Goal: Task Accomplishment & Management: Manage account settings

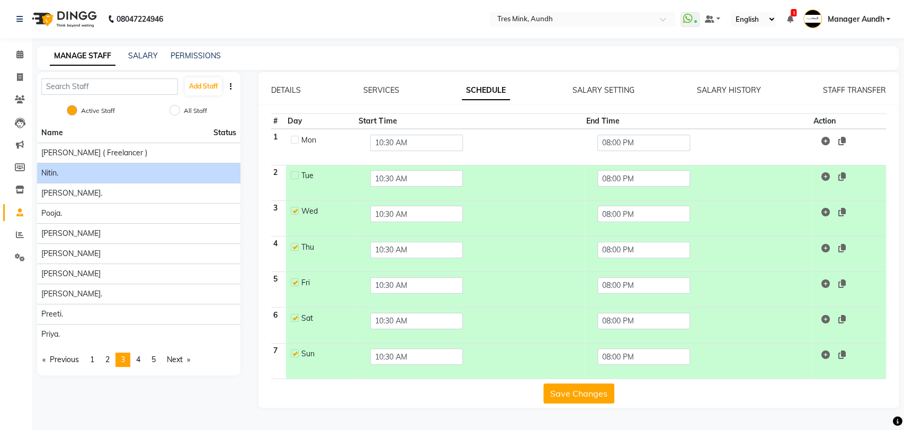
click at [575, 396] on button "Save Changes" at bounding box center [579, 393] width 71 height 20
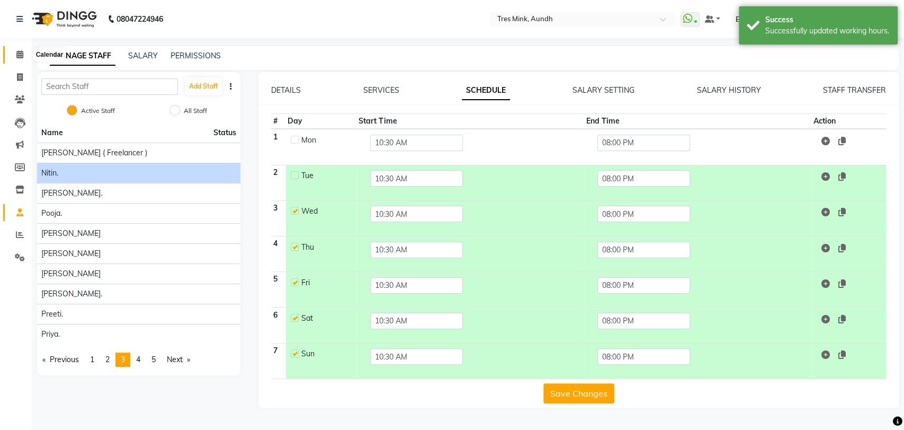
click at [18, 51] on icon at bounding box center [19, 54] width 7 height 8
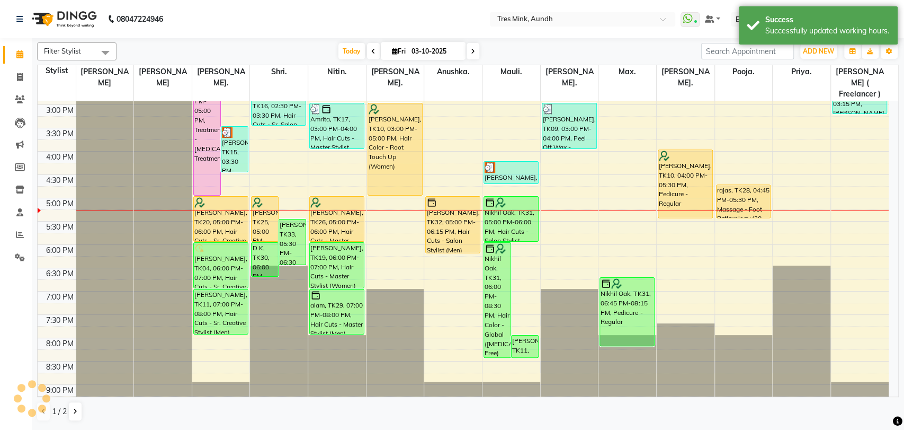
scroll to position [342, 0]
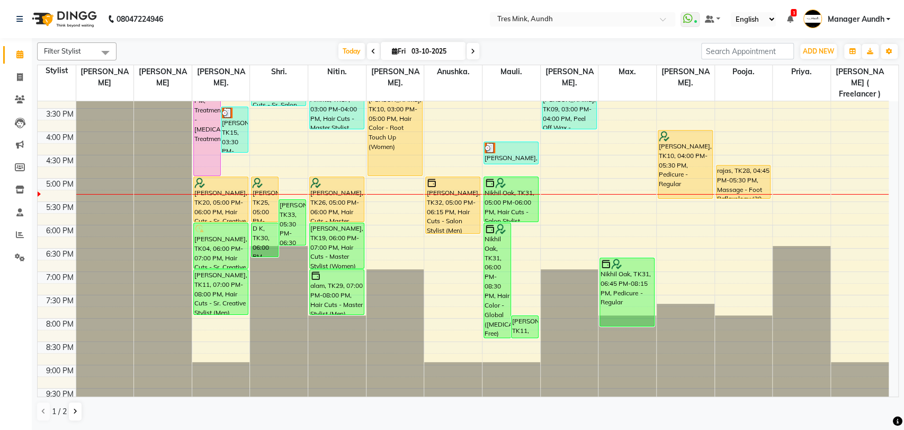
click at [524, 187] on div "Nikhil Oak, TK31, 05:00 PM-06:00 PM, Hair Cuts - Salon Stylist (Men)" at bounding box center [511, 199] width 54 height 45
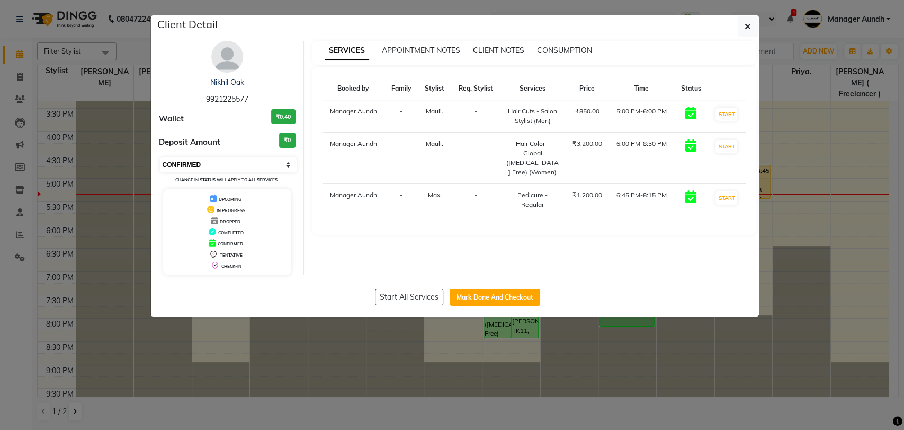
click at [220, 162] on select "Select IN SERVICE CONFIRMED TENTATIVE CHECK IN MARK DONE DROPPED UPCOMING" at bounding box center [228, 164] width 137 height 15
select select "7"
click at [160, 157] on select "Select IN SERVICE CONFIRMED TENTATIVE CHECK IN MARK DONE DROPPED UPCOMING" at bounding box center [228, 164] width 137 height 15
click at [115, 81] on ngb-modal-window "Client Detail Nikhil Oak 9921225577 Wallet ₹0.40 Deposit Amount ₹0 Select IN SE…" at bounding box center [452, 215] width 904 height 430
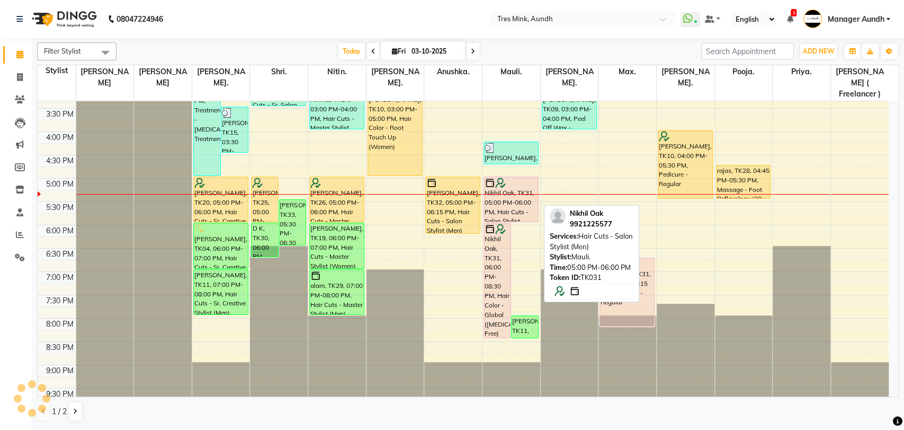
click at [503, 186] on div "Nikhil Oak, TK31, 05:00 PM-06:00 PM, Hair Cuts - Salon Stylist (Men)" at bounding box center [511, 199] width 54 height 45
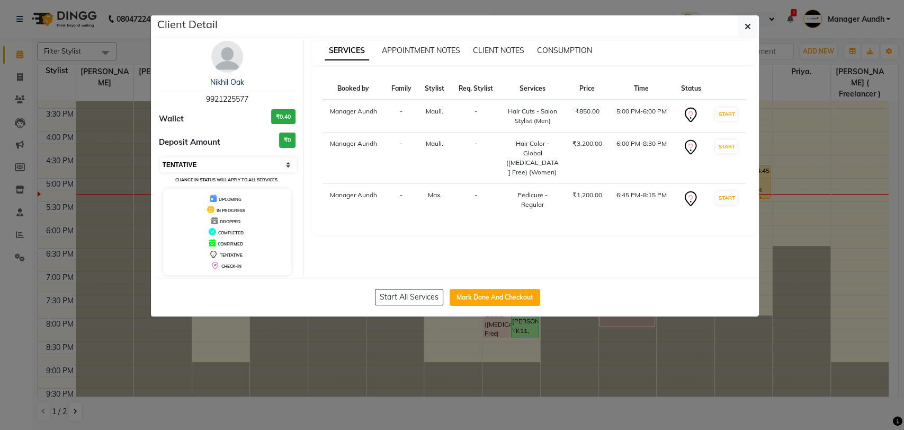
click at [185, 166] on select "Select IN SERVICE CONFIRMED TENTATIVE CHECK IN MARK DONE DROPPED UPCOMING" at bounding box center [228, 164] width 137 height 15
select select "8"
click at [160, 157] on select "Select IN SERVICE CONFIRMED TENTATIVE CHECK IN MARK DONE DROPPED UPCOMING" at bounding box center [228, 164] width 137 height 15
click at [128, 79] on ngb-modal-window "Client Detail Nikhil Oak 9921225577 Wallet ₹0.40 Deposit Amount ₹0 Select IN SE…" at bounding box center [452, 215] width 904 height 430
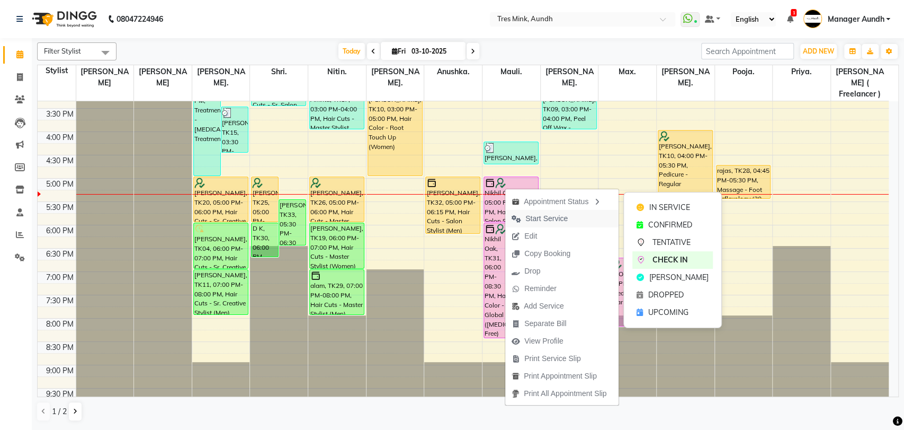
click at [553, 221] on span "Start Service" at bounding box center [547, 218] width 42 height 11
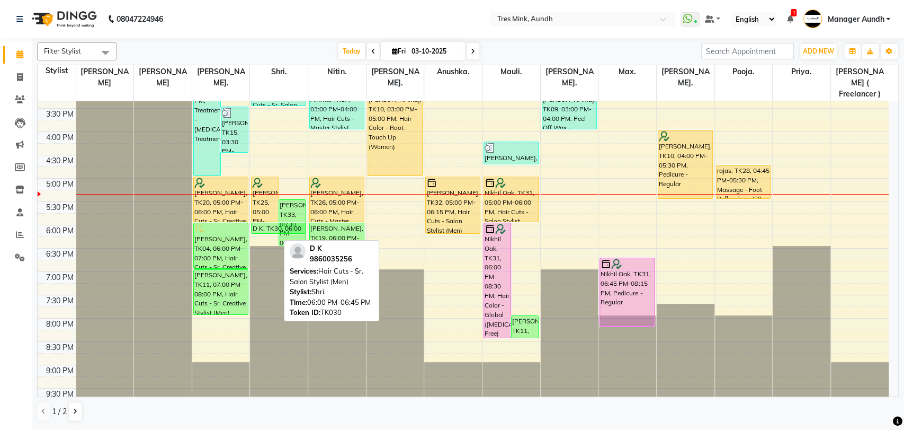
drag, startPoint x: 263, startPoint y: 243, endPoint x: 262, endPoint y: 219, distance: 23.3
click at [262, 219] on div "Anagha Agarwal, TK12, 09:45 AM-02:00 PM, Treatment - Botox Treatment,Hair Color…" at bounding box center [279, 85] width 58 height 652
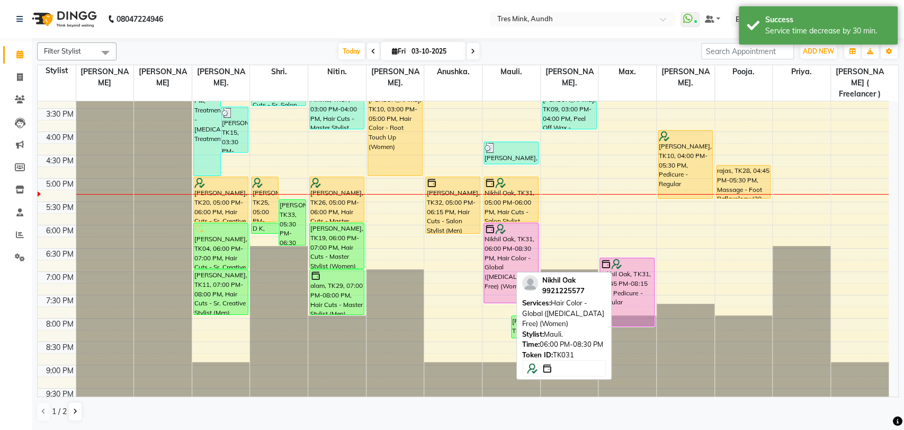
drag, startPoint x: 497, startPoint y: 324, endPoint x: 496, endPoint y: 292, distance: 32.3
click at [496, 292] on div "Nikhil Oak, TK31, 06:00 PM-08:30 PM, Hair Color - Global (Ammonia Free) (Women)…" at bounding box center [512, 85] width 58 height 652
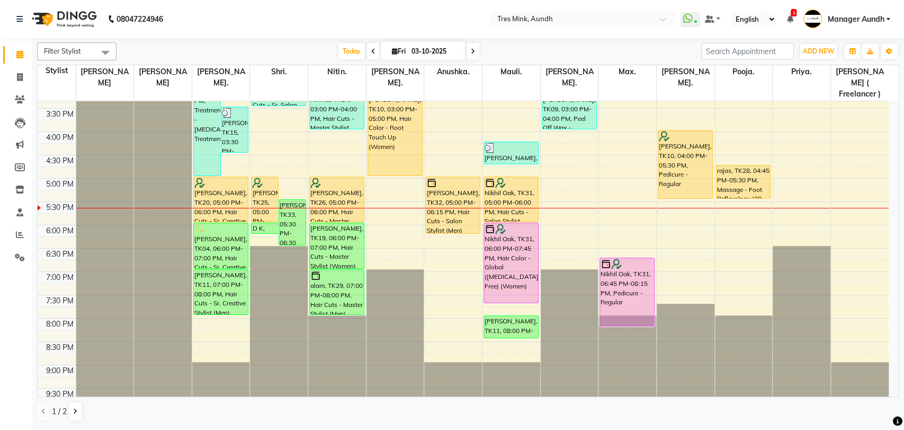
click at [473, 50] on icon at bounding box center [473, 51] width 4 height 6
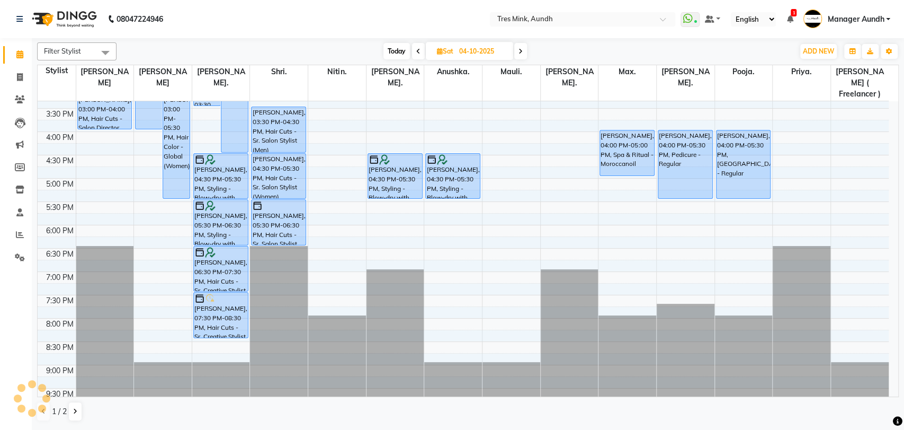
scroll to position [165, 0]
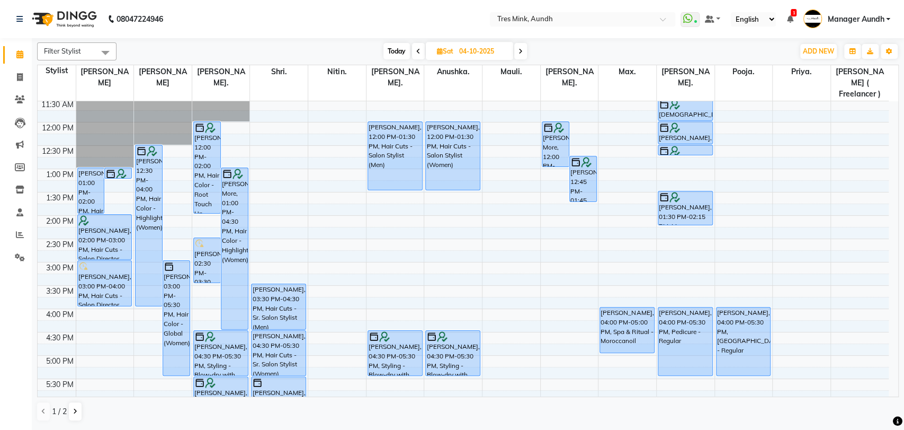
click at [401, 52] on span "Today" at bounding box center [397, 51] width 26 height 16
type input "03-10-2025"
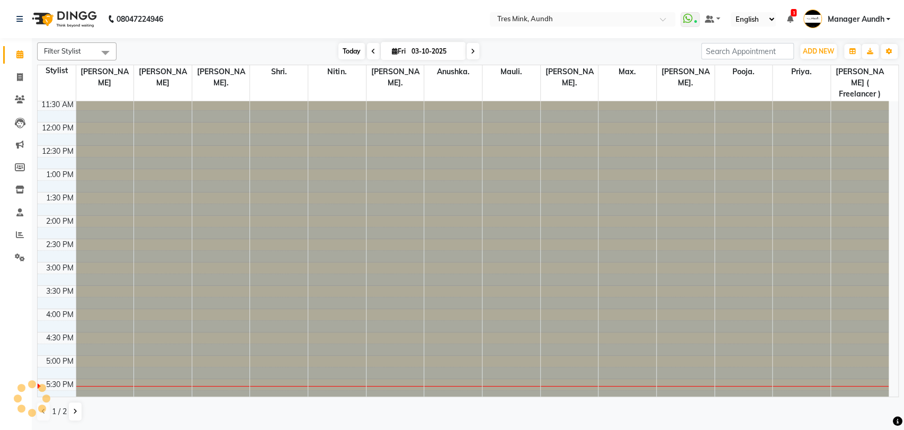
scroll to position [342, 0]
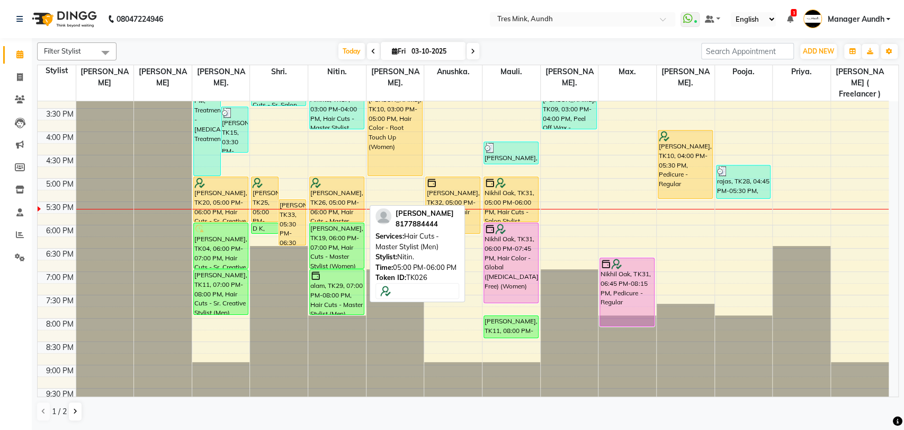
click at [326, 182] on div "[PERSON_NAME], TK26, 05:00 PM-06:00 PM, Hair Cuts - Master Stylist (Men)" at bounding box center [337, 199] width 54 height 45
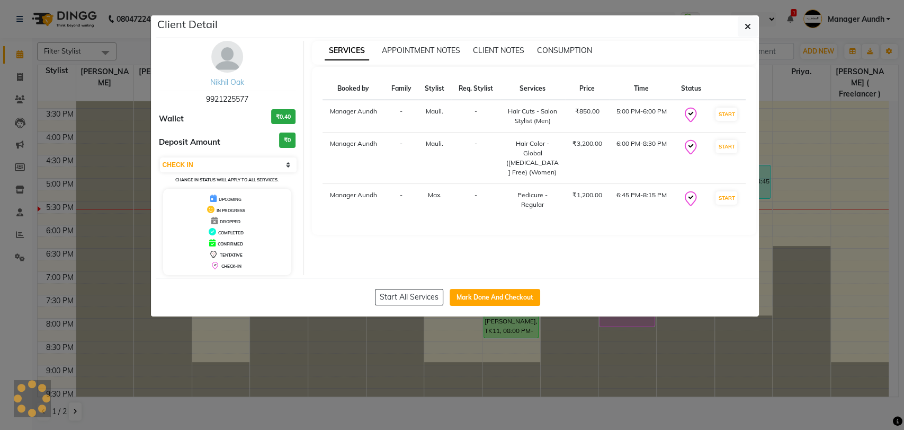
select select "1"
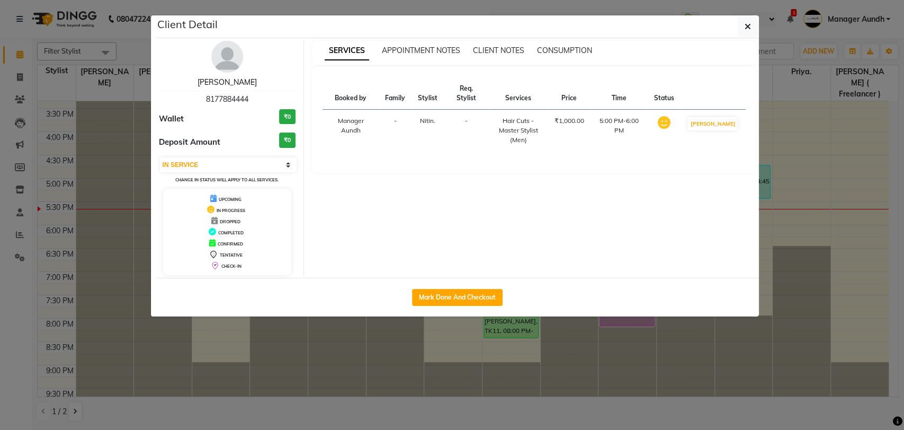
click at [230, 83] on link "[PERSON_NAME]" at bounding box center [227, 82] width 59 height 10
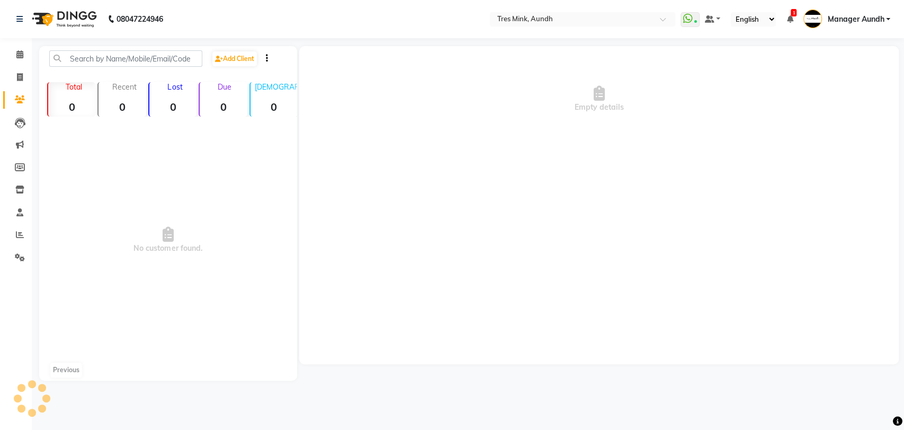
click at [230, 83] on div "Sameer Shivtarkar 8177884444 Wallet ₹0 Deposit Amount ₹0 Select IN SERVICE CONF…" at bounding box center [228, 105] width 154 height 234
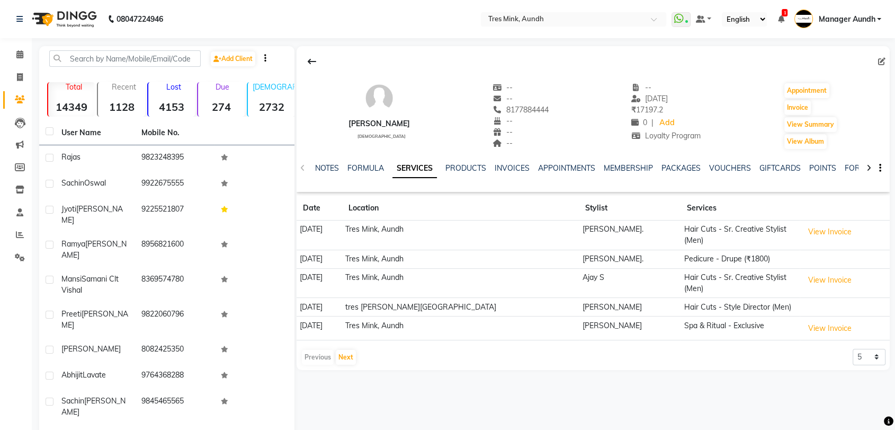
click at [387, 124] on div "[PERSON_NAME]" at bounding box center [379, 123] width 61 height 11
click at [544, 110] on span "8177884444" at bounding box center [521, 110] width 56 height 10
copy span "8177884444"
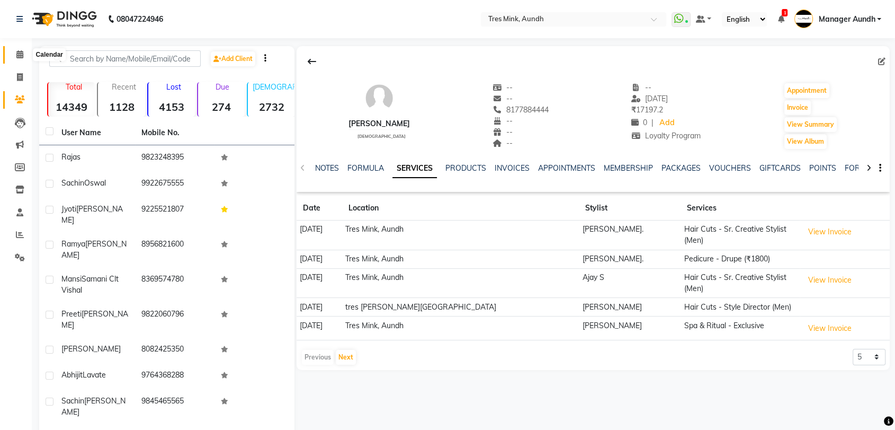
click at [17, 51] on icon at bounding box center [19, 54] width 7 height 8
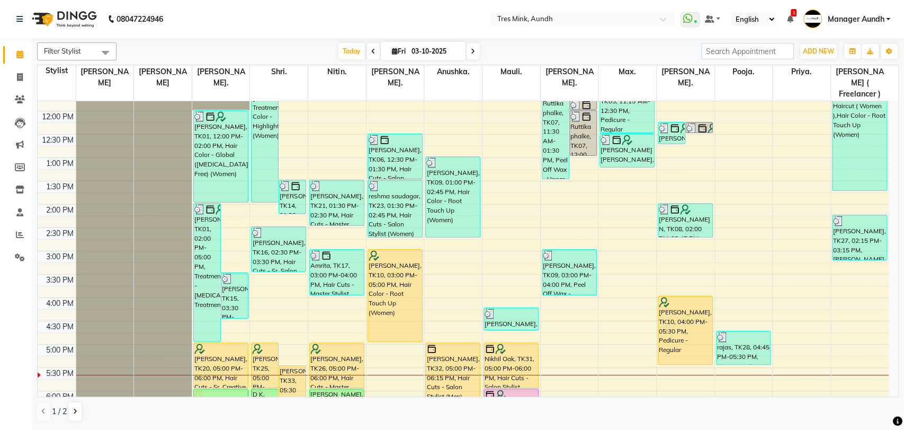
scroll to position [235, 0]
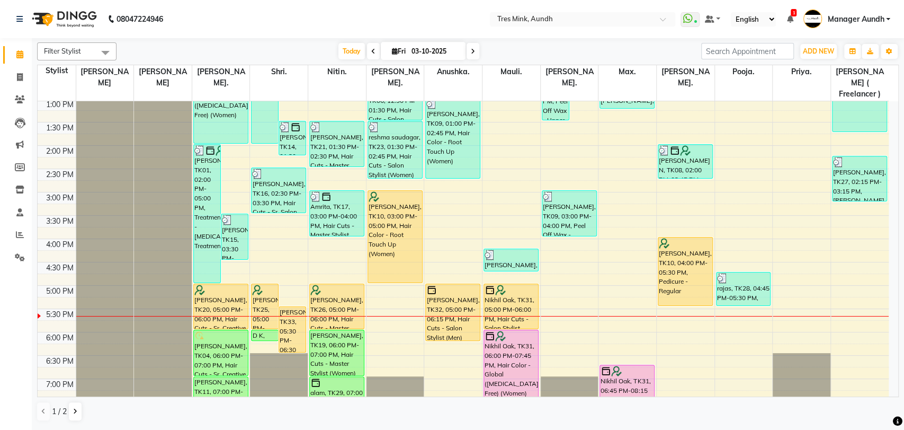
click at [476, 52] on span at bounding box center [473, 51] width 13 height 16
type input "04-10-2025"
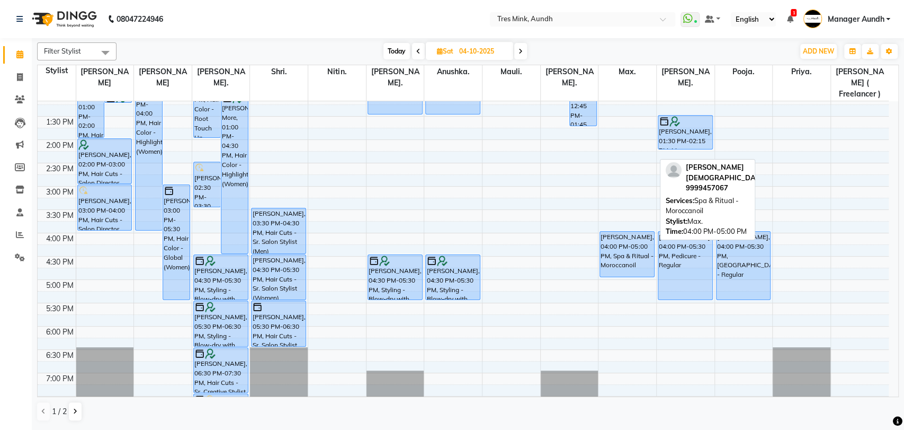
scroll to position [225, 0]
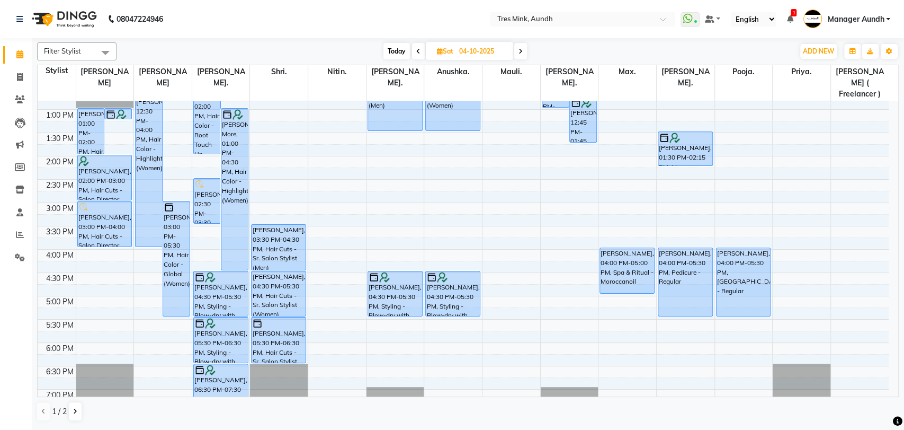
click at [682, 185] on div "8:00 AM 8:30 AM 9:00 AM 9:30 AM 10:00 AM 10:30 AM 11:00 AM 11:30 AM 12:00 PM 12…" at bounding box center [463, 203] width 851 height 652
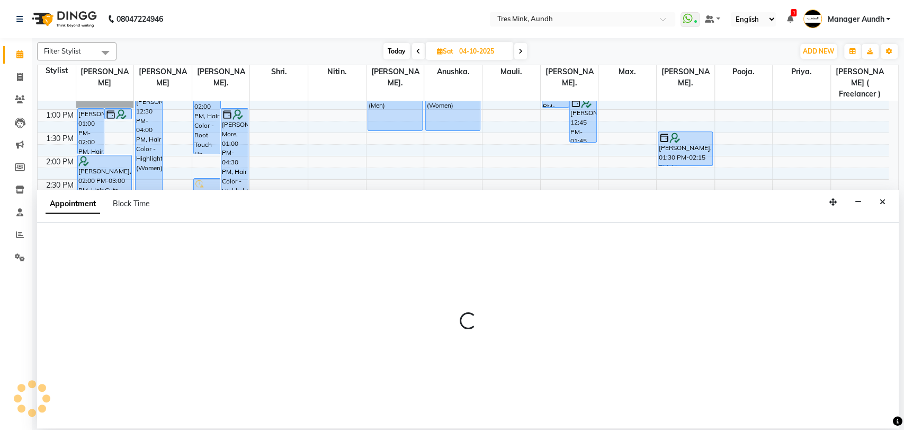
select select "13217"
select select "tentative"
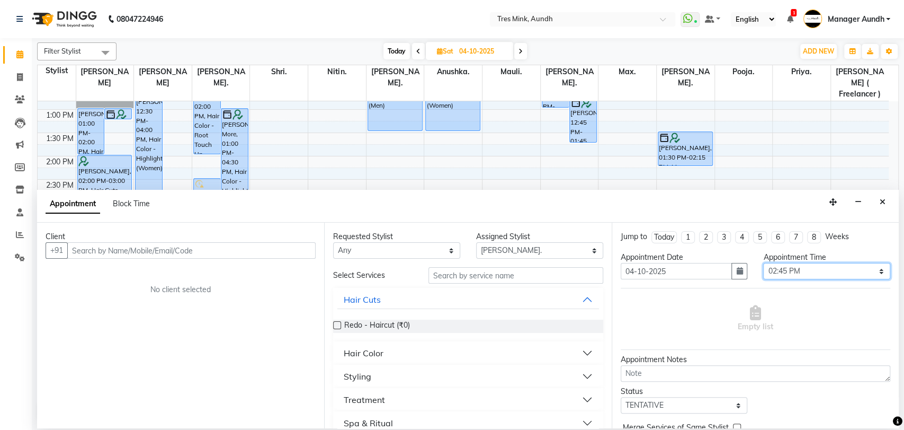
click at [770, 271] on select "Select 09:00 AM 09:15 AM 09:30 AM 09:45 AM 10:00 AM 10:15 AM 10:30 AM 10:45 AM …" at bounding box center [826, 271] width 127 height 16
select select "900"
click at [763, 263] on select "Select 09:00 AM 09:15 AM 09:30 AM 09:45 AM 10:00 AM 10:15 AM 10:30 AM 10:45 AM …" at bounding box center [826, 271] width 127 height 16
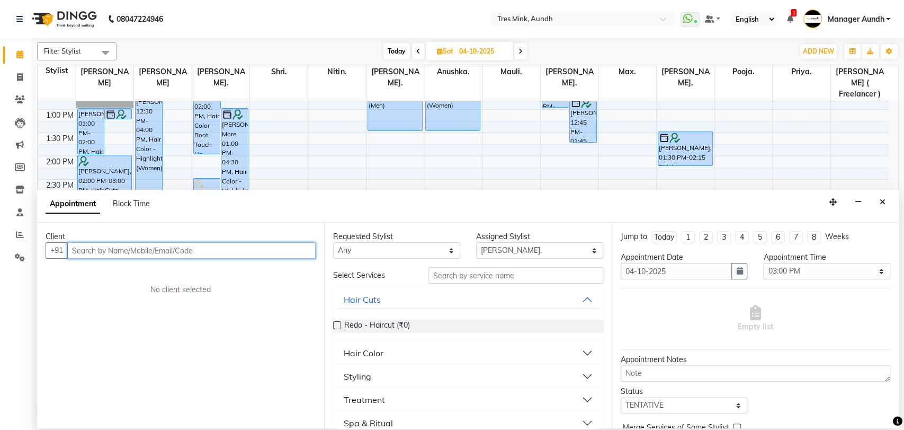
click at [248, 254] on input "text" at bounding box center [191, 250] width 248 height 16
paste input "8177884444"
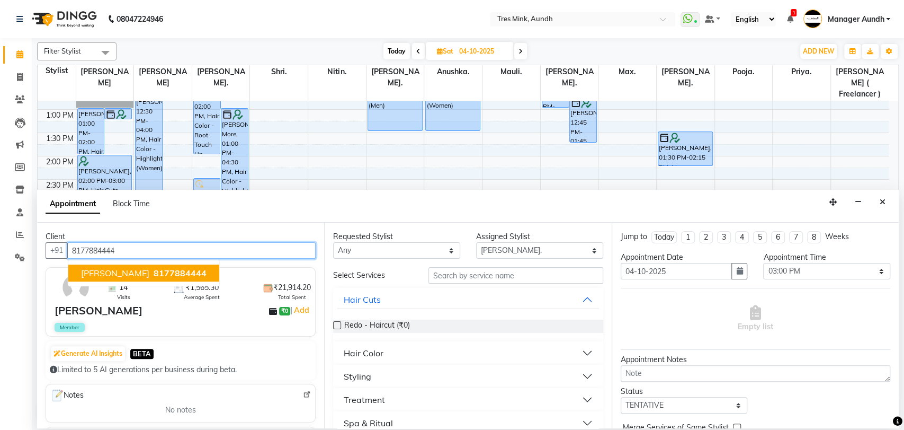
click at [119, 273] on span "[PERSON_NAME]" at bounding box center [115, 273] width 68 height 11
type input "8177884444"
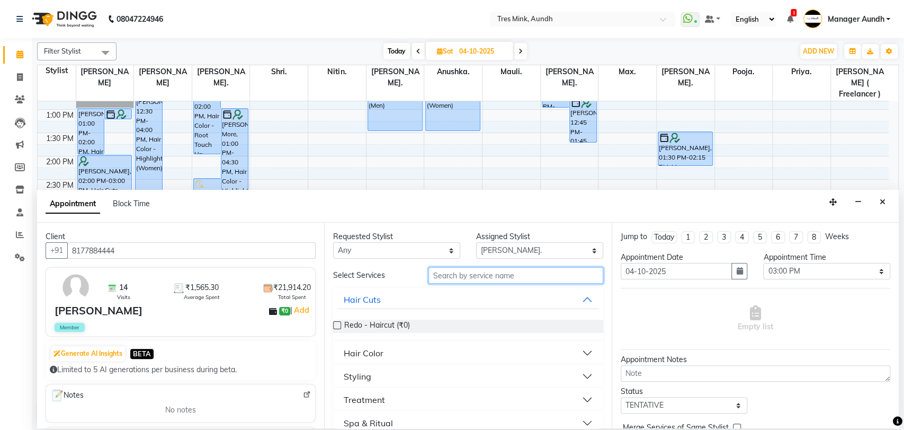
click at [504, 274] on input "text" at bounding box center [516, 275] width 175 height 16
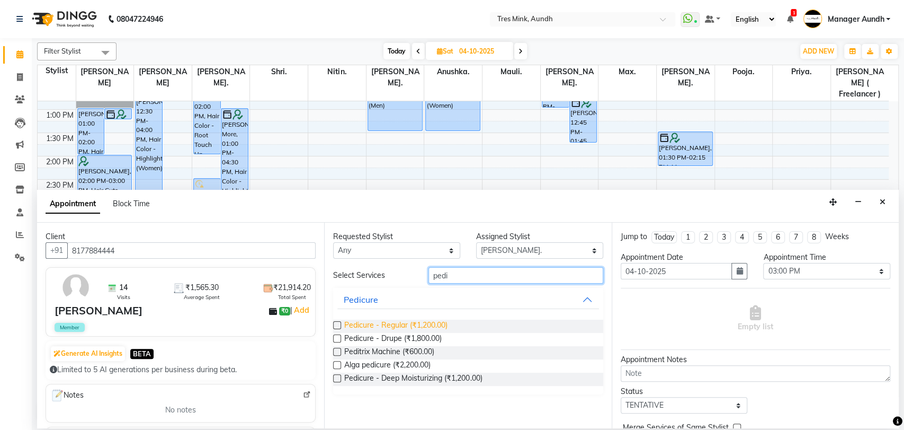
type input "pedi"
click at [381, 327] on span "Pedicure - Regular (₹1,200.00)" at bounding box center [395, 325] width 103 height 13
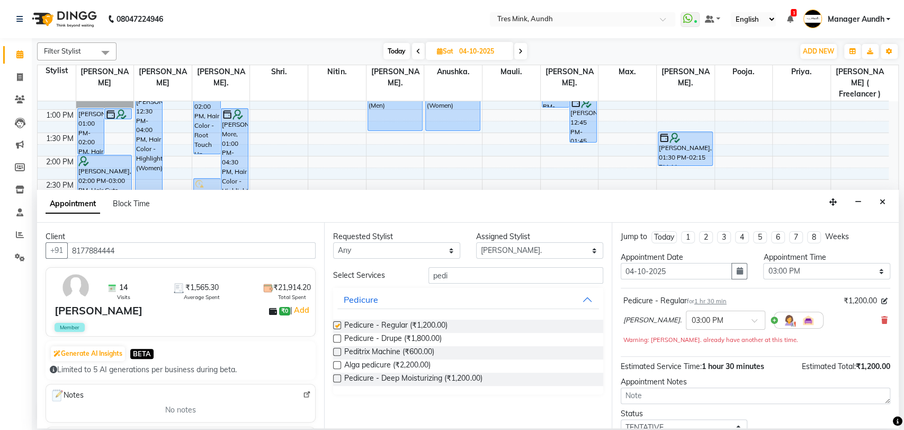
checkbox input "false"
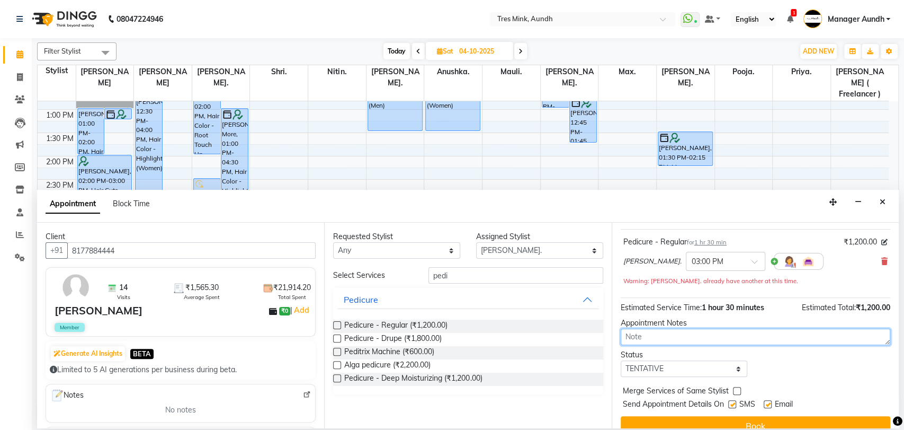
click at [675, 337] on textarea at bounding box center [756, 336] width 270 height 16
type textarea "Megha 3/10/25 5:43"
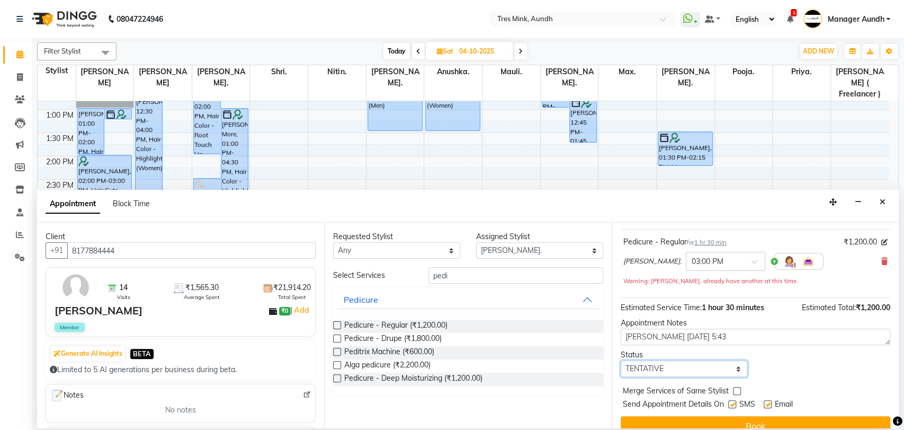
click at [671, 371] on select "Select TENTATIVE CONFIRM UPCOMING" at bounding box center [684, 368] width 127 height 16
select select "upcoming"
click at [621, 360] on select "Select TENTATIVE CONFIRM UPCOMING" at bounding box center [684, 368] width 127 height 16
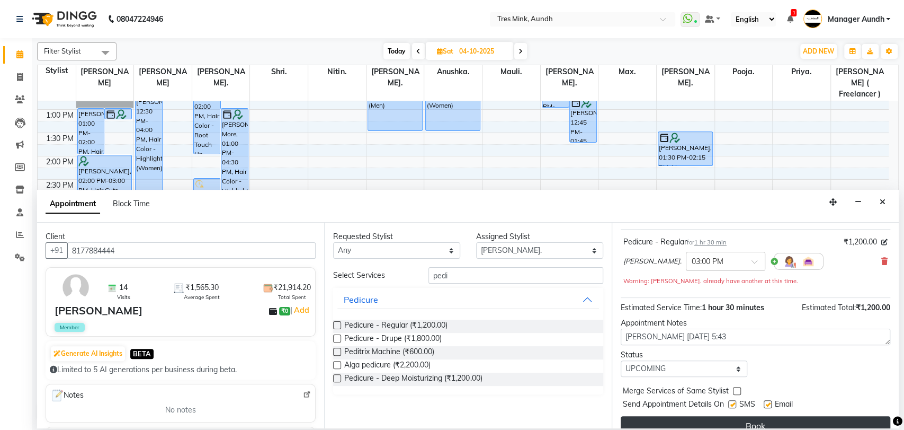
click at [729, 423] on button "Book" at bounding box center [756, 425] width 270 height 19
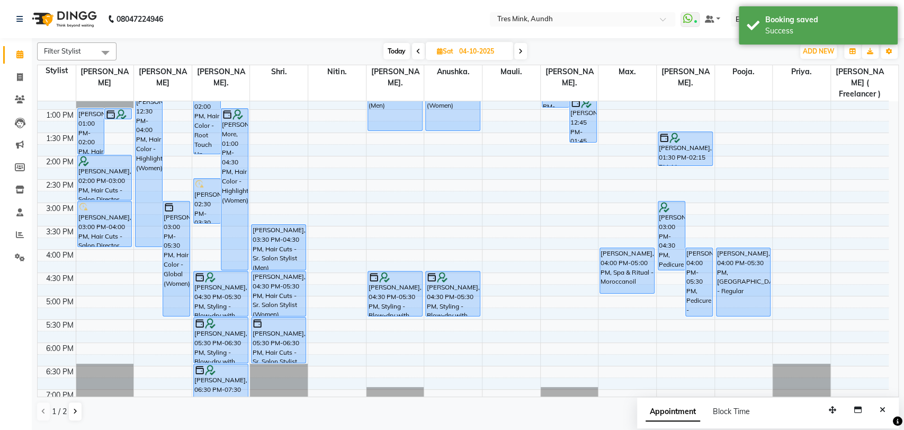
click at [399, 49] on span "Today" at bounding box center [397, 51] width 26 height 16
type input "03-10-2025"
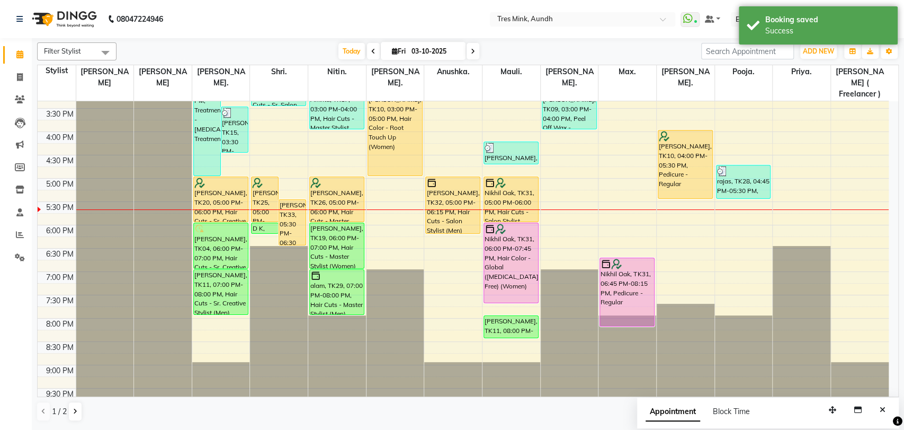
scroll to position [283, 0]
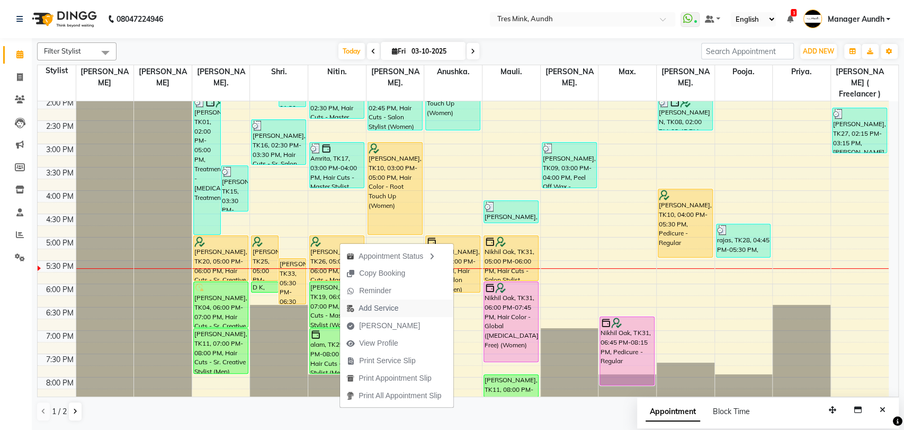
click at [394, 310] on span "Add Service" at bounding box center [379, 307] width 40 height 11
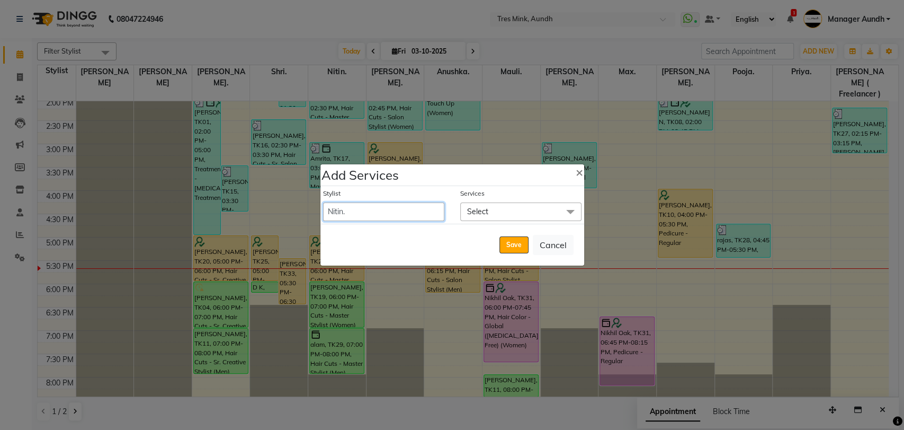
click at [399, 211] on select "Ajay S Anjali Pillay Anushka. Ganesh. Gayatri Gunjan. Jinny. Karan Arya Krishna…" at bounding box center [383, 211] width 121 height 19
select select "13216"
click at [323, 202] on select "Ajay S Anjali Pillay Anushka. Ganesh. Gayatri Gunjan. Jinny. Karan Arya Krishna…" at bounding box center [383, 211] width 121 height 19
select select "1080"
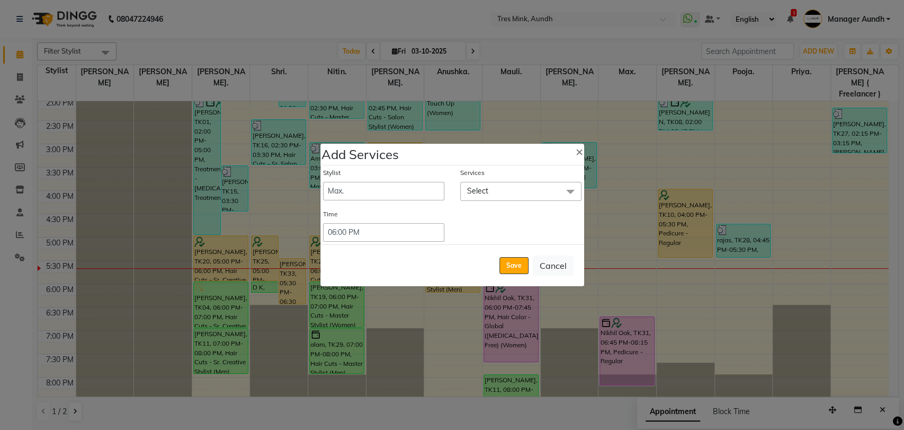
click at [502, 192] on span "Select" at bounding box center [520, 191] width 121 height 19
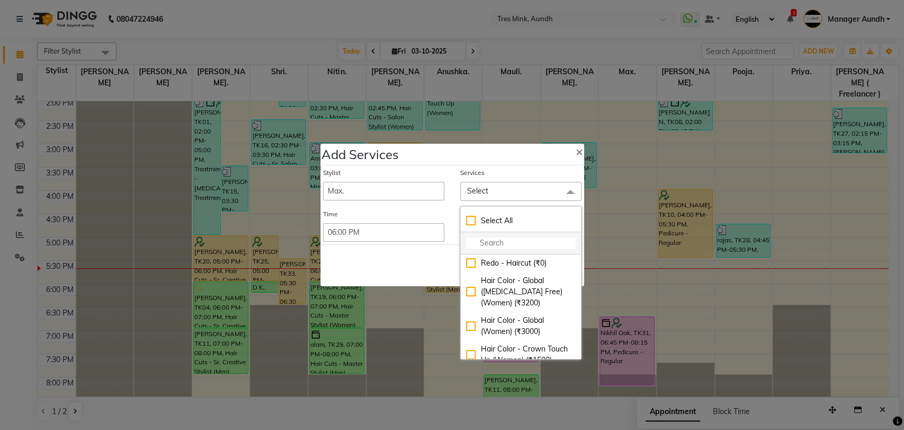
click at [501, 248] on li at bounding box center [521, 243] width 120 height 22
click at [508, 241] on input "multiselect-search" at bounding box center [521, 242] width 110 height 11
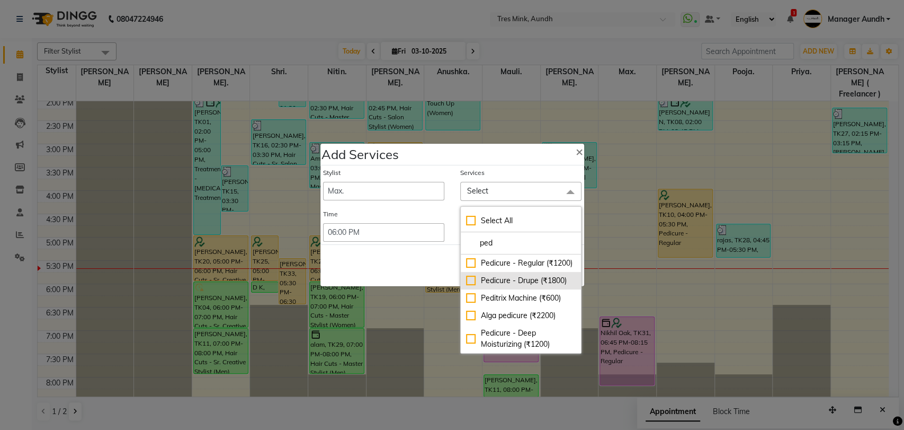
type input "ped"
click at [504, 286] on div "Pedicure - Drupe (₹1800)" at bounding box center [521, 280] width 110 height 11
checkbox input "true"
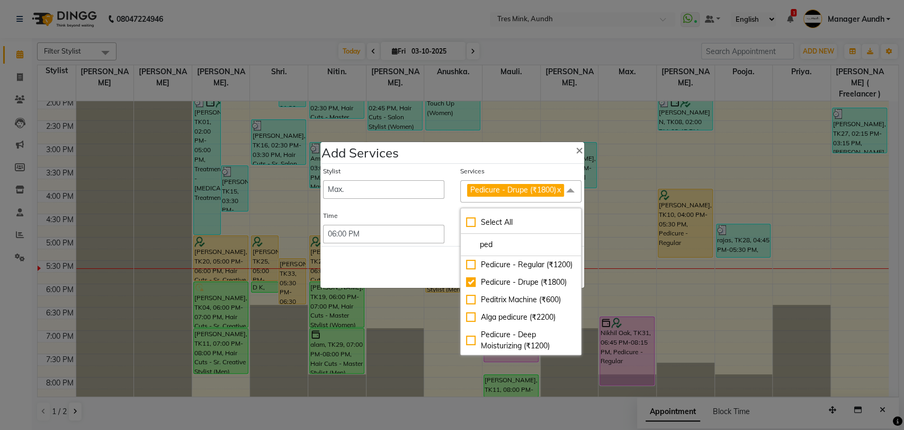
click at [394, 274] on div "Save Cancel" at bounding box center [453, 267] width 264 height 42
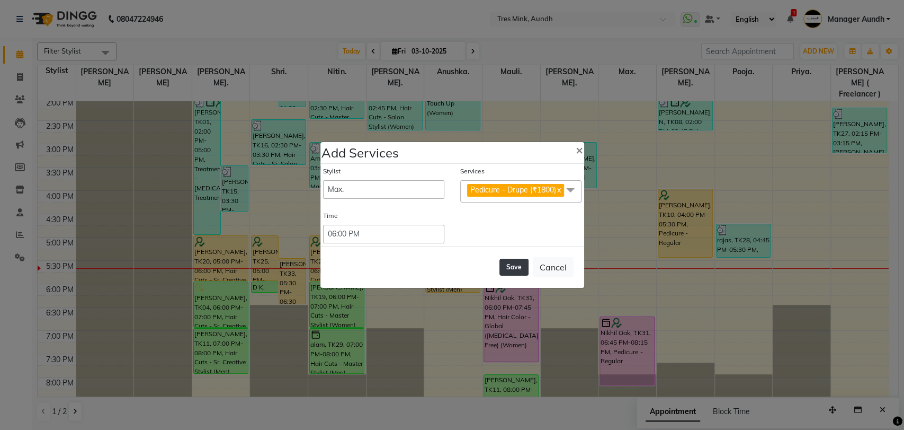
click at [504, 269] on button "Save" at bounding box center [514, 267] width 29 height 17
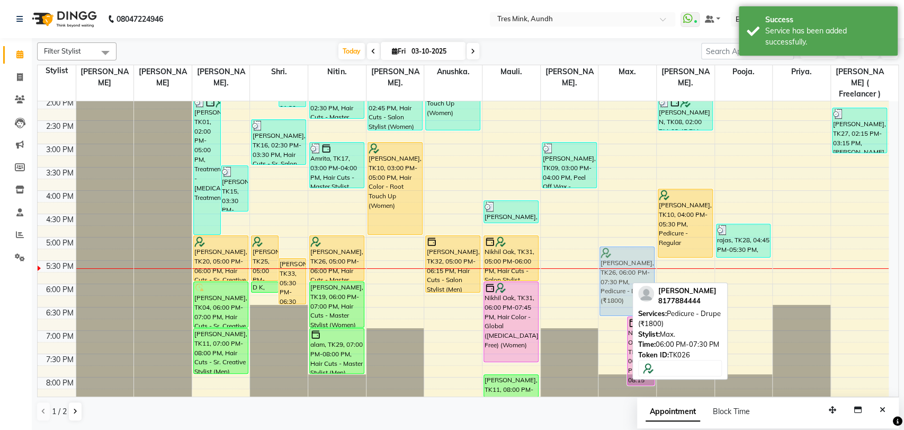
drag, startPoint x: 616, startPoint y: 291, endPoint x: 611, endPoint y: 254, distance: 37.4
click at [611, 254] on div "Sameer Shivtarkar, TK26, 06:00 PM-07:30 PM, Pedicure - Drupe (₹1800) Nikhil Oak…" at bounding box center [628, 144] width 58 height 652
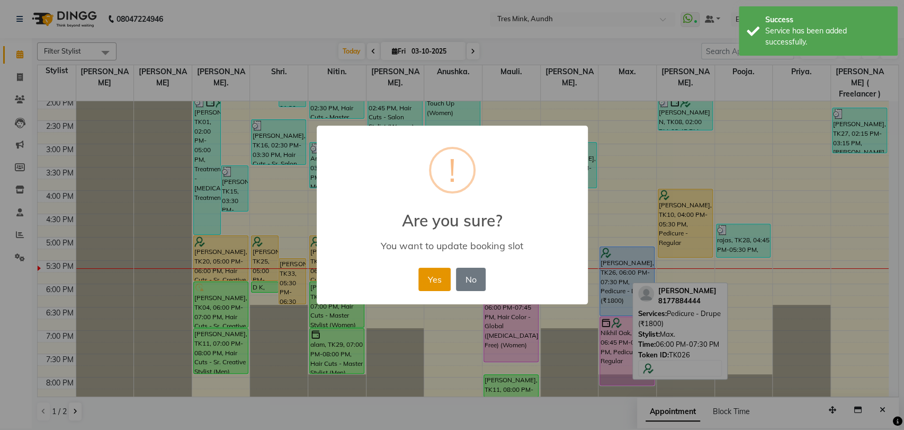
click at [435, 281] on button "Yes" at bounding box center [435, 279] width 32 height 23
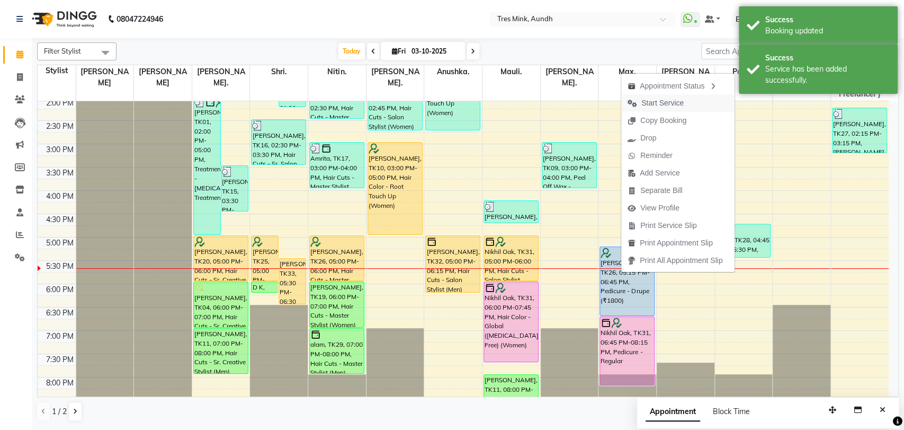
click at [667, 99] on span "Start Service" at bounding box center [663, 102] width 42 height 11
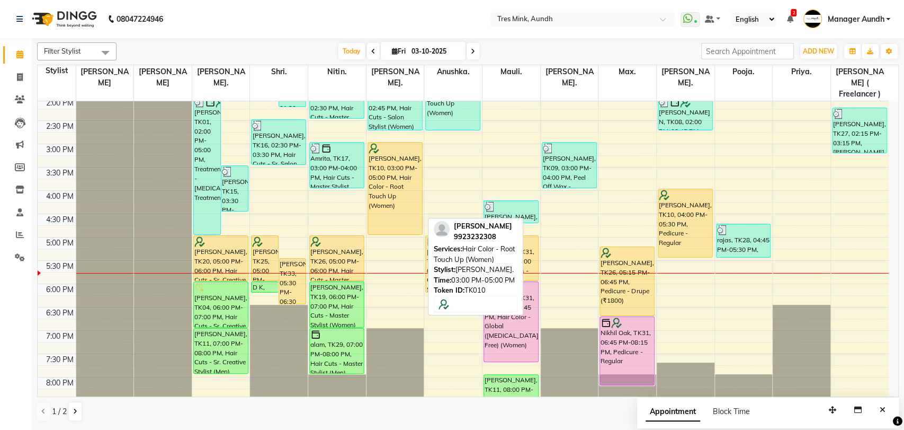
click at [408, 196] on div "[PERSON_NAME], TK10, 03:00 PM-05:00 PM, Hair Color - Root Touch Up (Women)" at bounding box center [395, 189] width 54 height 92
select select "1"
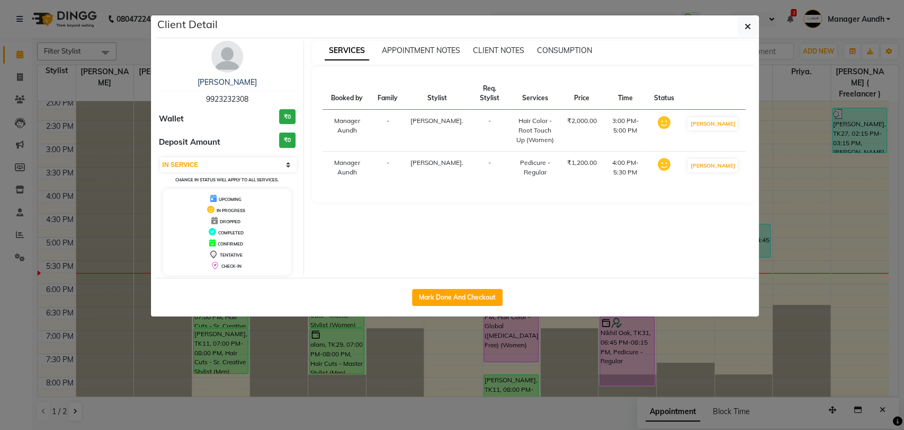
click at [225, 61] on img at bounding box center [227, 57] width 32 height 32
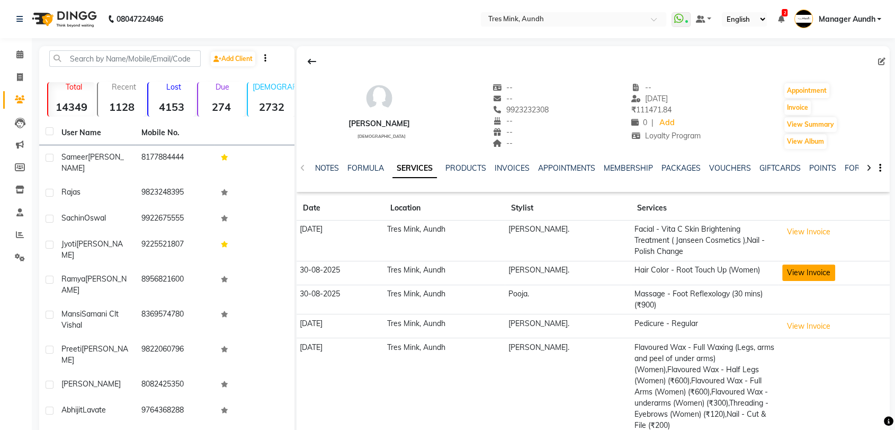
click at [815, 264] on button "View Invoice" at bounding box center [808, 272] width 53 height 16
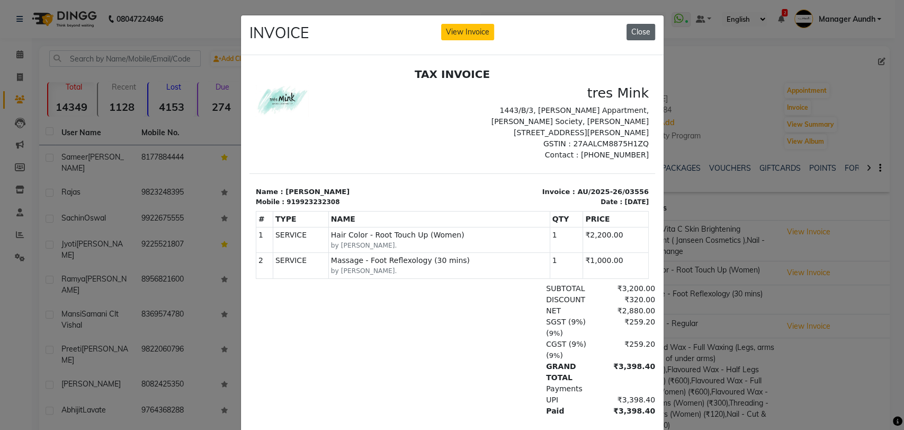
click at [633, 31] on button "Close" at bounding box center [641, 32] width 29 height 16
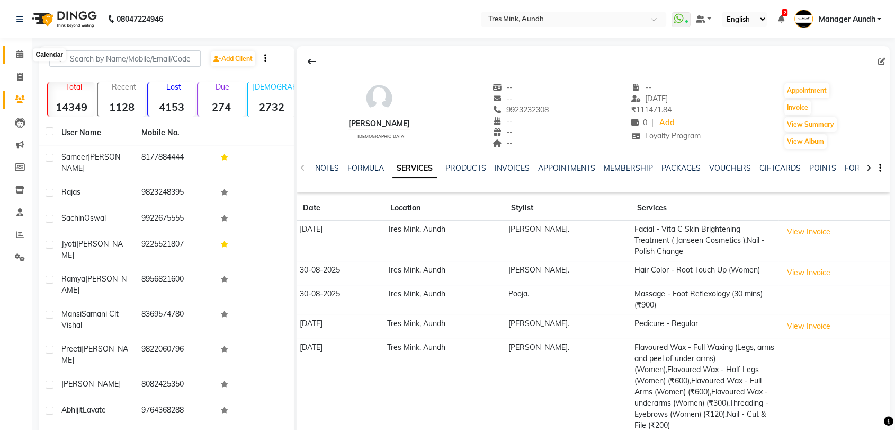
click at [20, 55] on icon at bounding box center [19, 54] width 7 height 8
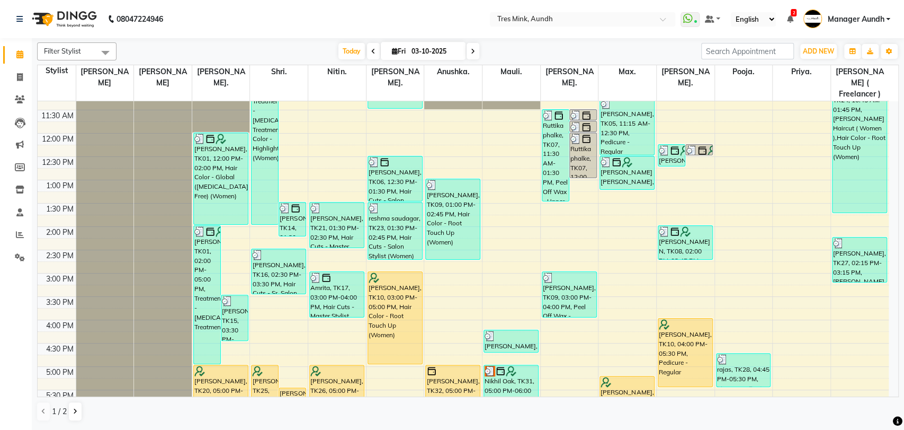
scroll to position [342, 0]
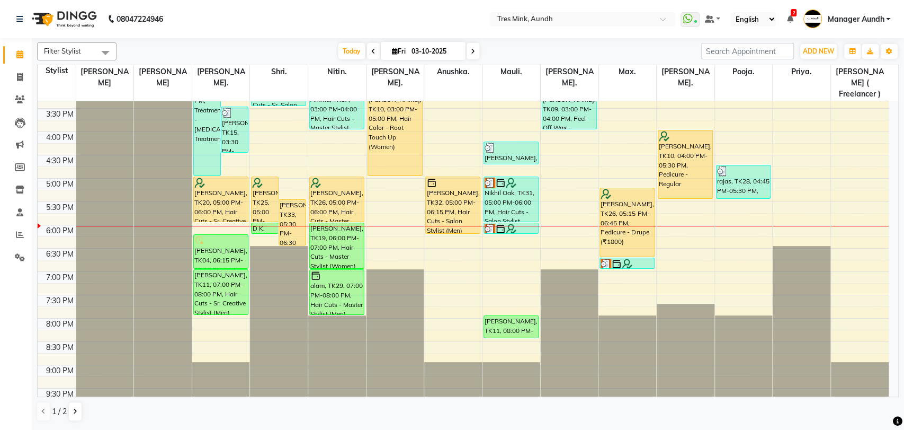
click at [471, 51] on icon at bounding box center [473, 51] width 4 height 6
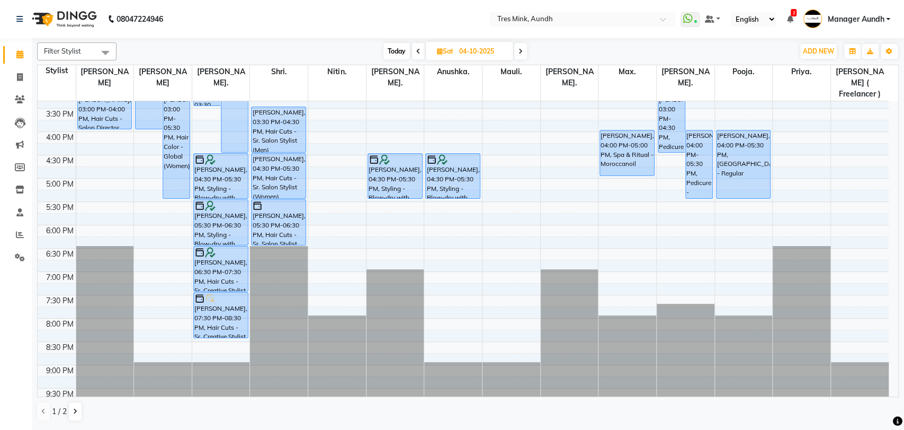
click at [419, 54] on icon at bounding box center [418, 51] width 4 height 6
type input "03-10-2025"
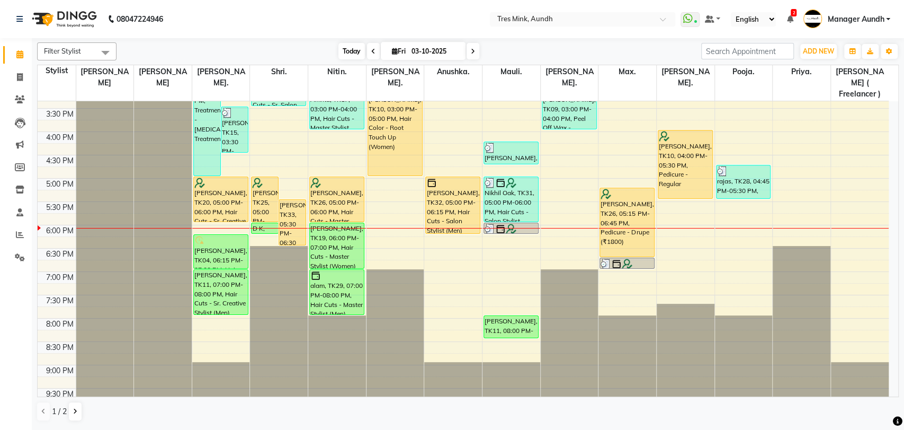
click at [350, 54] on span "Today" at bounding box center [352, 51] width 26 height 16
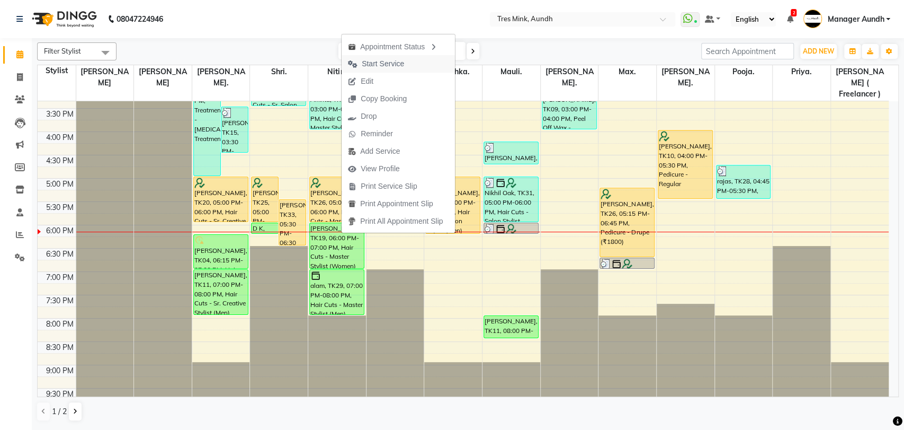
click at [407, 60] on span "Start Service" at bounding box center [376, 63] width 69 height 17
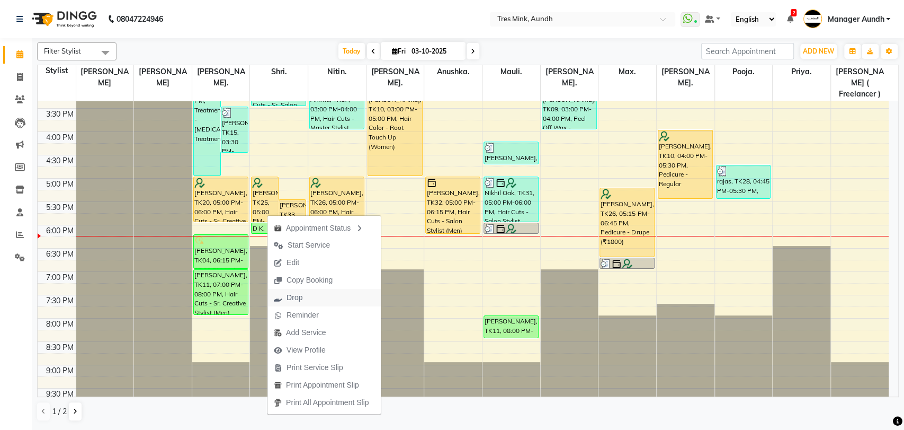
click at [309, 300] on button "Drop" at bounding box center [324, 297] width 113 height 17
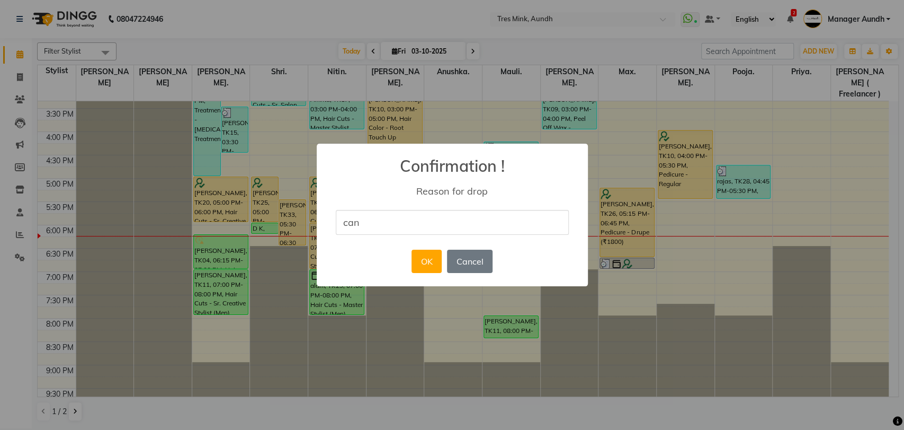
type input "cancelled"
click at [433, 262] on button "OK" at bounding box center [427, 261] width 30 height 23
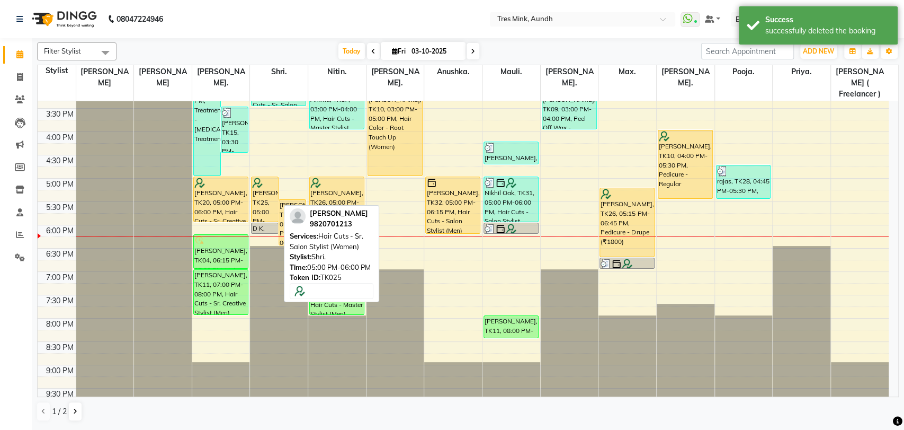
click at [263, 179] on div "[PERSON_NAME], TK25, 05:00 PM-06:00 PM, Hair Cuts - Sr. Salon Stylist (Women)" at bounding box center [265, 199] width 26 height 45
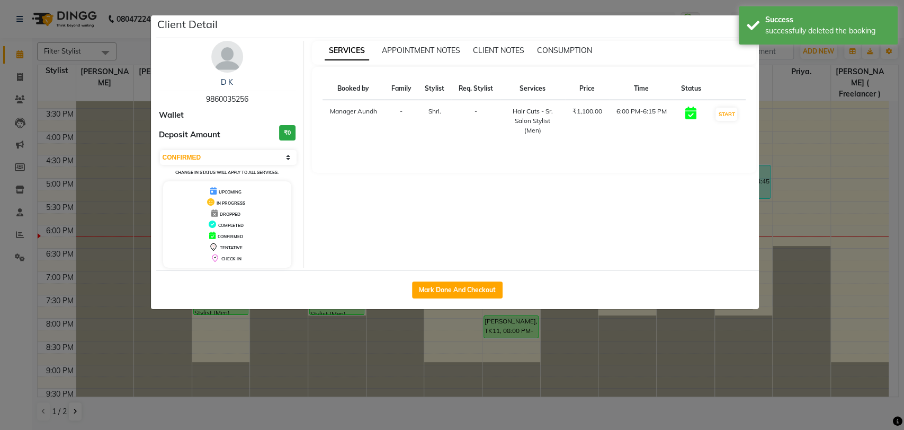
select select "1"
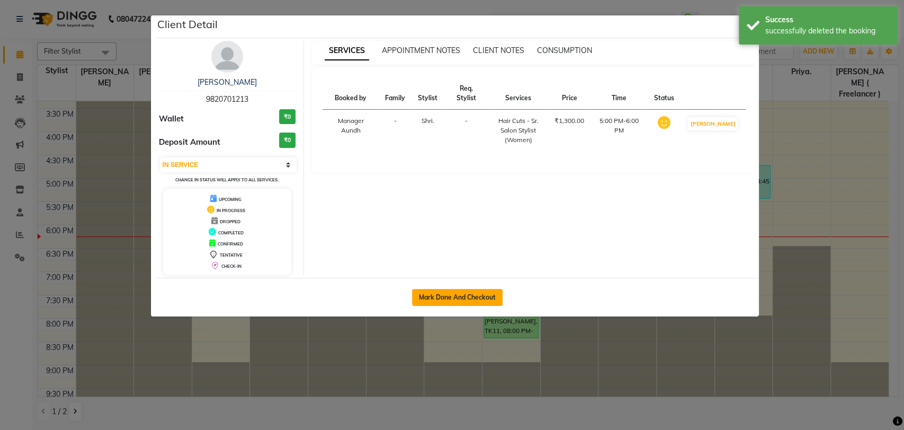
click at [460, 298] on button "Mark Done And Checkout" at bounding box center [457, 297] width 91 height 17
select select "service"
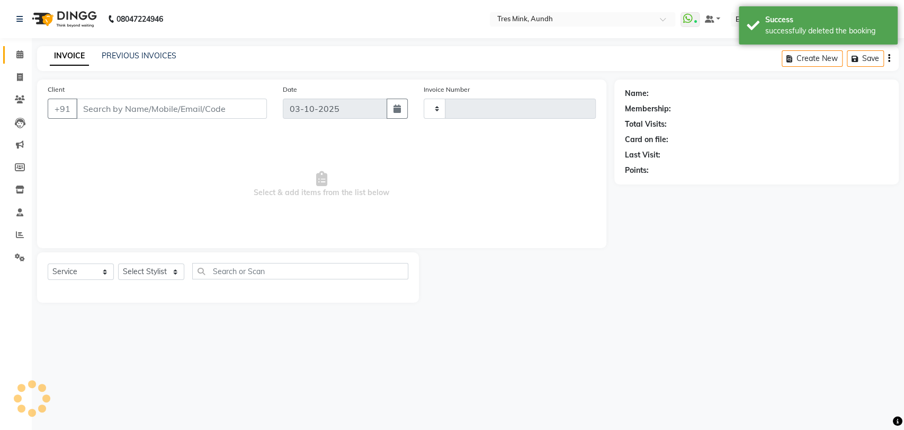
type input "04288"
select select "4235"
type input "9820701213"
select select "22979"
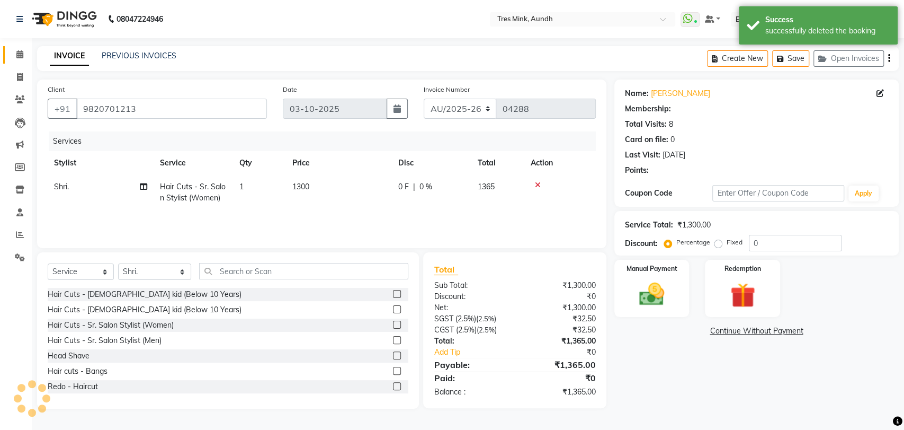
select select "1: Object"
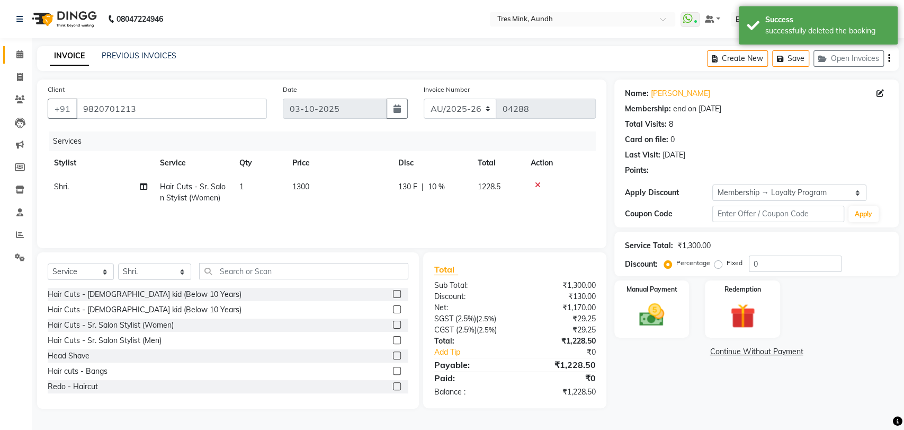
type input "10"
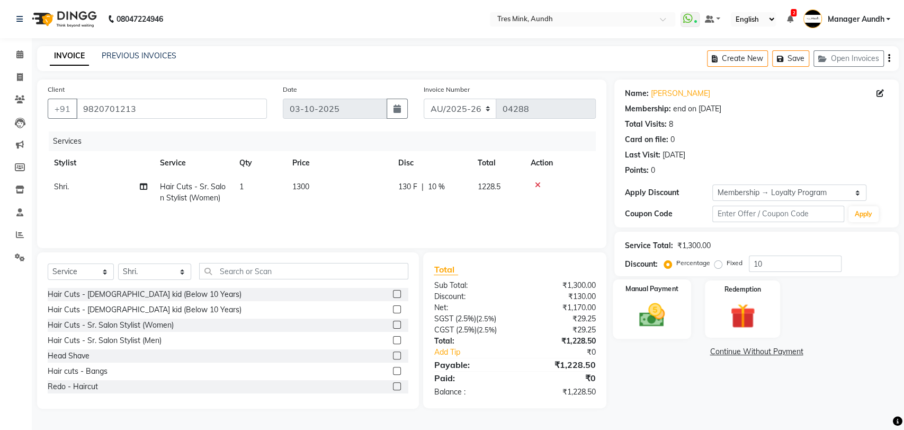
click at [647, 318] on img at bounding box center [652, 315] width 42 height 30
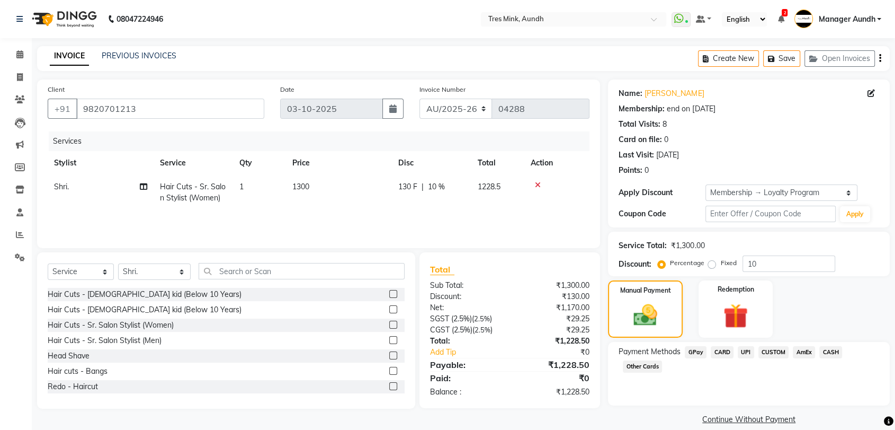
click at [746, 352] on span "UPI" at bounding box center [746, 352] width 16 height 12
click at [769, 419] on button "Add Payment" at bounding box center [795, 422] width 168 height 16
click at [726, 425] on textarea at bounding box center [725, 430] width 110 height 33
type textarea "Megha"
click at [670, 397] on div "Payment Methods GPay CARD UPI CUSTOM AmEx CASH Other Cards" at bounding box center [749, 374] width 282 height 64
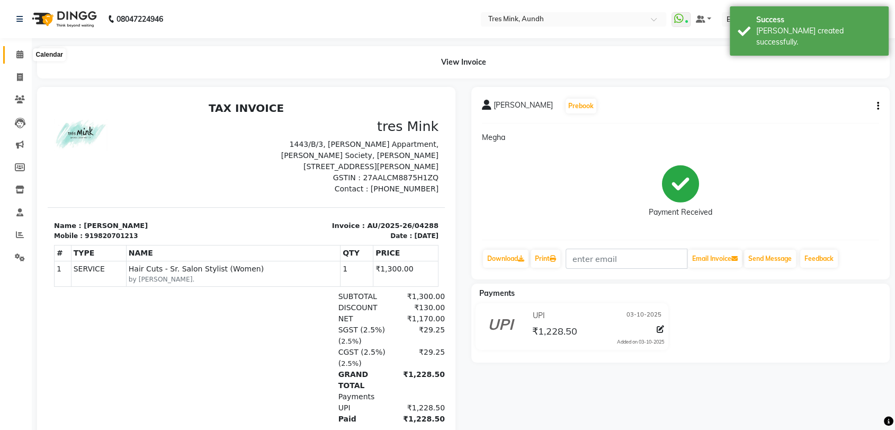
click at [22, 52] on icon at bounding box center [19, 54] width 7 height 8
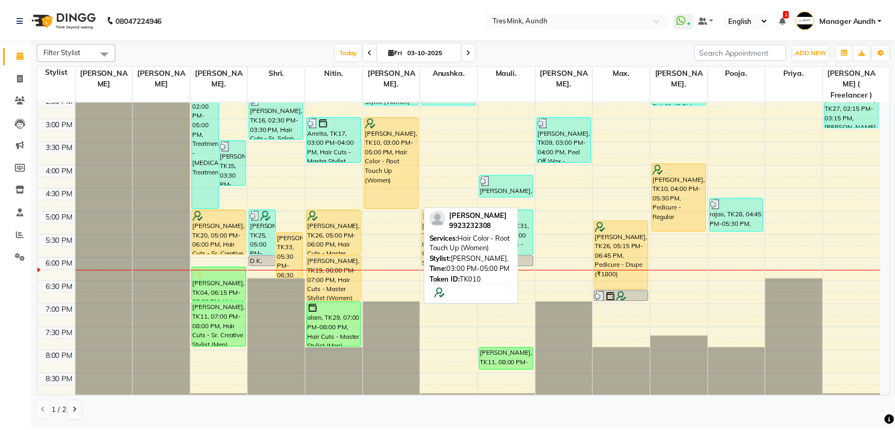
scroll to position [283, 0]
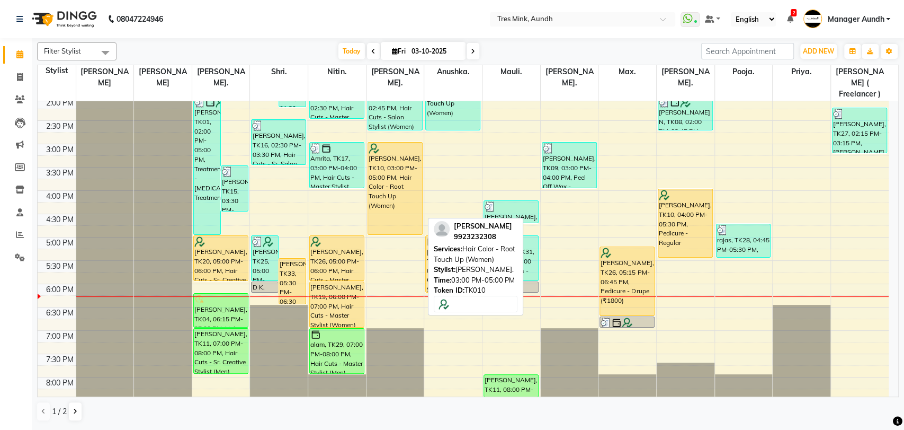
click at [396, 176] on div "[PERSON_NAME], TK10, 03:00 PM-05:00 PM, Hair Color - Root Touch Up (Women)" at bounding box center [395, 189] width 54 height 92
select select "1"
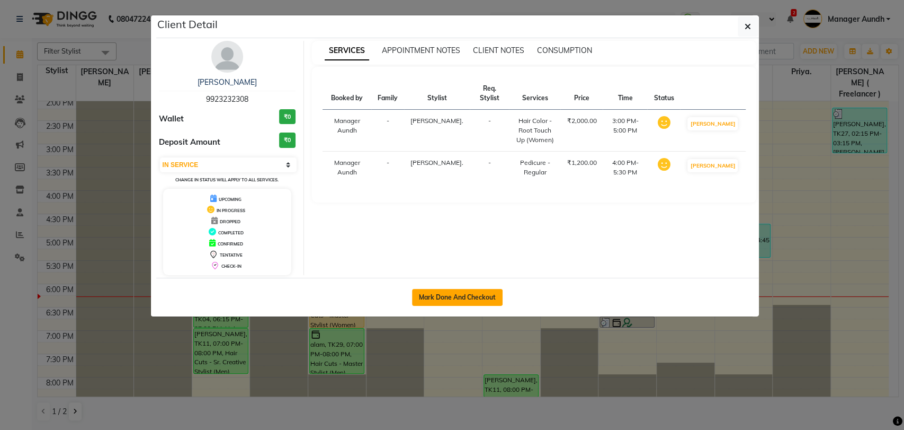
click at [434, 291] on button "Mark Done And Checkout" at bounding box center [457, 297] width 91 height 17
select select "service"
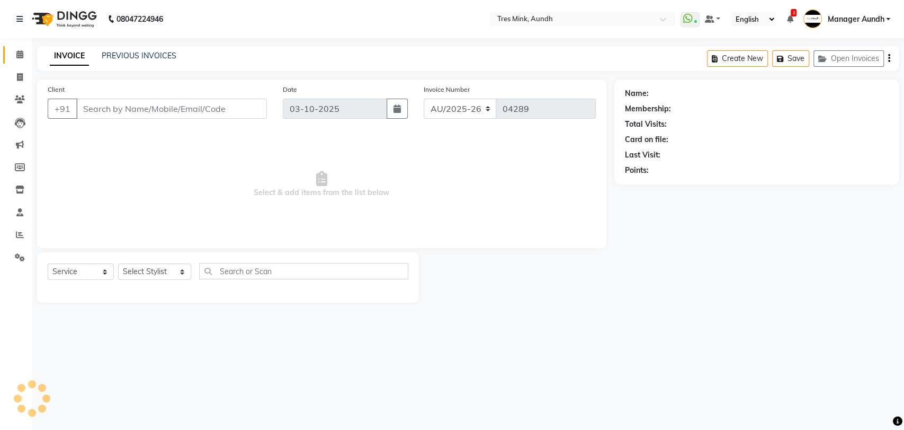
type input "9923232308"
select select "13217"
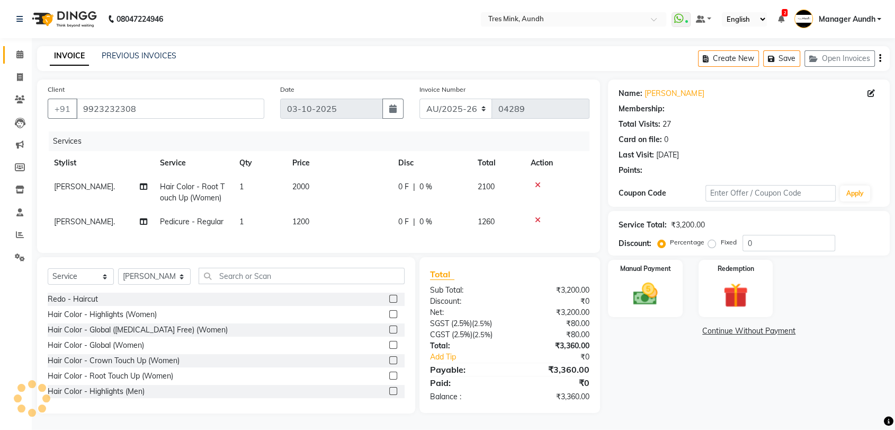
select select "1: Object"
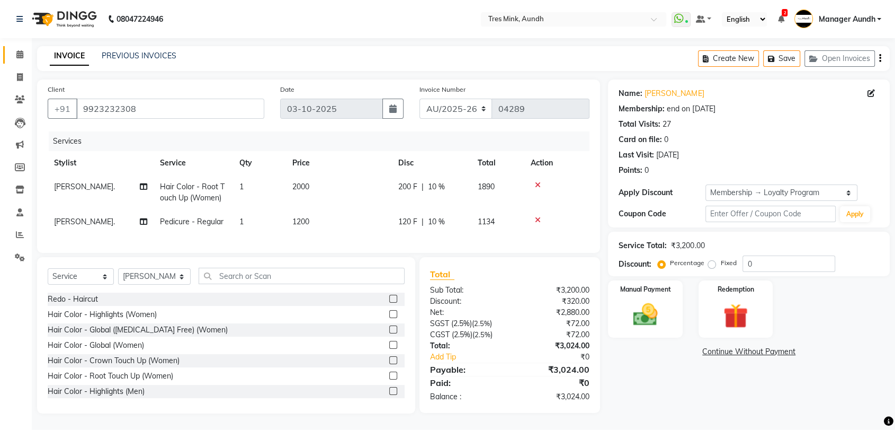
type input "10"
click at [302, 188] on span "2000" at bounding box center [300, 187] width 17 height 10
select select "51775"
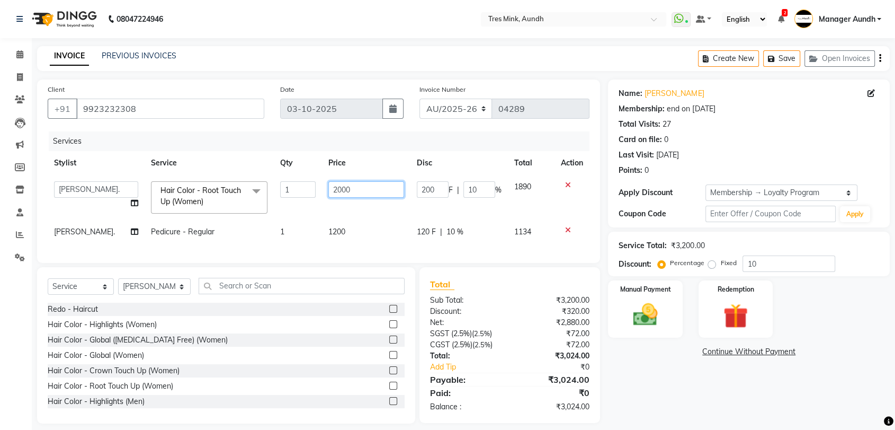
drag, startPoint x: 348, startPoint y: 187, endPoint x: 329, endPoint y: 196, distance: 21.1
click at [329, 196] on input "2000" at bounding box center [366, 189] width 76 height 16
type input "2200"
click at [322, 214] on tbody "Ajay S Anjali Pillay Anushka. Ganesh. Gayatri Gunjan. Jinny. Karan Arya Krishna…" at bounding box center [319, 209] width 542 height 69
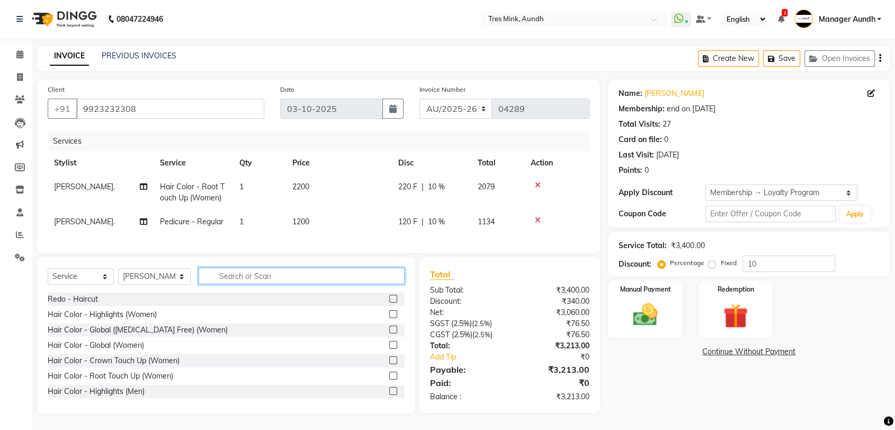
click at [242, 284] on input "text" at bounding box center [302, 276] width 206 height 16
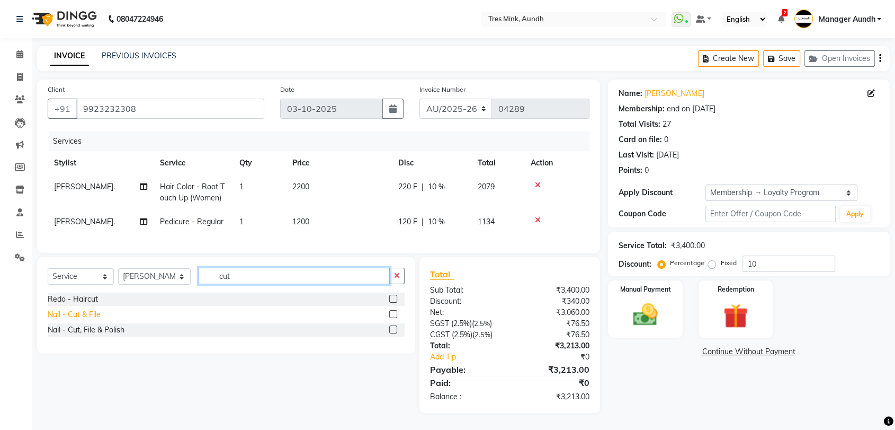
type input "cut"
click at [77, 319] on div "Nail - Cut & File" at bounding box center [74, 314] width 53 height 11
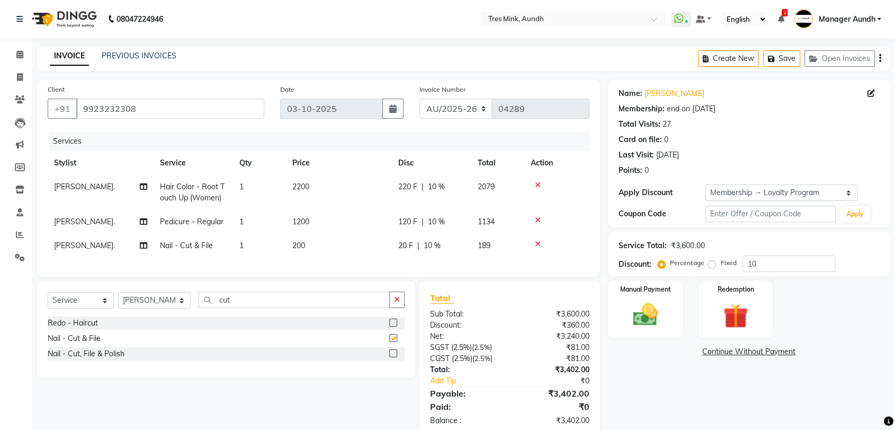
checkbox input "false"
click at [215, 308] on input "cut" at bounding box center [294, 299] width 191 height 16
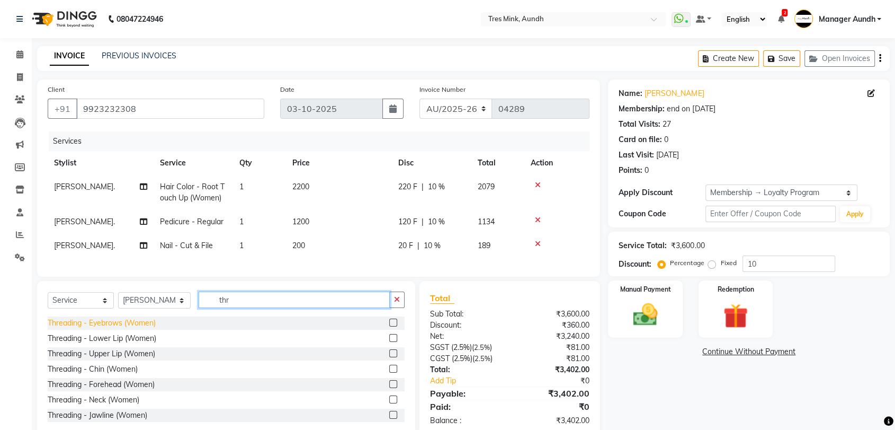
type input "thr"
click at [89, 327] on div "Threading - Eyebrows (Women)" at bounding box center [102, 322] width 108 height 11
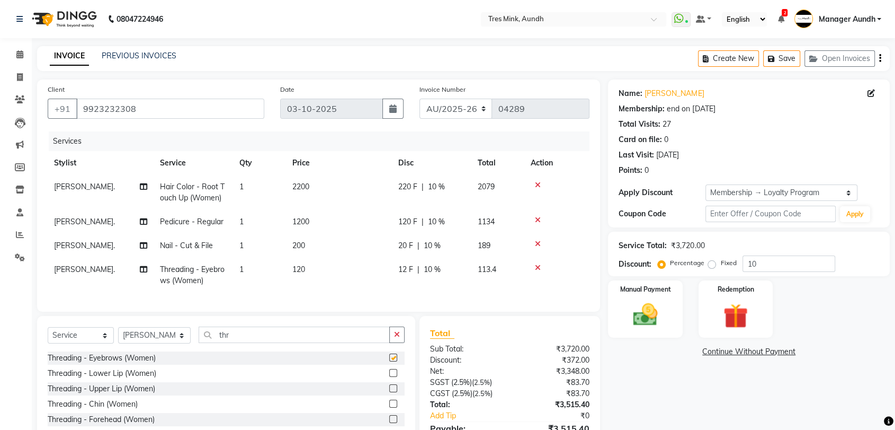
checkbox input "false"
click at [629, 312] on img at bounding box center [645, 315] width 41 height 30
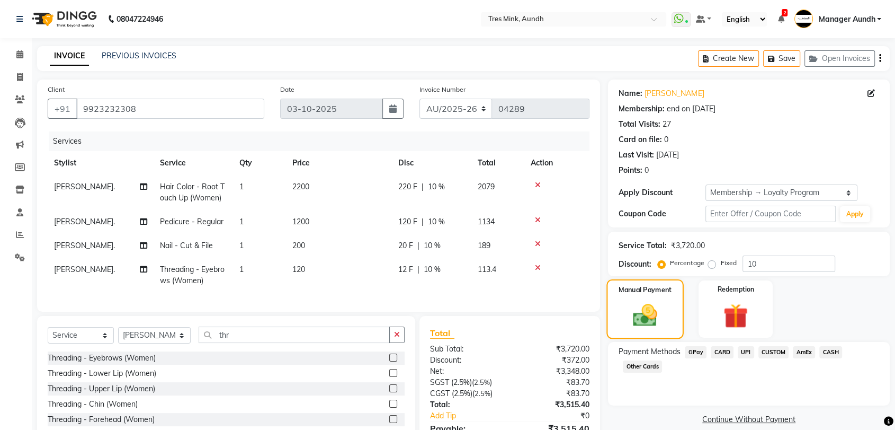
scroll to position [67, 0]
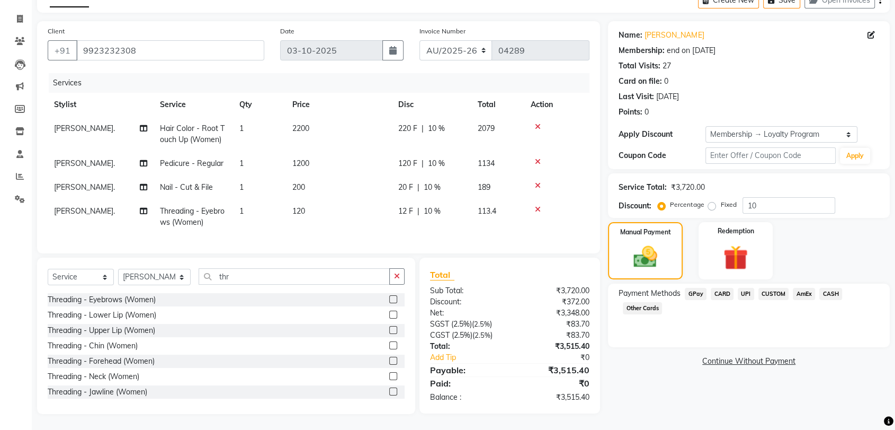
click at [326, 200] on td "120" at bounding box center [339, 216] width 106 height 35
select select "13217"
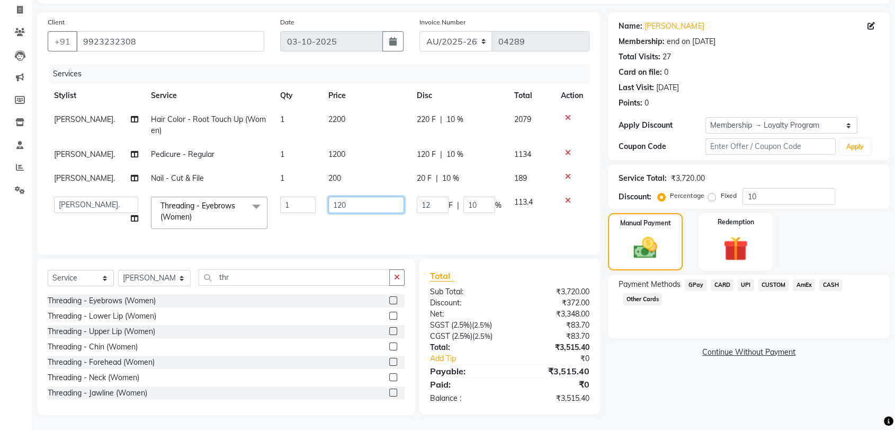
drag, startPoint x: 364, startPoint y: 204, endPoint x: 314, endPoint y: 207, distance: 50.9
click at [314, 207] on tr "Ajay S Anjali Pillay Anushka. Ganesh. Gayatri Gunjan. Jinny. Karan Arya Krishna…" at bounding box center [319, 212] width 542 height 45
type input "130"
click at [322, 221] on td "130" at bounding box center [366, 212] width 88 height 45
select select "13217"
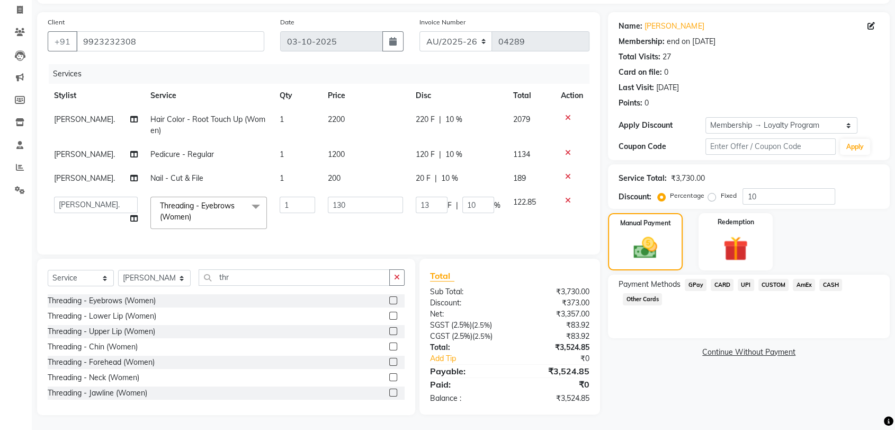
click at [748, 283] on span "UPI" at bounding box center [746, 285] width 16 height 12
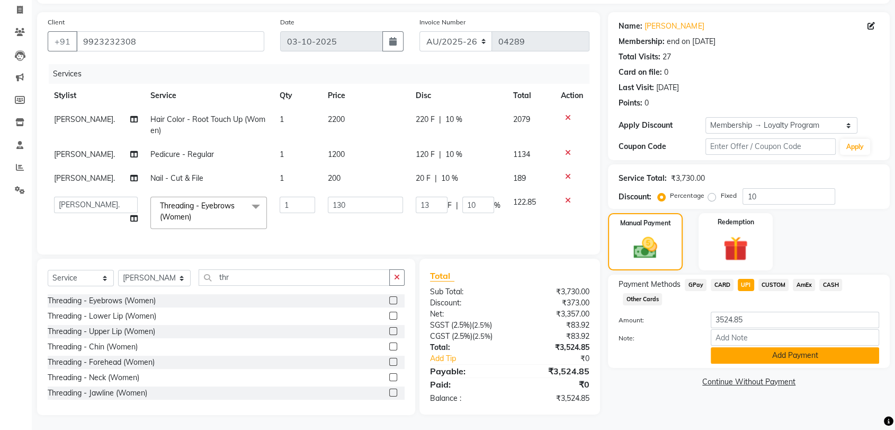
click at [793, 357] on button "Add Payment" at bounding box center [795, 355] width 168 height 16
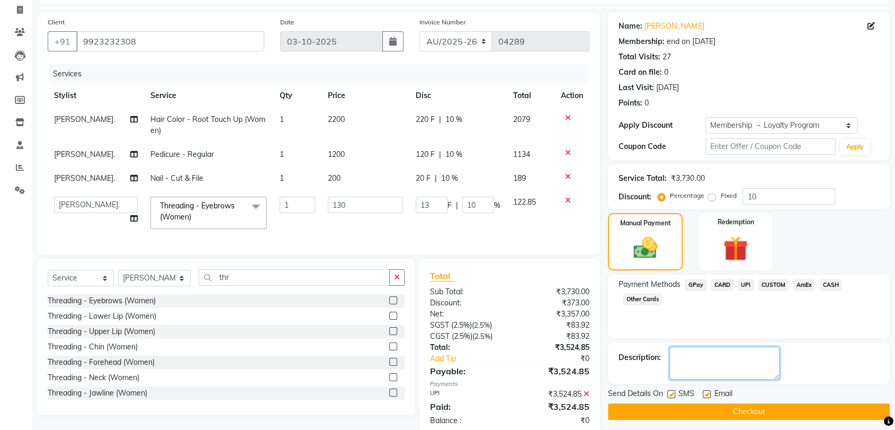
click at [751, 361] on textarea at bounding box center [725, 362] width 110 height 33
type textarea "Megha"
click at [740, 409] on button "Checkout" at bounding box center [749, 411] width 282 height 16
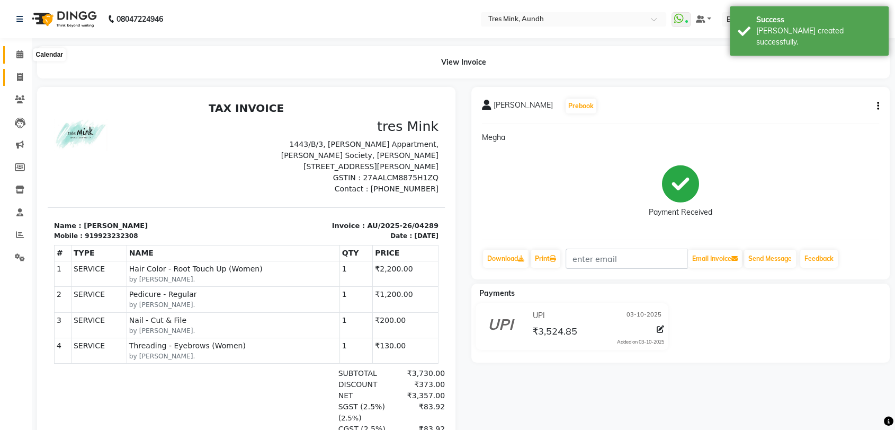
drag, startPoint x: 20, startPoint y: 52, endPoint x: 24, endPoint y: 73, distance: 21.1
click at [20, 52] on icon at bounding box center [19, 54] width 7 height 8
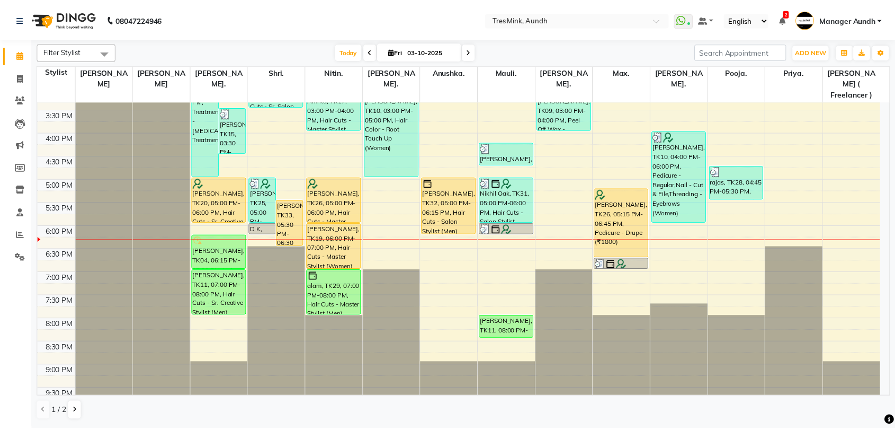
scroll to position [342, 0]
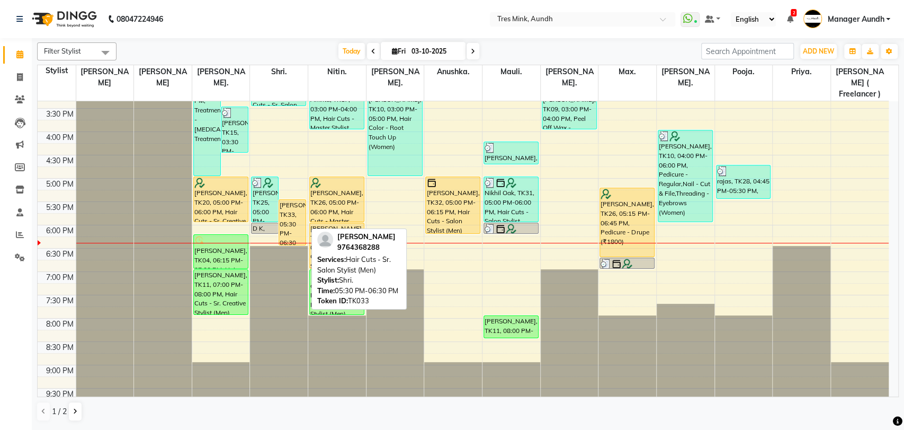
click at [299, 208] on div "[PERSON_NAME], TK33, 05:30 PM-06:30 PM, Hair Cuts - Sr. Salon Stylist (Men)" at bounding box center [292, 222] width 26 height 45
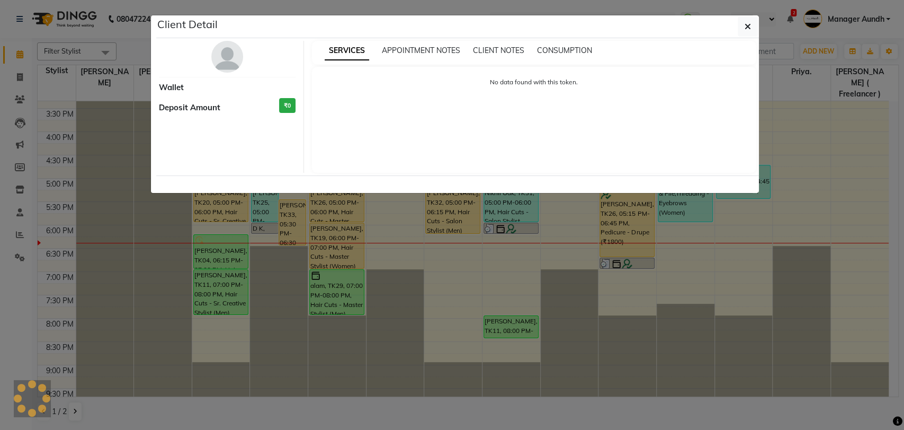
select select "1"
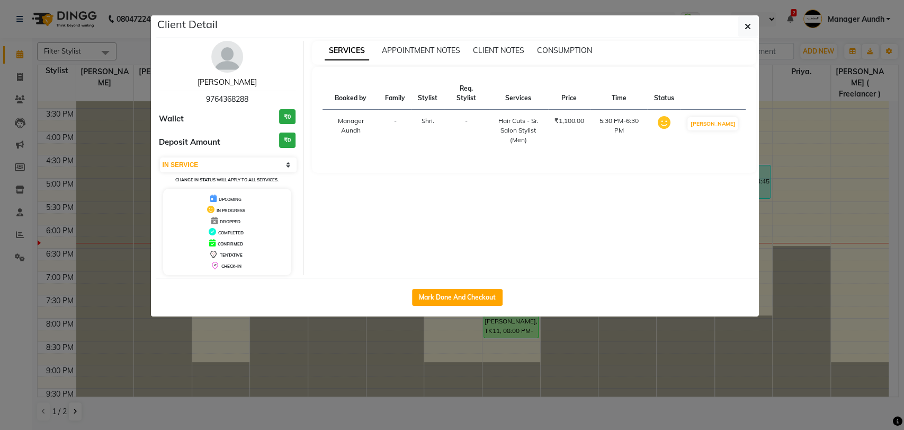
click at [226, 77] on link "Abhijit Lavate" at bounding box center [227, 82] width 59 height 10
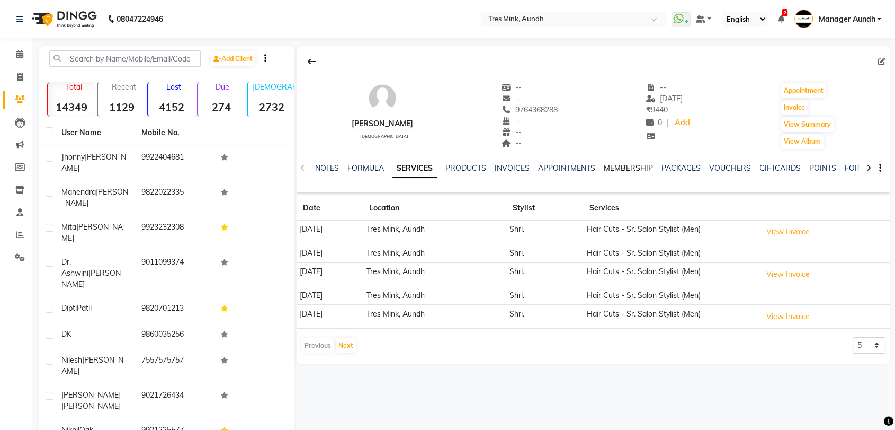
click at [617, 170] on link "MEMBERSHIP" at bounding box center [628, 168] width 49 height 10
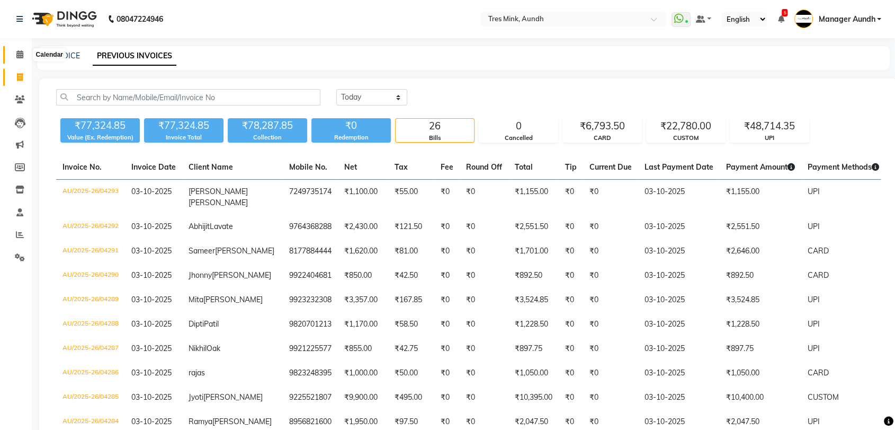
drag, startPoint x: 21, startPoint y: 50, endPoint x: 19, endPoint y: 76, distance: 26.0
click at [21, 50] on span at bounding box center [20, 55] width 19 height 12
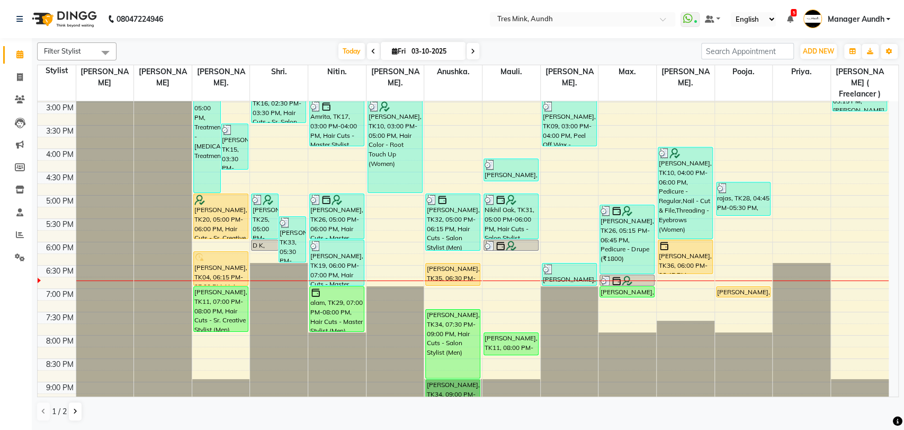
scroll to position [342, 0]
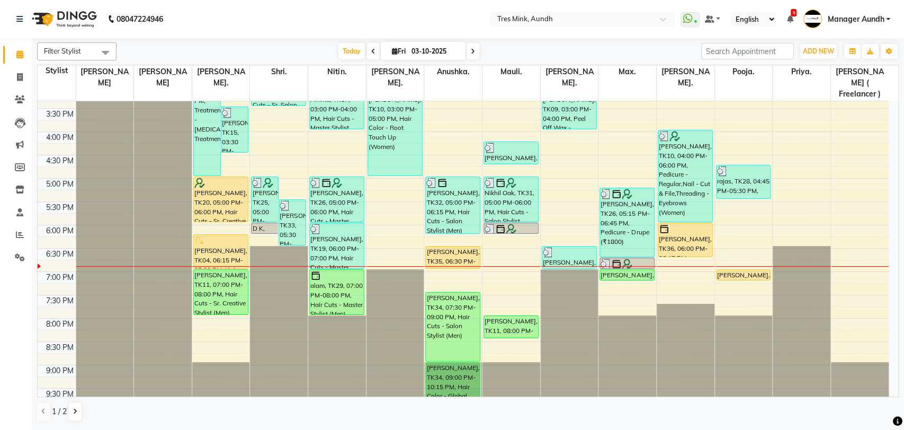
click at [278, 45] on div "[DATE] [DATE]" at bounding box center [409, 51] width 574 height 16
click at [393, 51] on icon at bounding box center [395, 51] width 6 height 7
select select "10"
select select "2025"
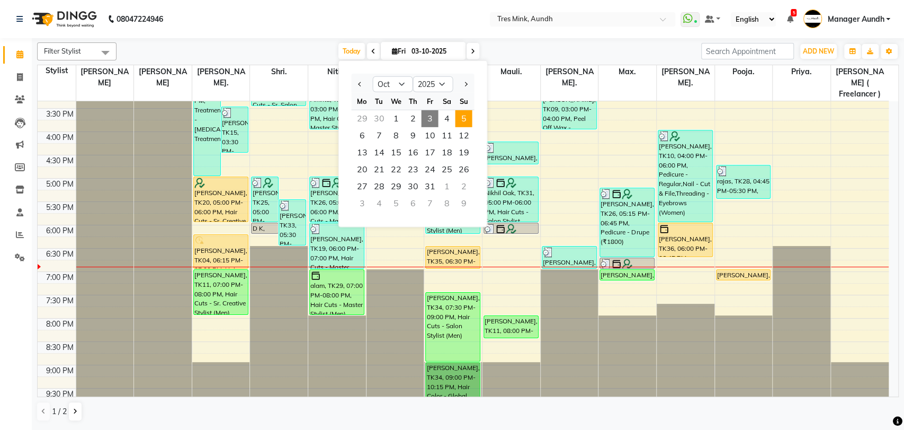
click at [466, 113] on span "5" at bounding box center [463, 118] width 17 height 17
type input "05-10-2025"
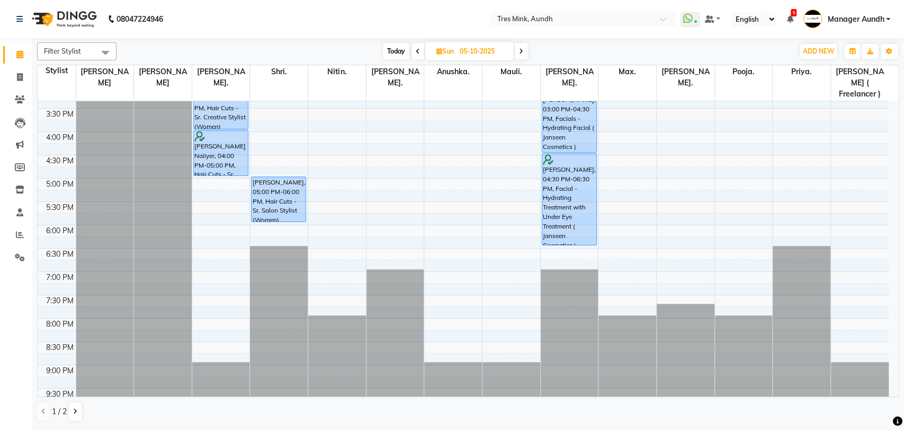
click at [219, 173] on div "8:00 AM 8:30 AM 9:00 AM 9:30 AM 10:00 AM 10:30 AM 11:00 AM 11:30 AM 12:00 PM 12…" at bounding box center [463, 85] width 851 height 652
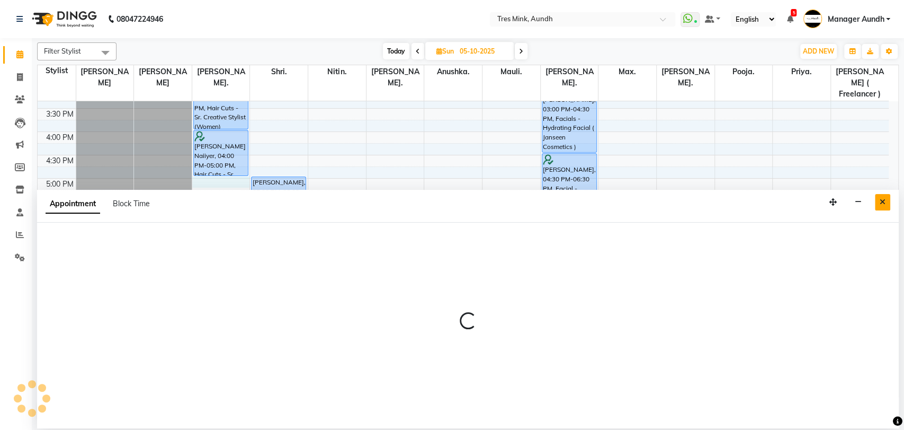
select select "13215"
select select "tentative"
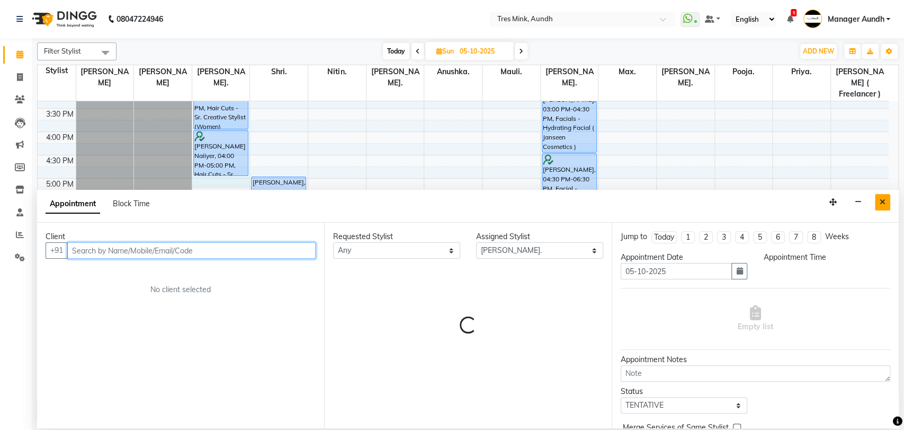
select select "1020"
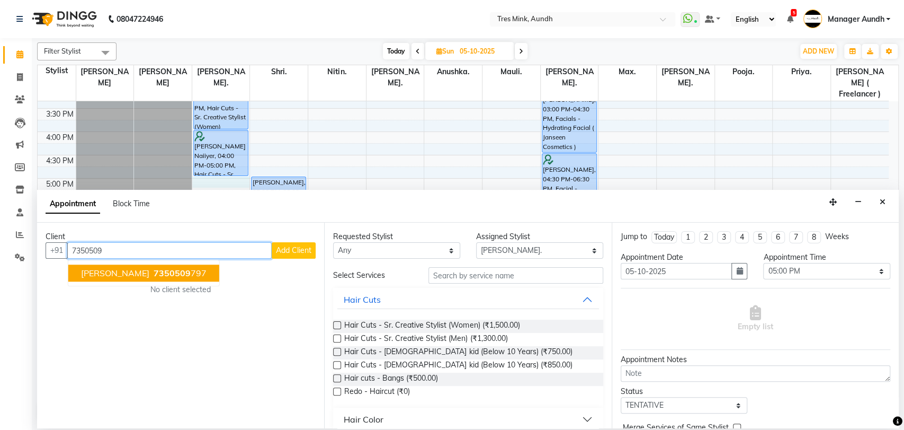
click at [160, 272] on span "7350509" at bounding box center [172, 273] width 37 height 11
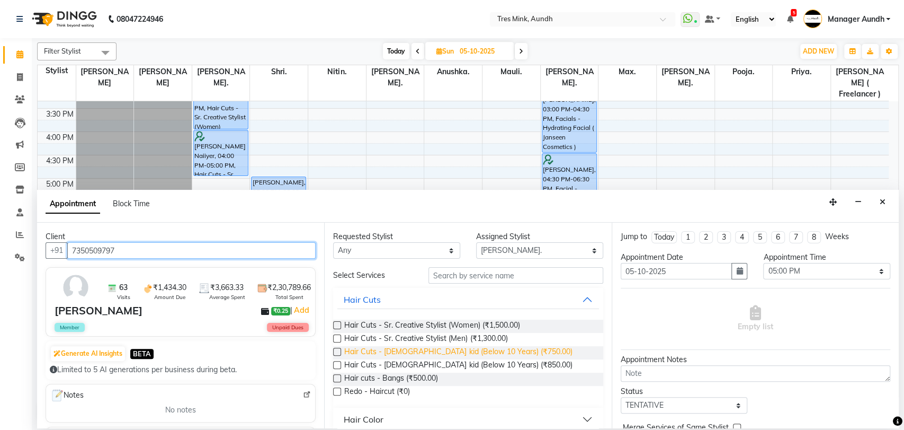
type input "7350509797"
click at [416, 353] on span "Hair Cuts - [DEMOGRAPHIC_DATA] kid (Below 10 Years) (₹750.00)" at bounding box center [458, 352] width 228 height 13
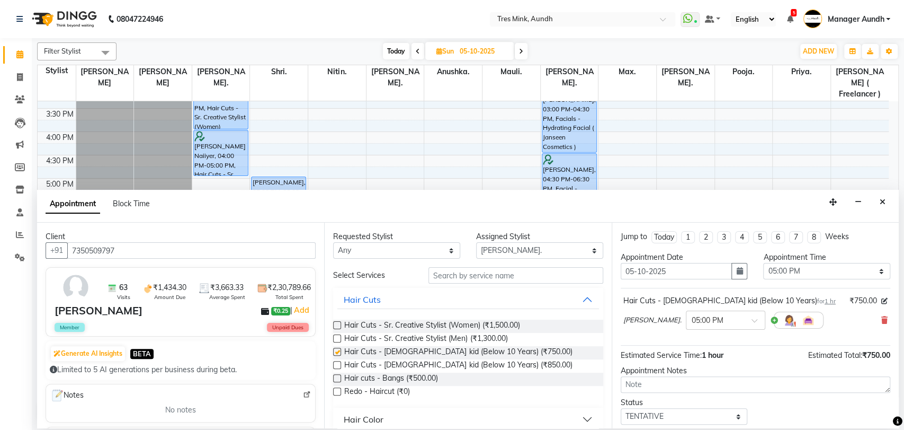
checkbox input "false"
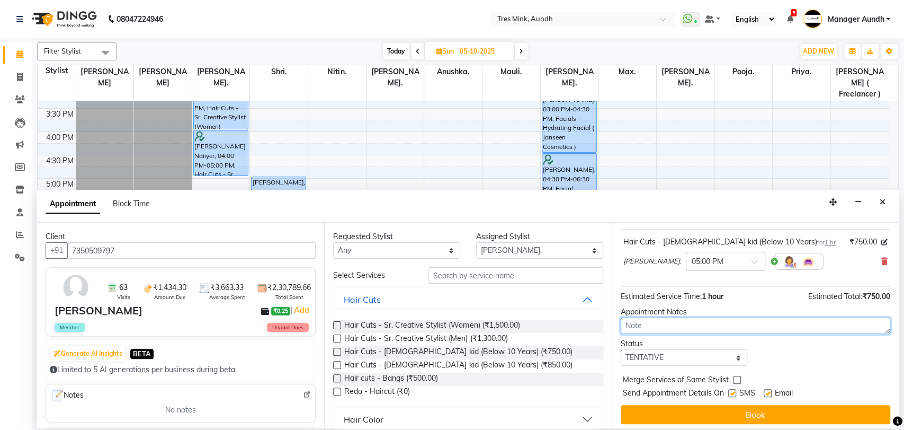
click at [732, 330] on textarea at bounding box center [756, 325] width 270 height 16
type textarea "[PERSON_NAME] [DATE] 6:58"
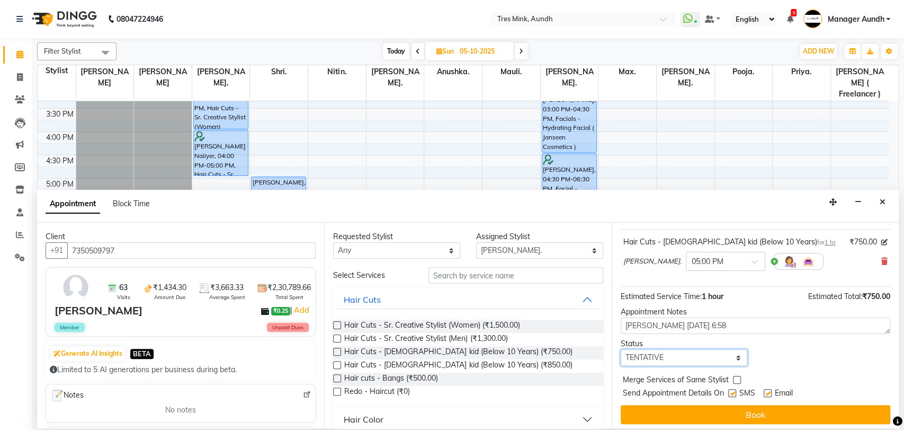
click at [665, 360] on select "Select TENTATIVE CONFIRM UPCOMING" at bounding box center [684, 357] width 127 height 16
select select "upcoming"
click at [621, 349] on select "Select TENTATIVE CONFIRM UPCOMING" at bounding box center [684, 357] width 127 height 16
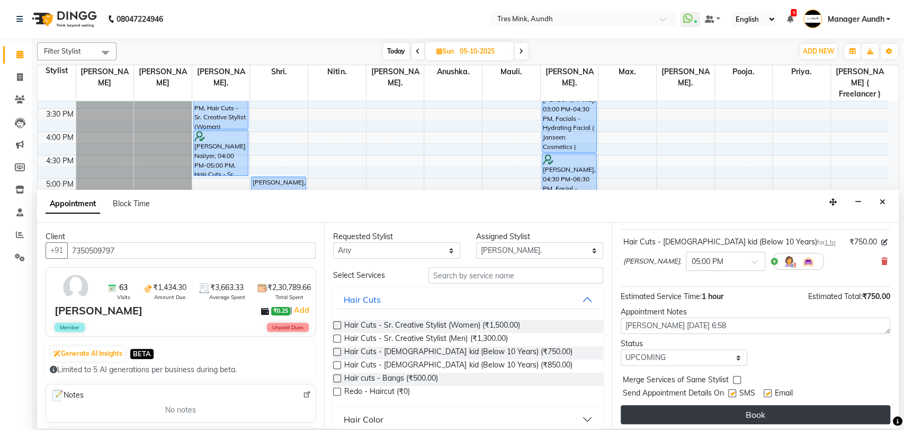
click at [653, 414] on button "Book" at bounding box center [756, 414] width 270 height 19
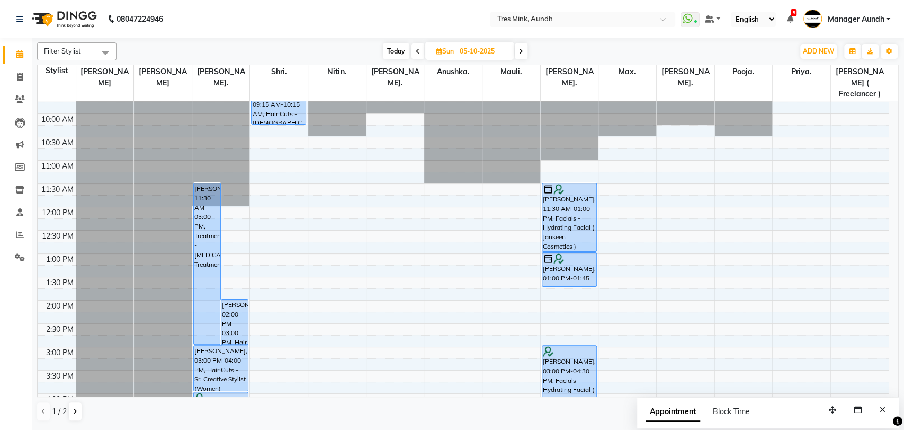
scroll to position [48, 0]
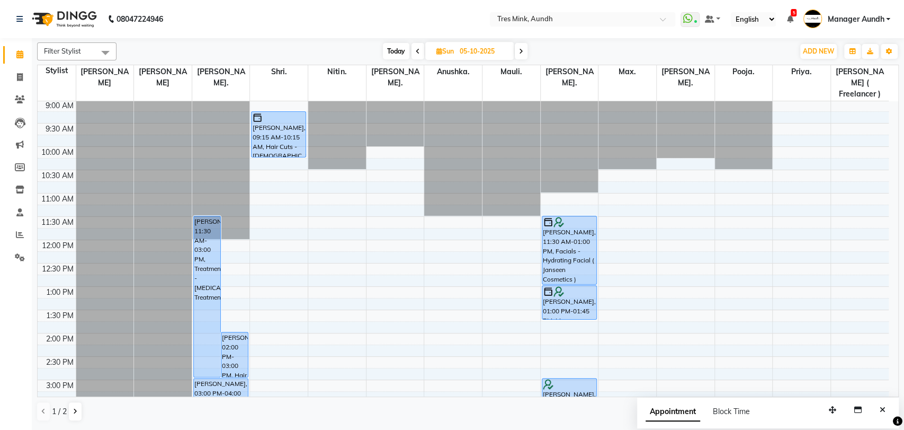
click at [403, 50] on span "Today" at bounding box center [396, 51] width 26 height 16
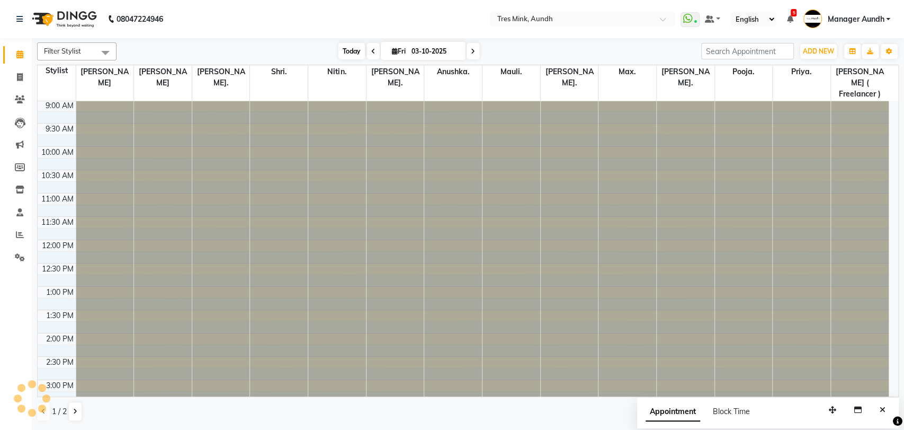
scroll to position [342, 0]
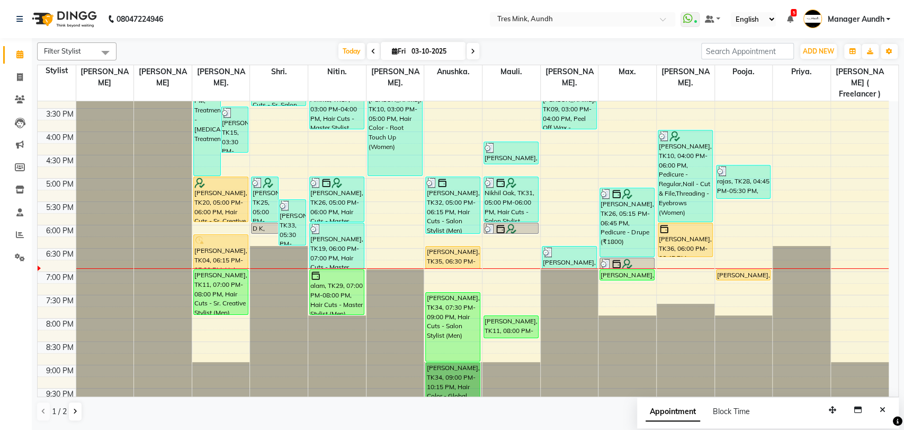
click at [471, 54] on icon at bounding box center [473, 51] width 4 height 6
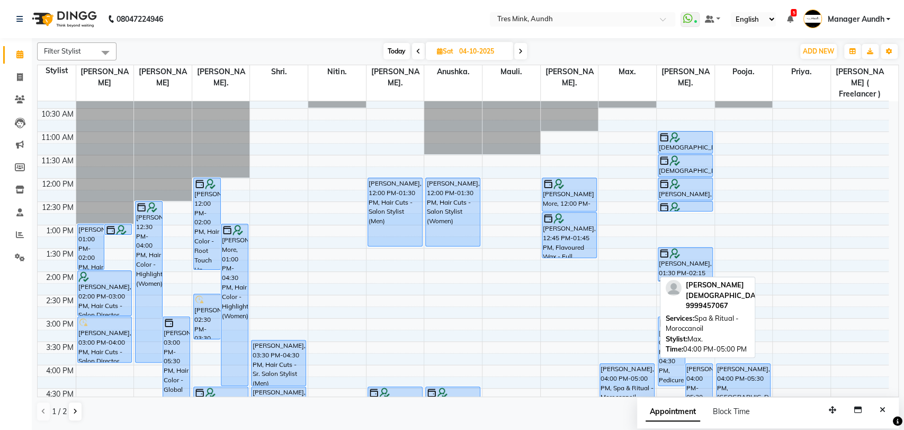
scroll to position [106, 0]
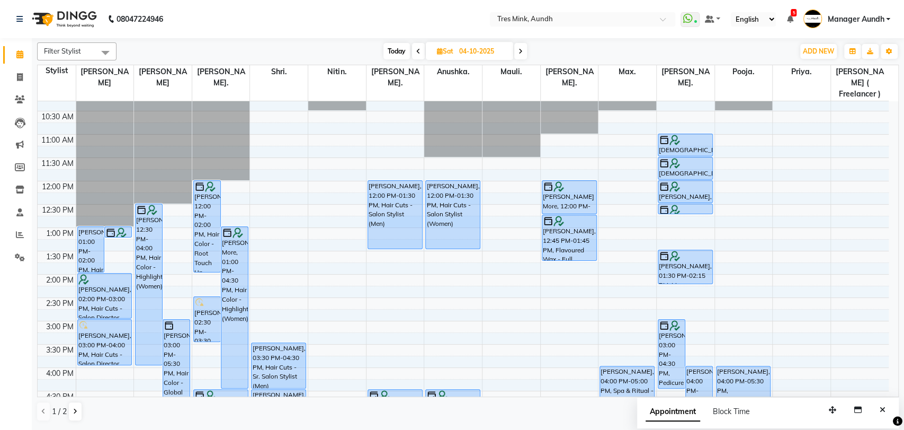
click at [385, 51] on span "Today" at bounding box center [397, 51] width 26 height 16
type input "03-10-2025"
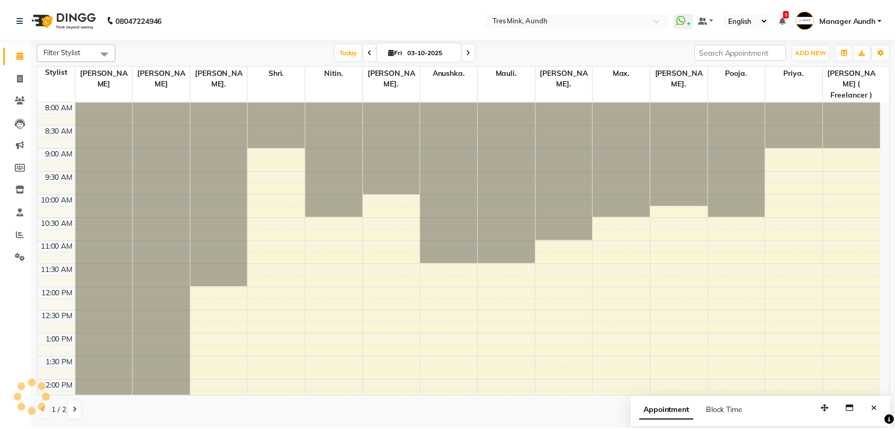
scroll to position [342, 0]
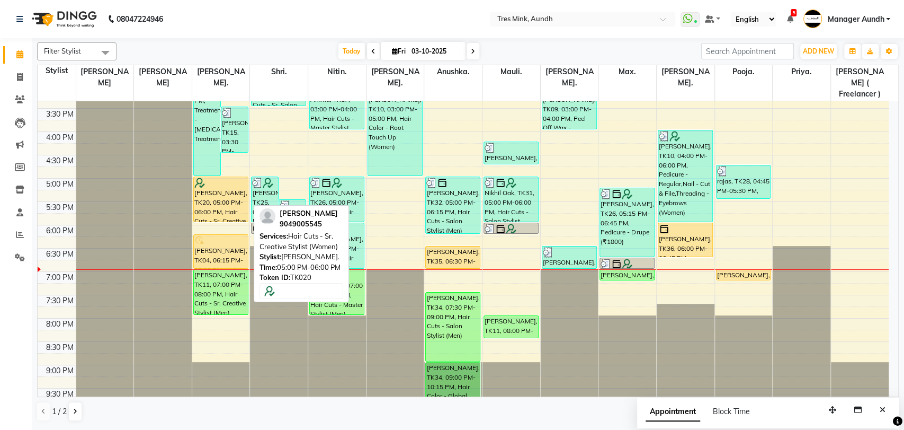
click at [224, 199] on div "[PERSON_NAME], TK20, 05:00 PM-06:00 PM, Hair Cuts - Sr. Creative Stylist (Women)" at bounding box center [221, 199] width 54 height 45
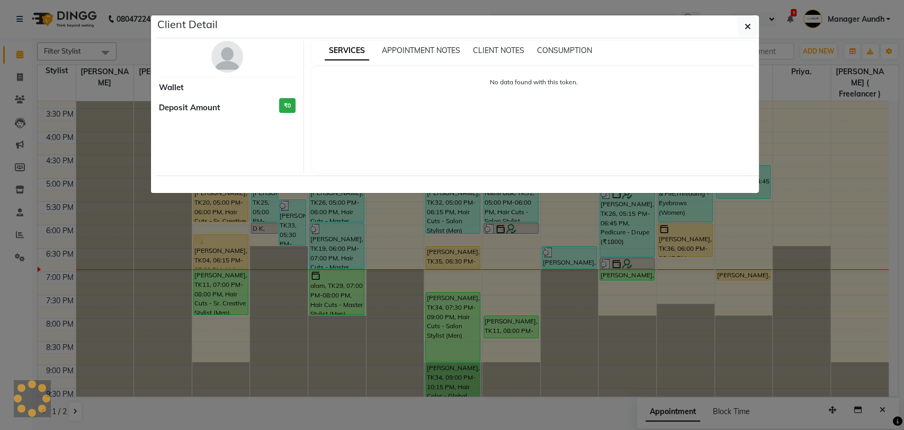
select select "1"
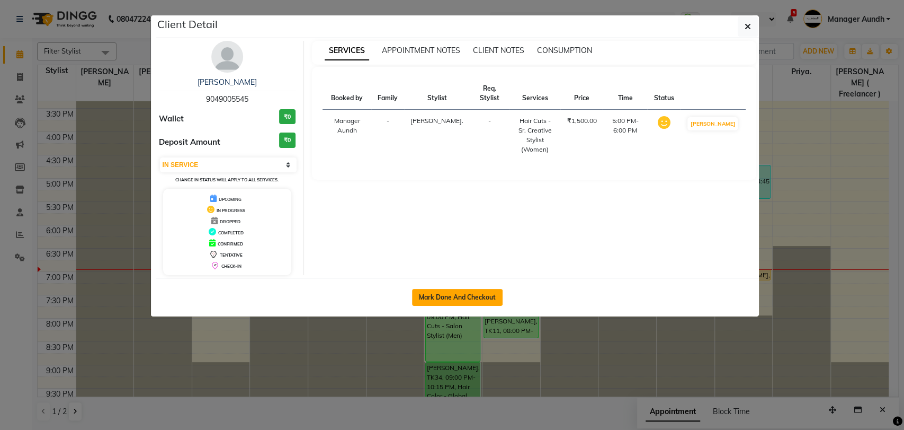
click at [438, 302] on button "Mark Done And Checkout" at bounding box center [457, 297] width 91 height 17
select select "service"
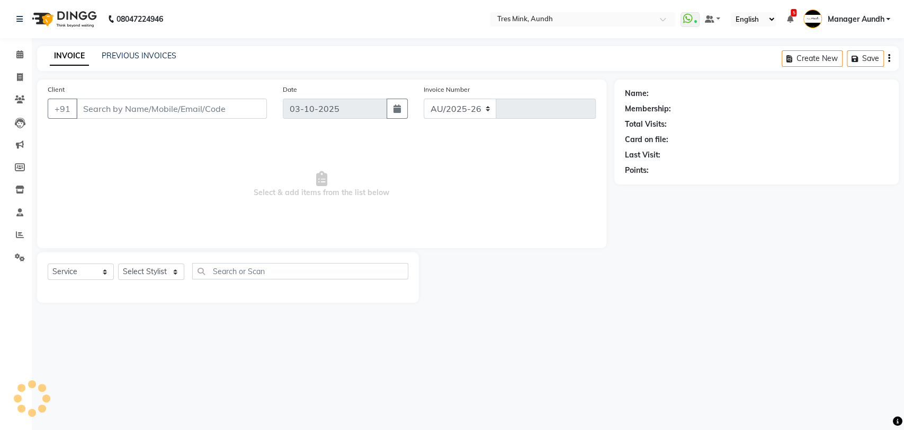
select select "4235"
type input "04294"
type input "9049005545"
select select "13215"
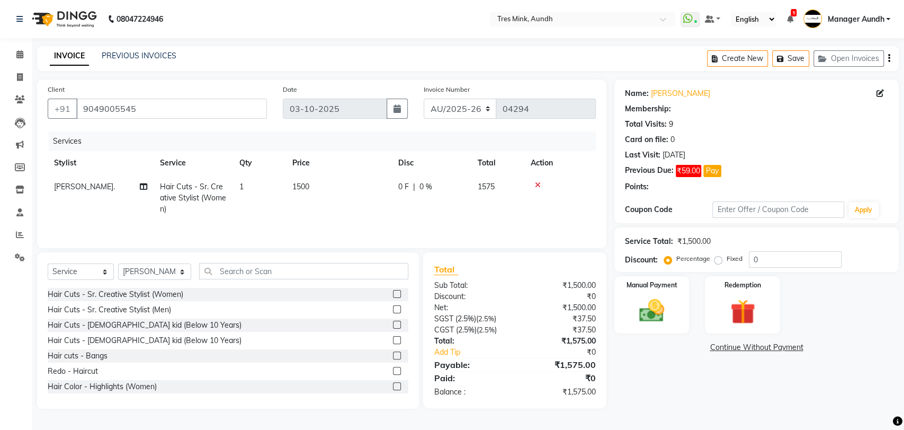
select select "1: Object"
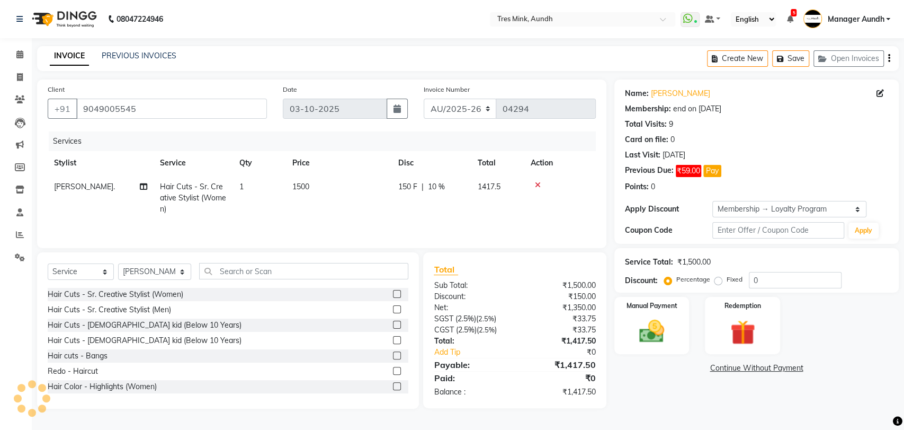
type input "10"
click at [74, 278] on select "Select Service Product Membership Package Voucher Prepaid Gift Card" at bounding box center [81, 271] width 66 height 16
click at [148, 273] on select "Select Stylist Ajay S [PERSON_NAME]. [GEOGRAPHIC_DATA]. [PERSON_NAME]. [PERSON_…" at bounding box center [154, 271] width 73 height 16
select select "13265"
click at [118, 264] on select "Select Stylist Ajay S [PERSON_NAME]. [GEOGRAPHIC_DATA]. [PERSON_NAME]. [PERSON_…" at bounding box center [154, 271] width 73 height 16
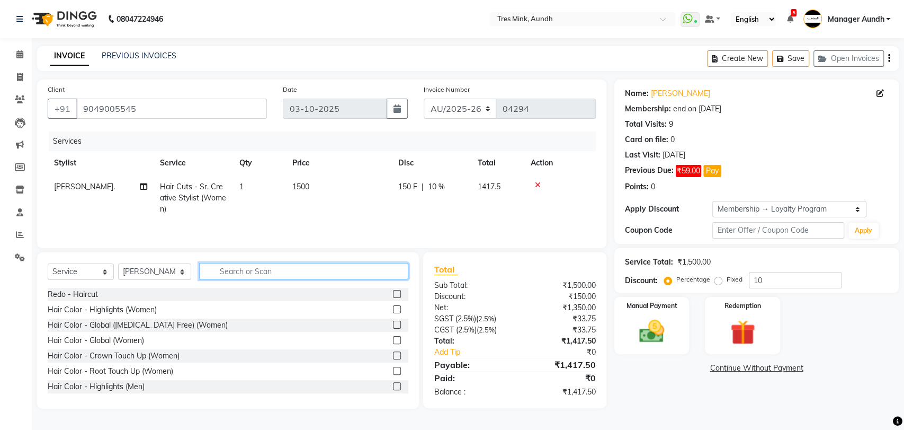
click at [277, 275] on input "text" at bounding box center [304, 271] width 210 height 16
type input "t"
type input "thr"
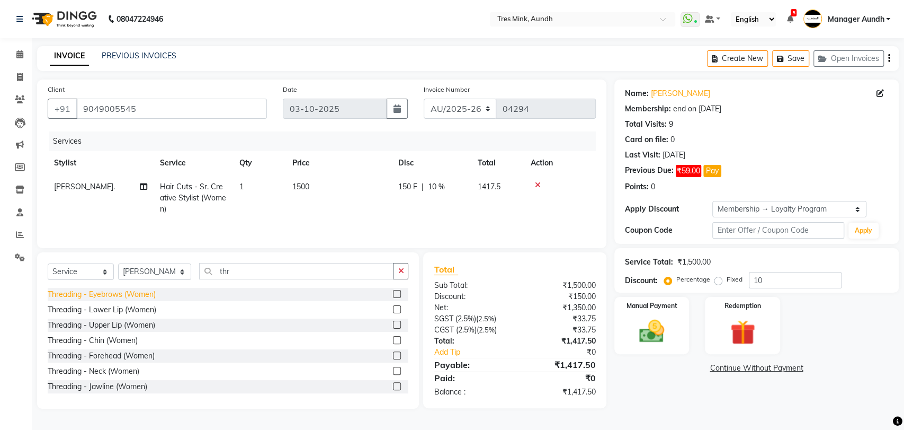
click at [112, 292] on div "Threading - Eyebrows (Women)" at bounding box center [102, 294] width 108 height 11
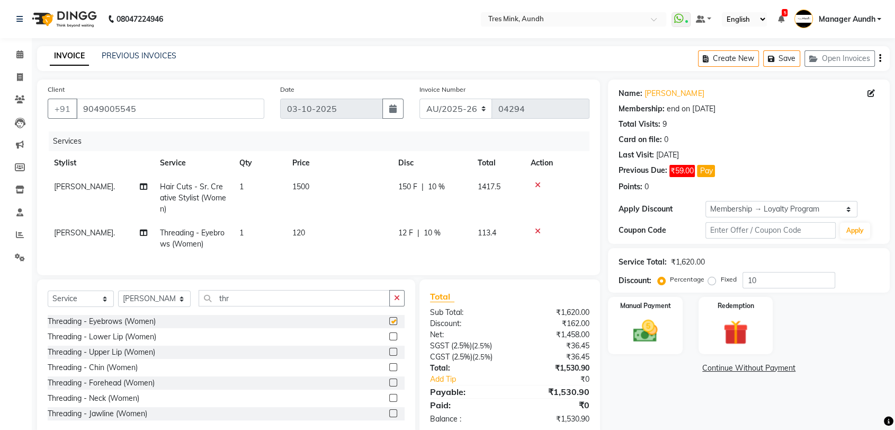
checkbox input "false"
click at [288, 234] on td "120" at bounding box center [339, 238] width 106 height 35
select select "13265"
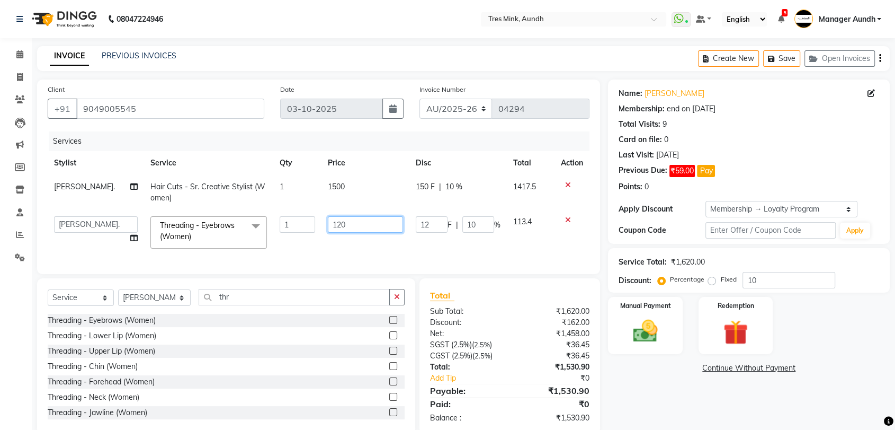
drag, startPoint x: 349, startPoint y: 228, endPoint x: 318, endPoint y: 236, distance: 32.3
click at [322, 235] on td "120" at bounding box center [366, 232] width 88 height 45
type input "130"
click at [322, 236] on td "130" at bounding box center [366, 232] width 88 height 45
select select "13265"
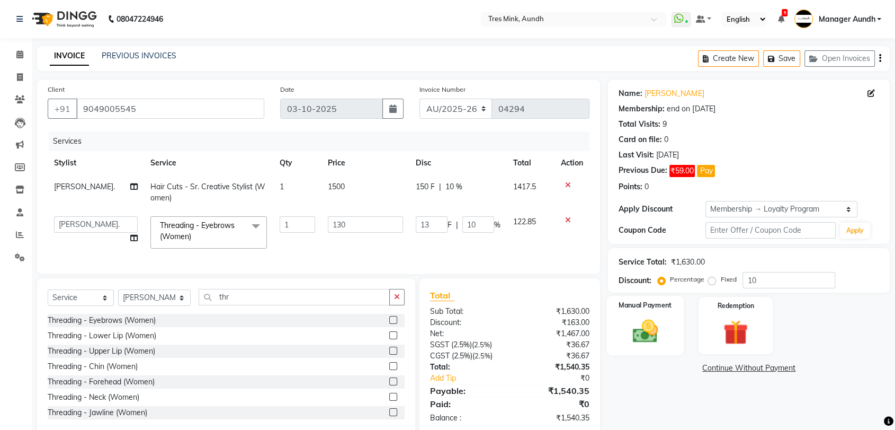
click at [661, 331] on img at bounding box center [645, 331] width 41 height 30
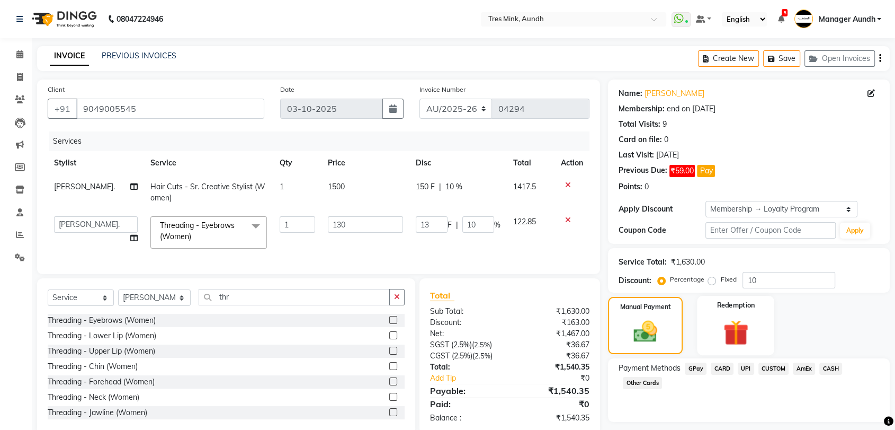
scroll to position [30, 0]
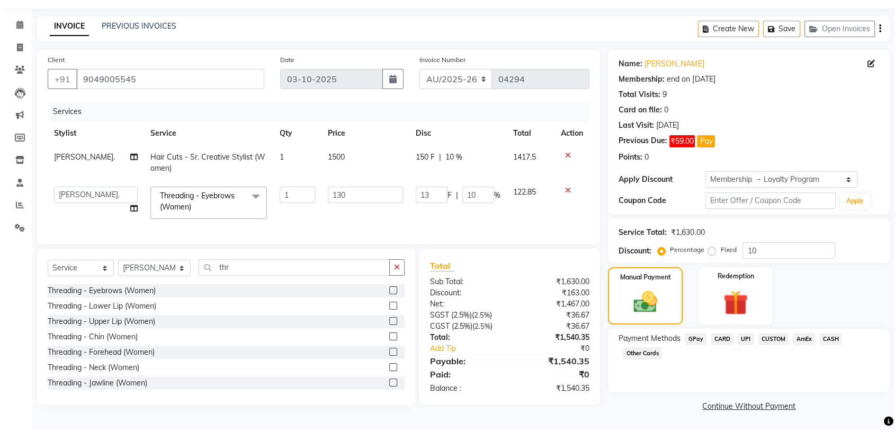
click at [725, 336] on span "CARD" at bounding box center [722, 339] width 23 height 12
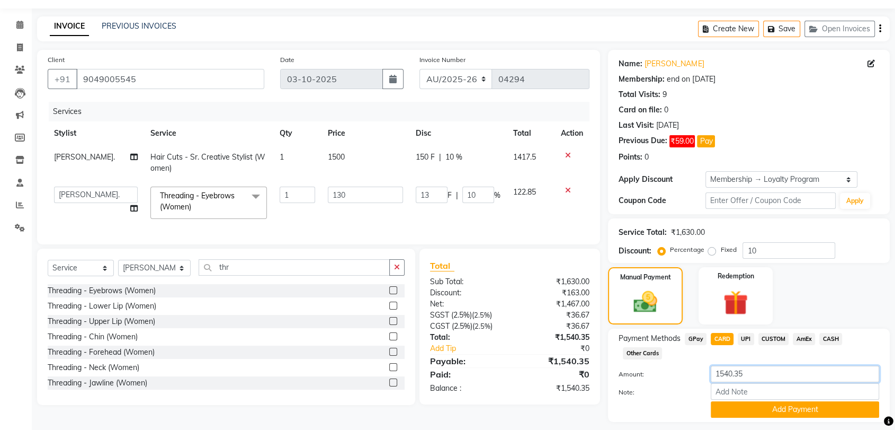
click at [762, 369] on input "1540.35" at bounding box center [795, 374] width 168 height 16
type input "1540"
click at [783, 412] on button "Add Payment" at bounding box center [795, 409] width 168 height 16
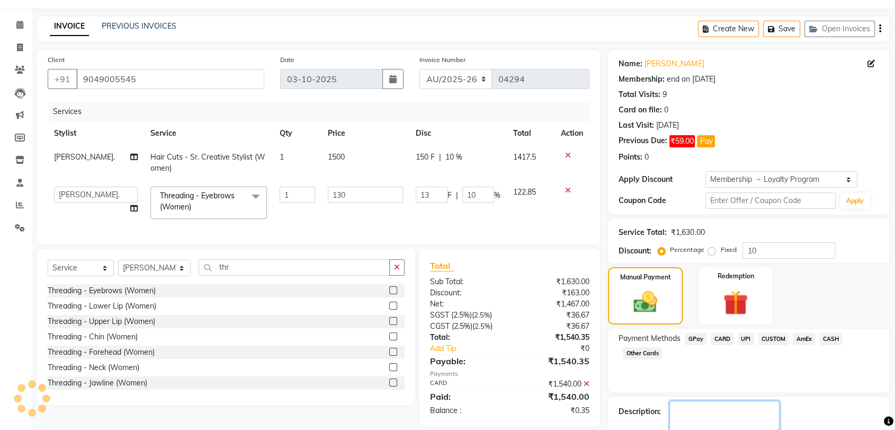
click at [736, 401] on textarea at bounding box center [725, 417] width 110 height 33
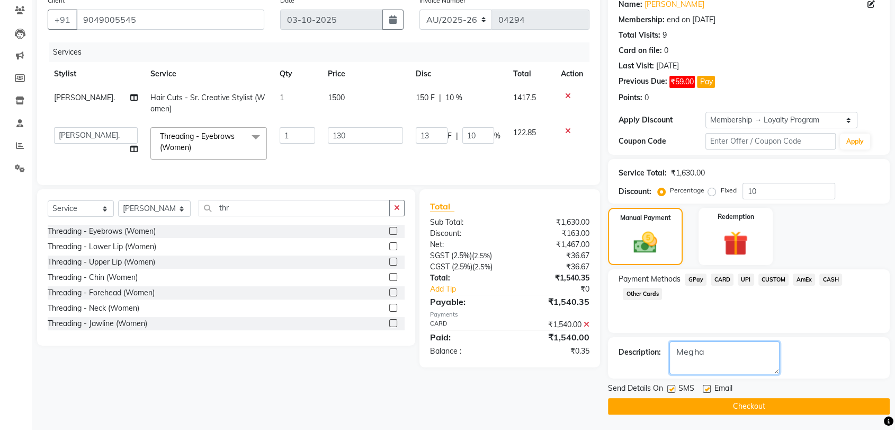
type textarea "Megha"
click at [754, 408] on button "Checkout" at bounding box center [749, 406] width 282 height 16
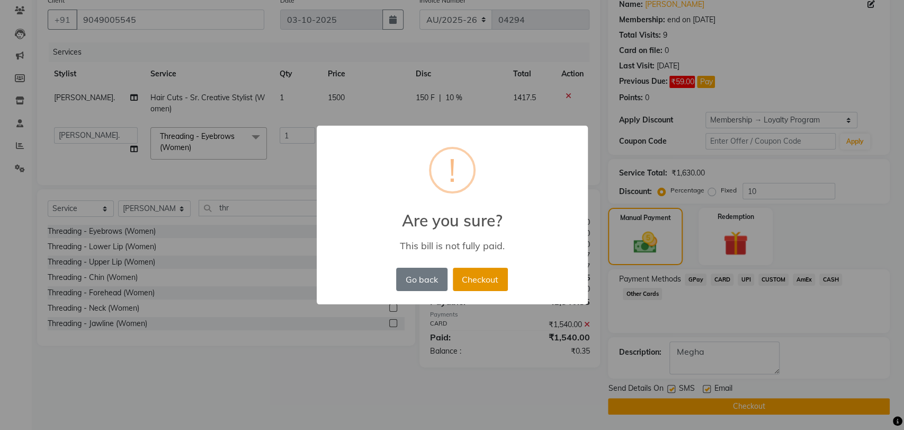
click at [498, 277] on button "Checkout" at bounding box center [480, 279] width 55 height 23
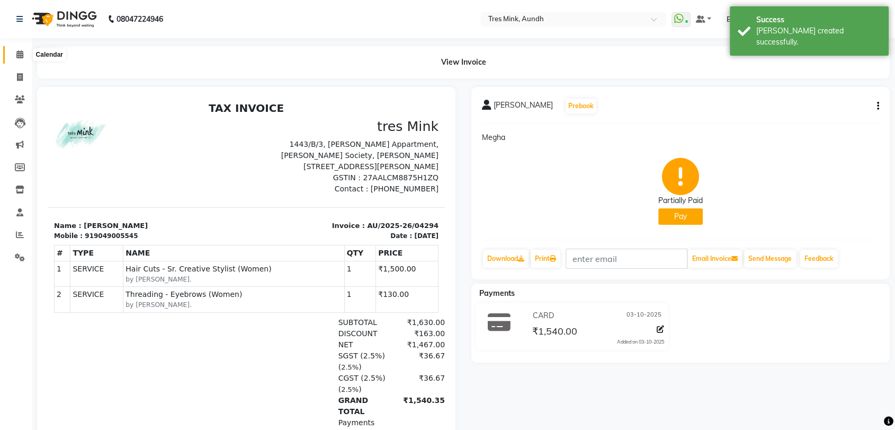
click at [17, 52] on icon at bounding box center [19, 54] width 7 height 8
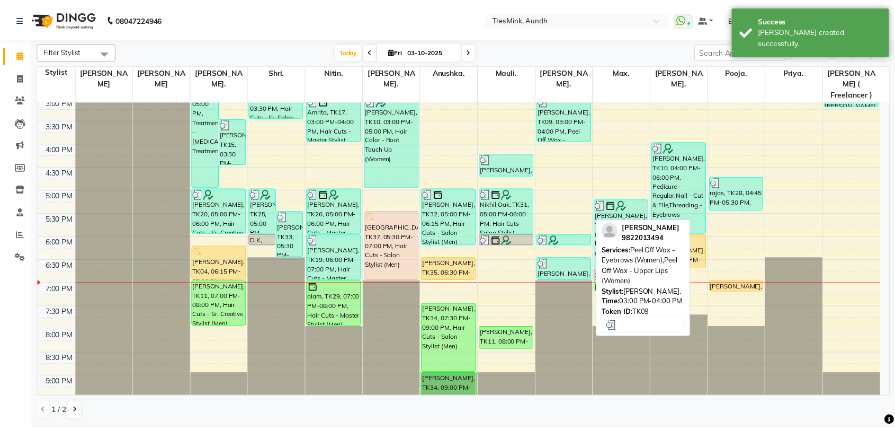
scroll to position [342, 0]
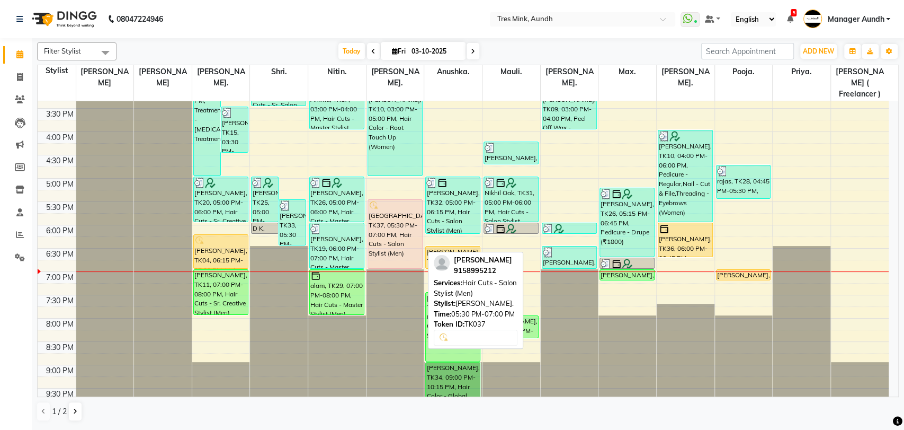
click at [394, 222] on div "[GEOGRAPHIC_DATA], TK37, 05:30 PM-07:00 PM, Hair Cuts - Salon Stylist (Men)" at bounding box center [395, 234] width 54 height 68
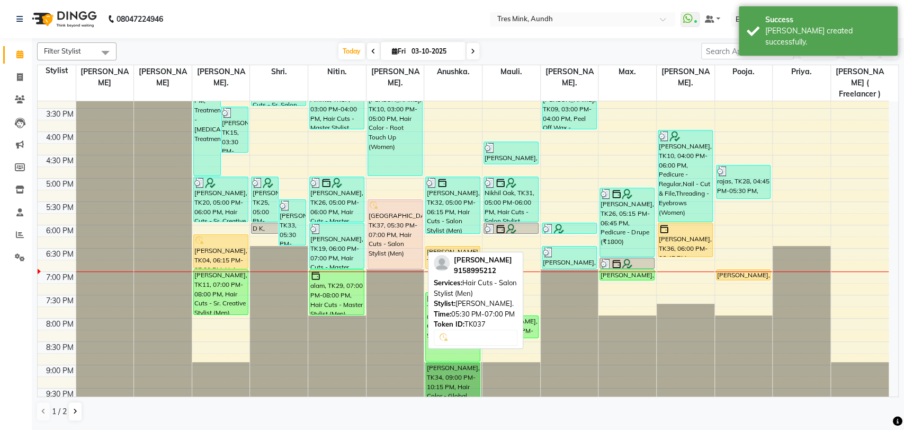
select select "7"
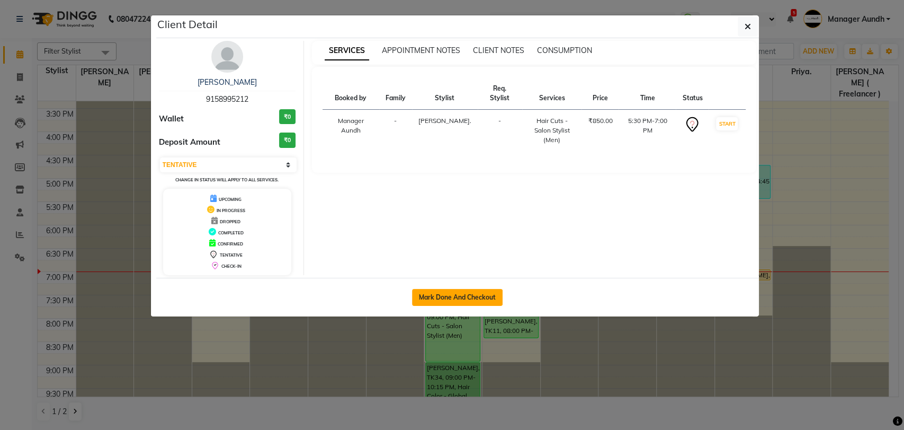
click at [469, 293] on button "Mark Done And Checkout" at bounding box center [457, 297] width 91 height 17
select select "service"
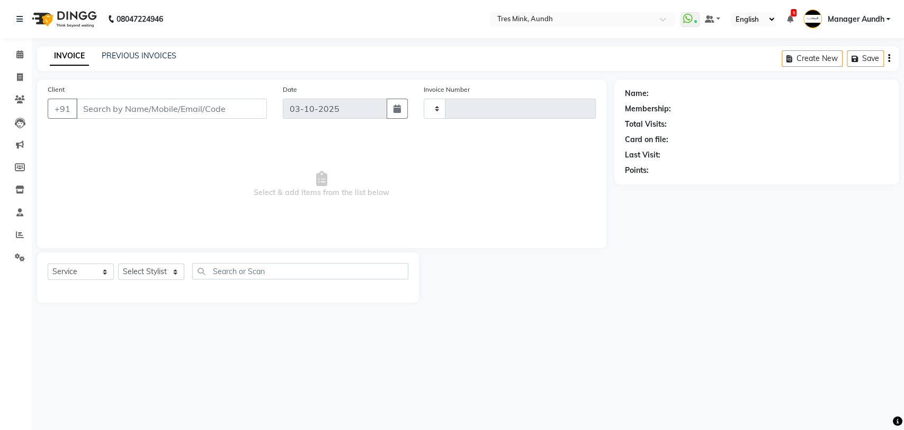
type input "04295"
select select "4235"
type input "9158995212"
select select "51775"
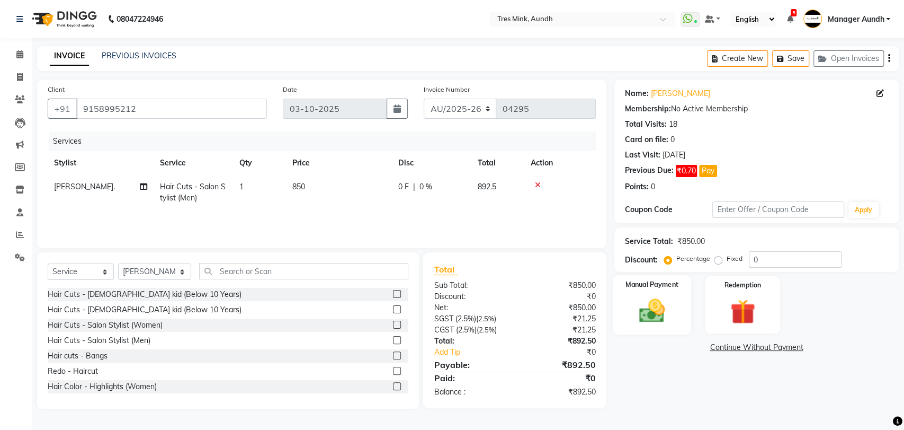
click at [647, 289] on div "Manual Payment" at bounding box center [652, 305] width 78 height 60
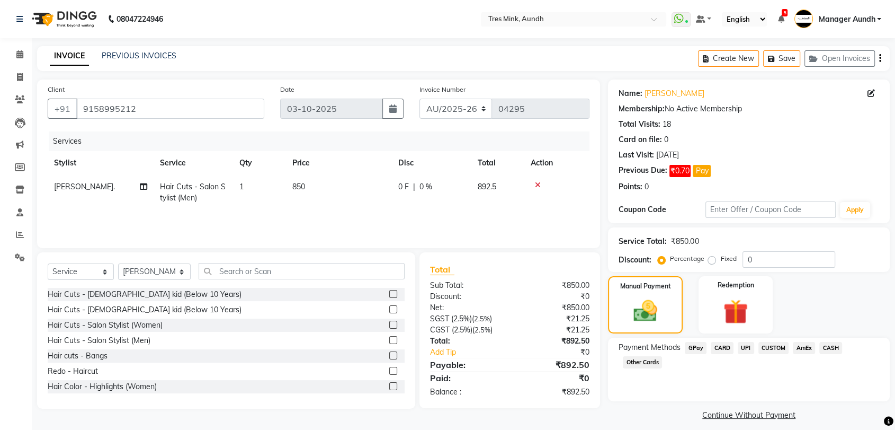
click at [786, 346] on span "CUSTOM" at bounding box center [774, 348] width 31 height 12
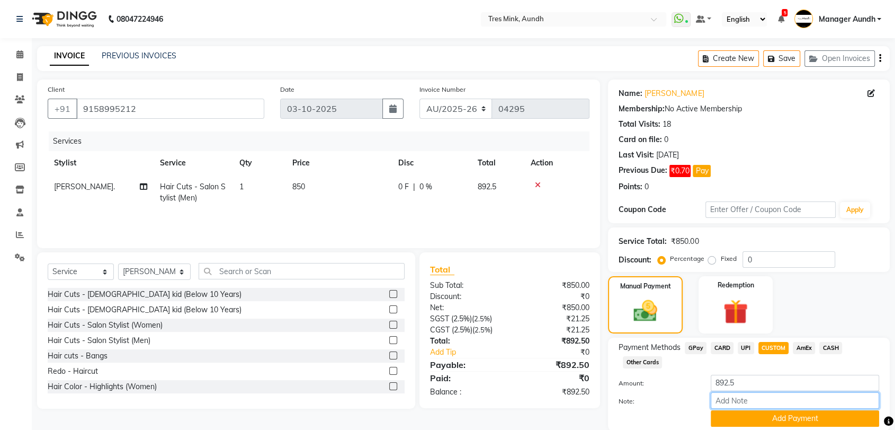
drag, startPoint x: 780, startPoint y: 395, endPoint x: 707, endPoint y: 396, distance: 72.6
click at [707, 396] on div at bounding box center [795, 400] width 184 height 16
click at [749, 386] on input "892.5" at bounding box center [795, 383] width 168 height 16
drag, startPoint x: 756, startPoint y: 258, endPoint x: 725, endPoint y: 270, distance: 33.1
click at [731, 268] on div "Service Total: ₹850.00 Discount: Percentage Fixed 0" at bounding box center [749, 249] width 282 height 45
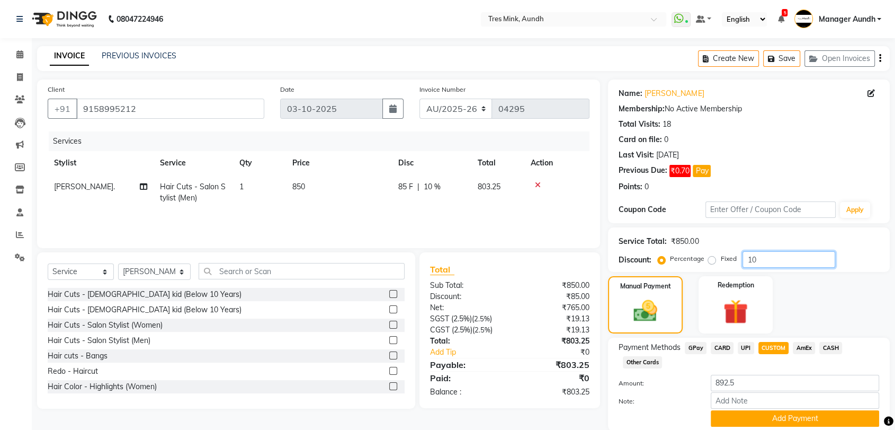
type input "10"
click at [55, 270] on select "Select Service Product Membership Package Voucher Prepaid Gift Card" at bounding box center [81, 271] width 66 height 16
select select "membership"
click at [48, 263] on select "Select Service Product Membership Package Voucher Prepaid Gift Card" at bounding box center [81, 271] width 66 height 16
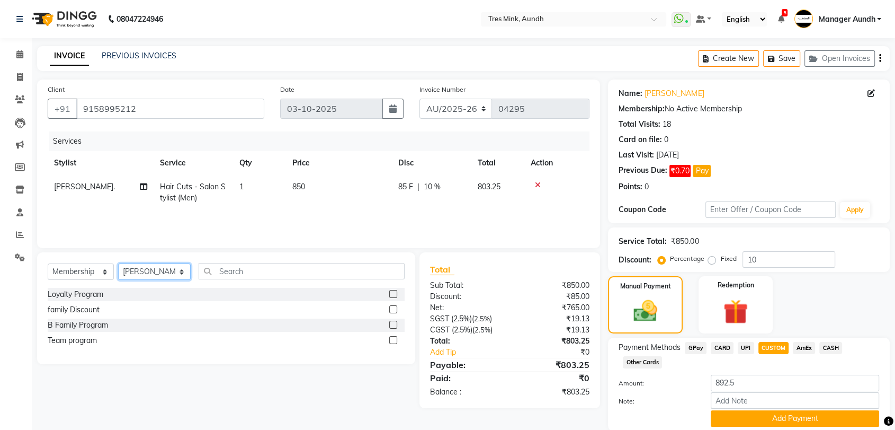
click at [145, 269] on select "Select Stylist Ajay S [PERSON_NAME]. [GEOGRAPHIC_DATA]. [PERSON_NAME]. [PERSON_…" at bounding box center [154, 271] width 73 height 16
select select "53447"
click at [118, 263] on select "Select Stylist Ajay S [PERSON_NAME]. [GEOGRAPHIC_DATA]. [PERSON_NAME]. [PERSON_…" at bounding box center [154, 271] width 73 height 16
click at [72, 295] on div "Loyalty Program" at bounding box center [76, 294] width 56 height 11
select select "select"
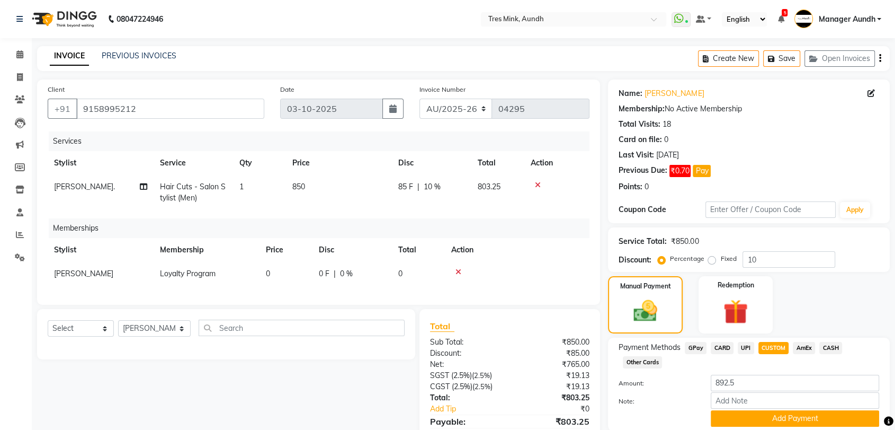
scroll to position [59, 0]
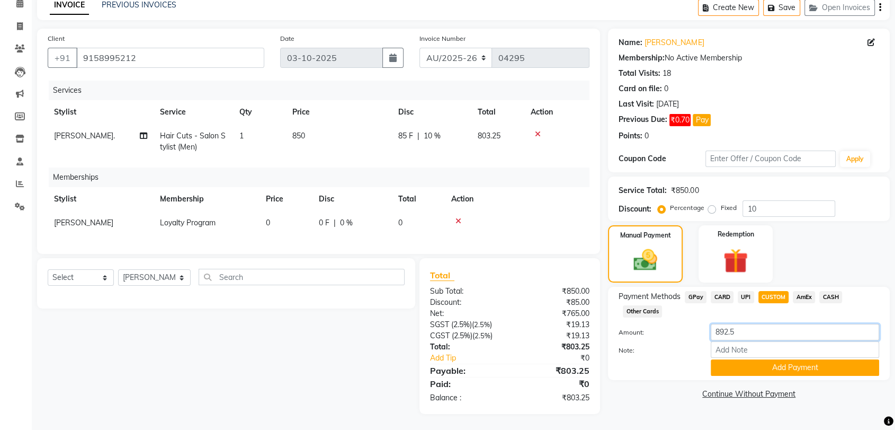
click at [772, 324] on input "892.5" at bounding box center [795, 332] width 168 height 16
click at [678, 345] on label "Note:" at bounding box center [657, 350] width 92 height 10
click at [711, 341] on input "Note:" at bounding box center [795, 349] width 168 height 16
click at [741, 291] on span "UPI" at bounding box center [746, 297] width 16 height 12
click at [773, 291] on span "CUSTOM" at bounding box center [774, 297] width 31 height 12
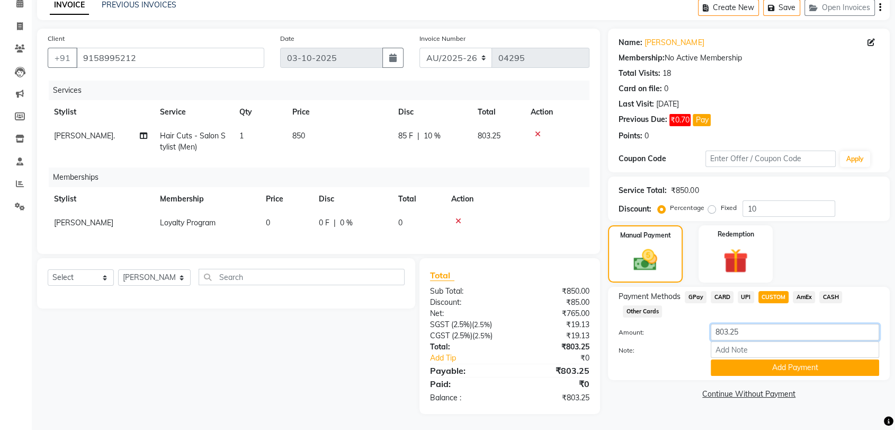
click at [771, 324] on input "803.25" at bounding box center [795, 332] width 168 height 16
type input "800"
click at [786, 359] on button "Add Payment" at bounding box center [795, 367] width 168 height 16
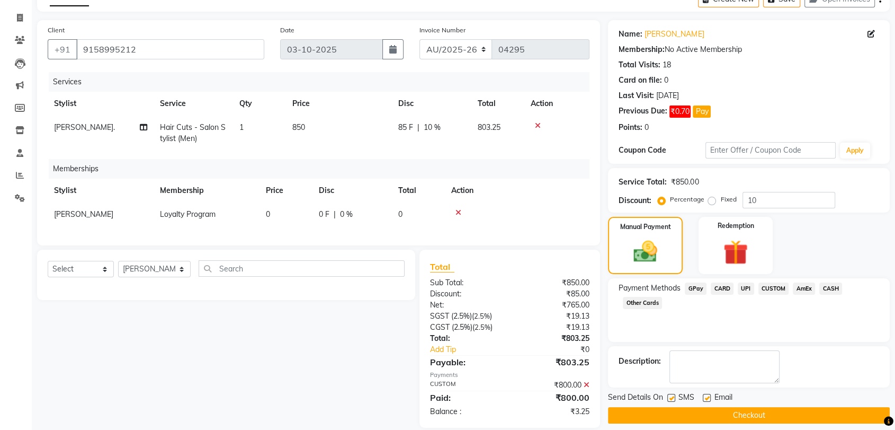
scroll to position [82, 0]
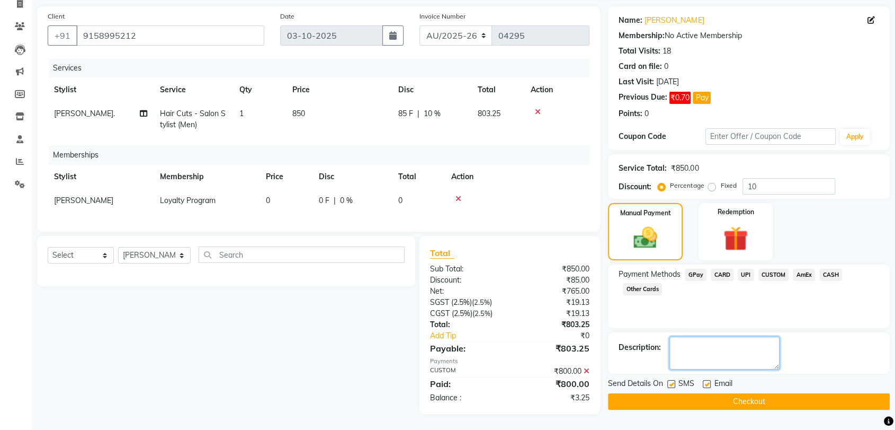
click at [750, 343] on textarea at bounding box center [725, 352] width 110 height 33
type textarea "Megha"
click at [745, 393] on button "Checkout" at bounding box center [749, 401] width 282 height 16
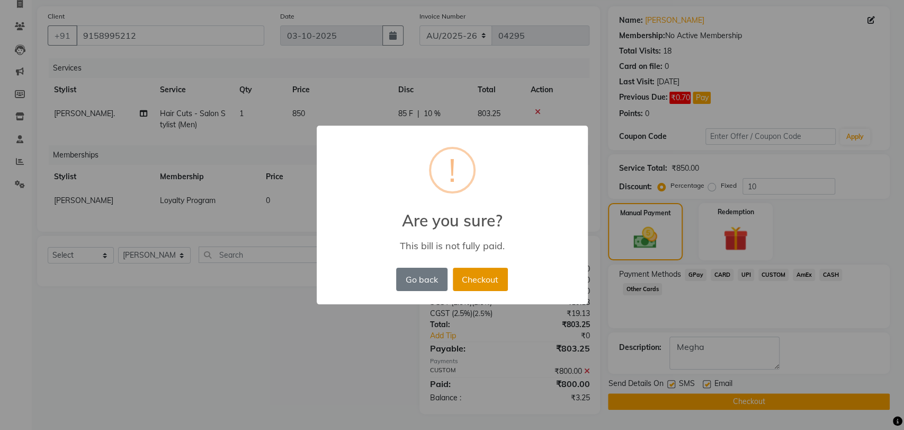
click at [478, 281] on button "Checkout" at bounding box center [480, 279] width 55 height 23
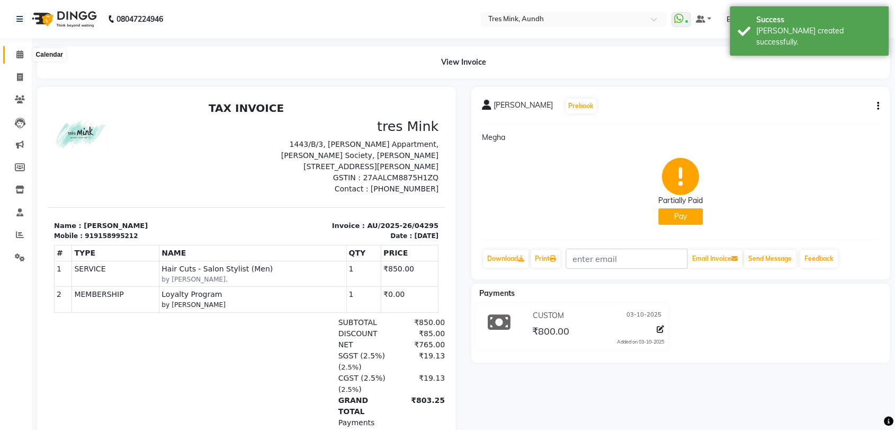
click at [19, 51] on icon at bounding box center [19, 54] width 7 height 8
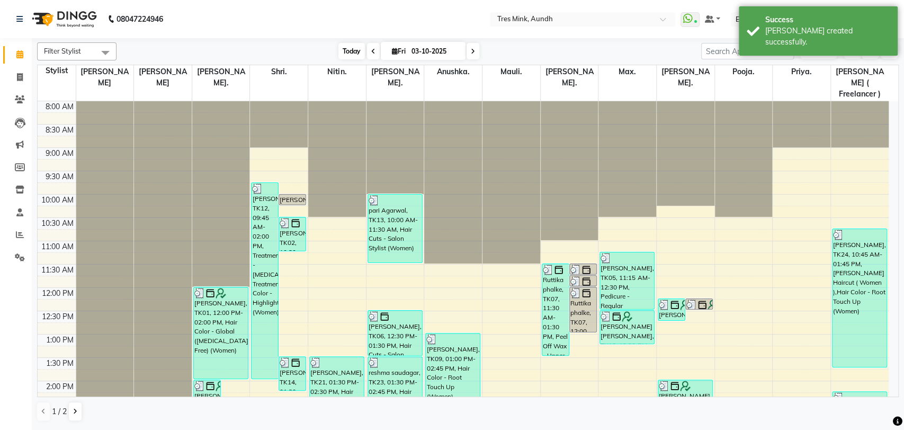
click at [350, 47] on span "Today" at bounding box center [352, 51] width 26 height 16
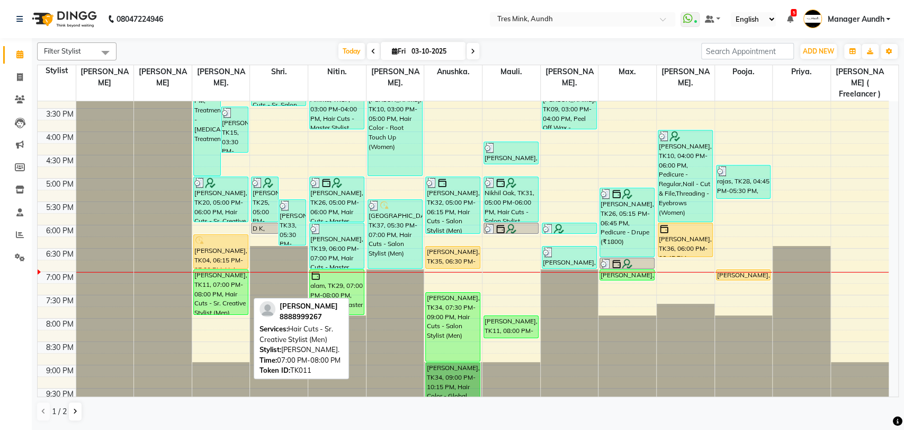
click at [216, 276] on div "[PERSON_NAME], TK11, 07:00 PM-08:00 PM, Hair Cuts - Sr. Creative Stylist (Men)" at bounding box center [221, 292] width 54 height 45
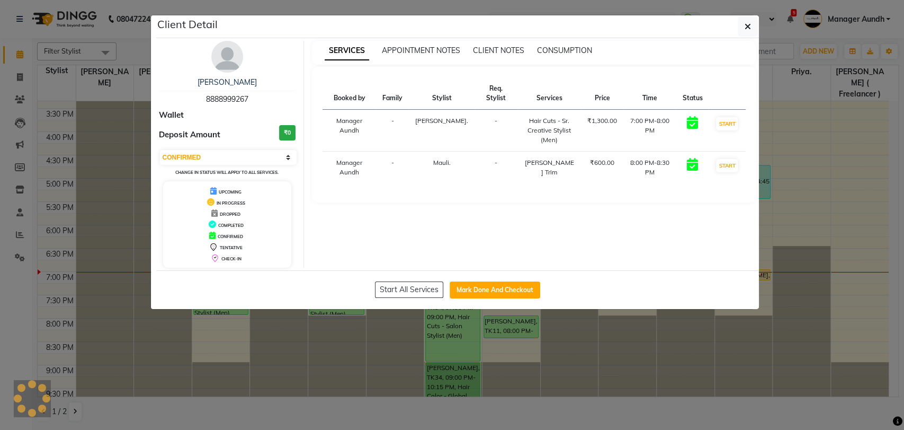
click at [246, 149] on div "Select IN SERVICE CONFIRMED TENTATIVE CHECK IN MARK DONE DROPPED UPCOMING Chang…" at bounding box center [227, 163] width 137 height 28
click at [243, 161] on select "Select IN SERVICE CONFIRMED TENTATIVE CHECK IN MARK DONE DROPPED UPCOMING" at bounding box center [228, 157] width 137 height 15
select select "8"
click at [160, 150] on select "Select IN SERVICE CONFIRMED TENTATIVE CHECK IN MARK DONE DROPPED UPCOMING" at bounding box center [228, 157] width 137 height 15
click at [103, 67] on ngb-modal-window "Client Detail [PERSON_NAME] 8888999267 Wallet Deposit Amount ₹0 Select IN SERVI…" at bounding box center [452, 215] width 904 height 430
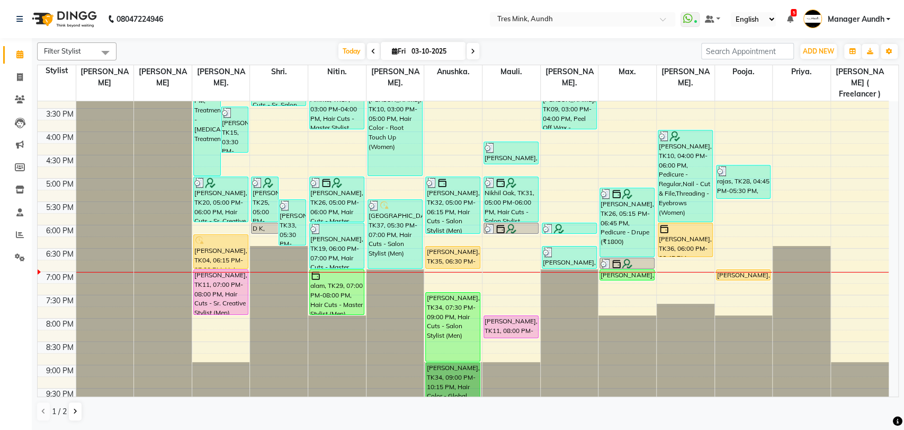
click at [393, 52] on icon at bounding box center [395, 51] width 6 height 7
select select "10"
select select "2025"
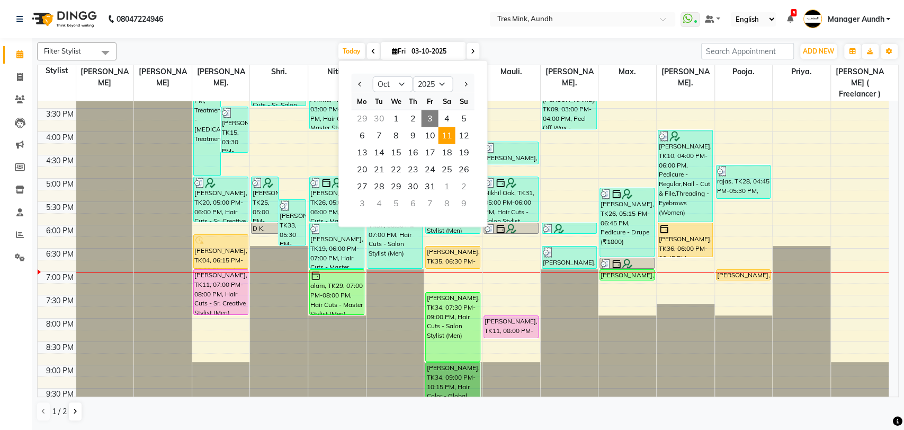
click at [449, 137] on span "11" at bounding box center [446, 135] width 17 height 17
type input "[DATE]"
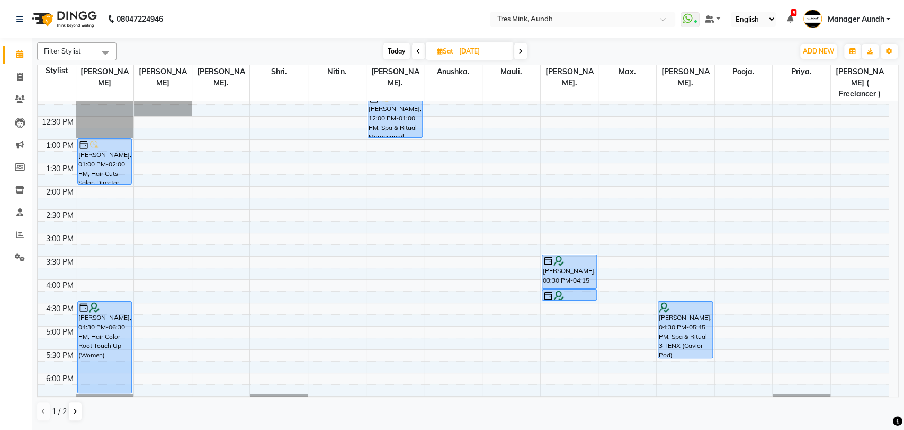
scroll to position [165, 0]
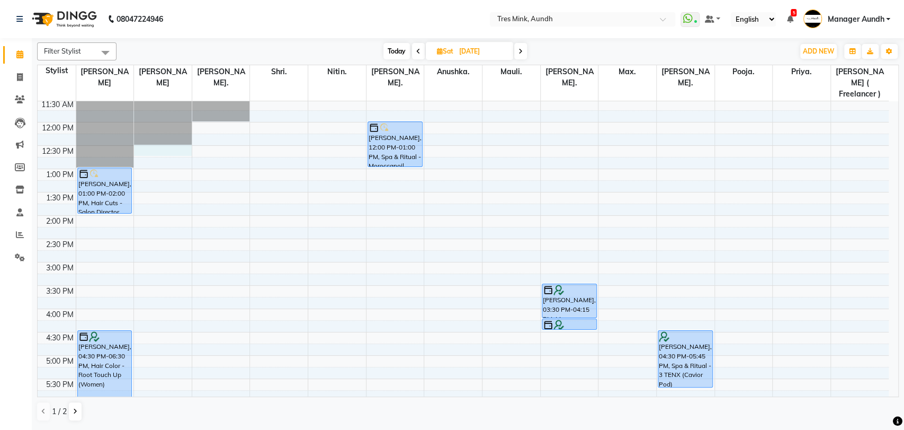
click at [156, 140] on div "8:00 AM 8:30 AM 9:00 AM 9:30 AM 10:00 AM 10:30 AM 11:00 AM 11:30 AM 12:00 PM 12…" at bounding box center [463, 262] width 851 height 652
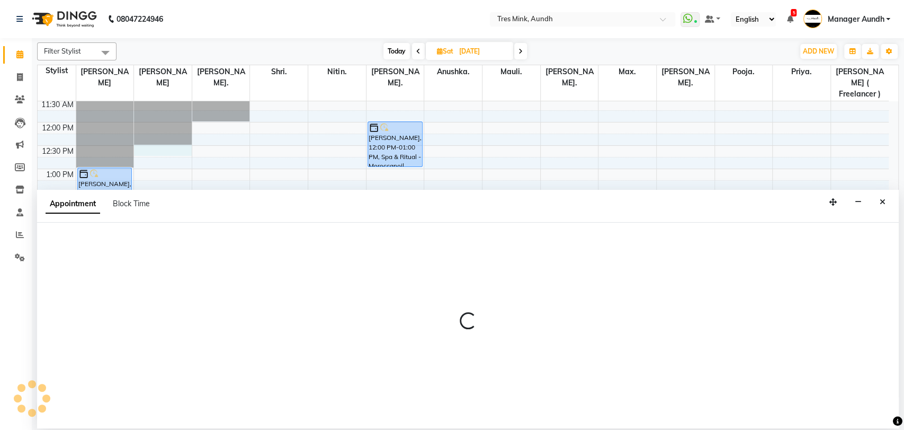
select select "14778"
select select "750"
select select "tentative"
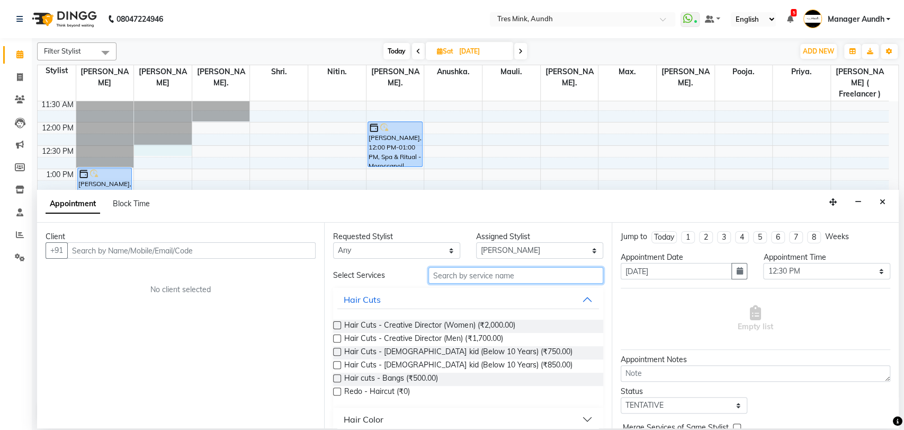
click at [475, 274] on input "text" at bounding box center [516, 275] width 175 height 16
type input "g"
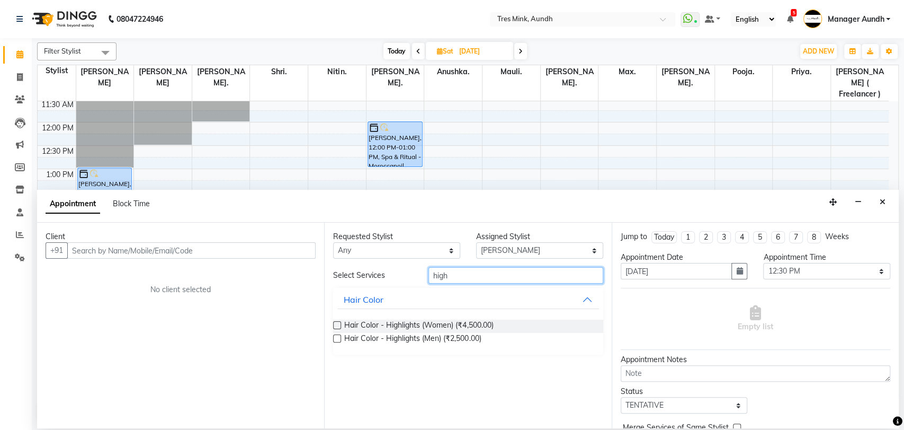
type input "high"
click at [769, 270] on select "Select 09:00 AM 09:15 AM 09:30 AM 09:45 AM 10:00 AM 10:15 AM 10:30 AM 10:45 AM …" at bounding box center [826, 271] width 127 height 16
click at [628, 301] on div "Empty list" at bounding box center [756, 318] width 270 height 52
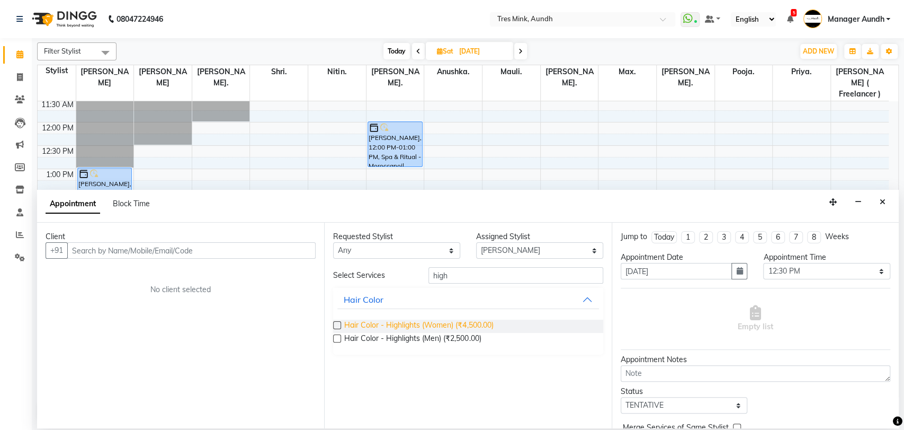
click at [433, 325] on span "Hair Color - Highlights (Women) (₹4,500.00)" at bounding box center [418, 325] width 149 height 13
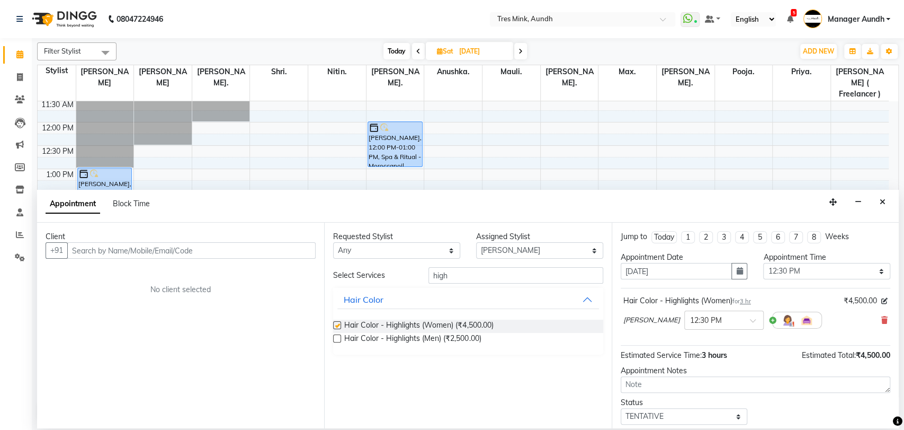
checkbox input "false"
click at [528, 250] on select "Select Anushka. [GEOGRAPHIC_DATA]. [GEOGRAPHIC_DATA]. Max. [PERSON_NAME] [PERSO…" at bounding box center [539, 250] width 127 height 16
click at [274, 247] on input "text" at bounding box center [191, 250] width 248 height 16
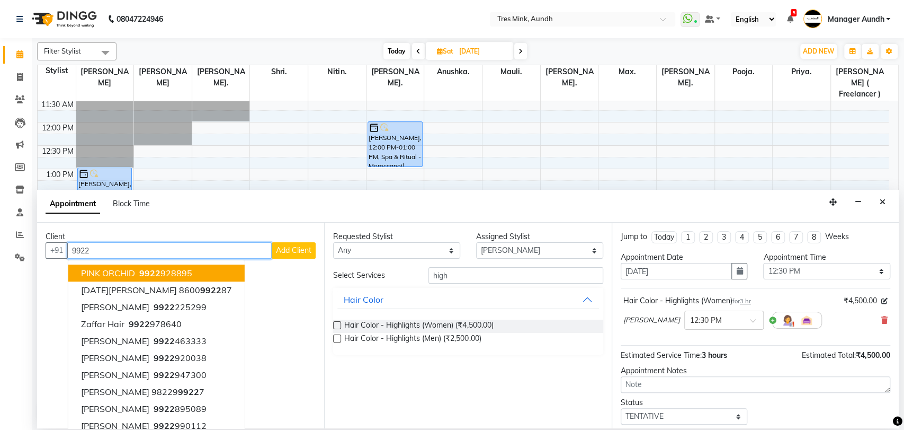
type input "9922"
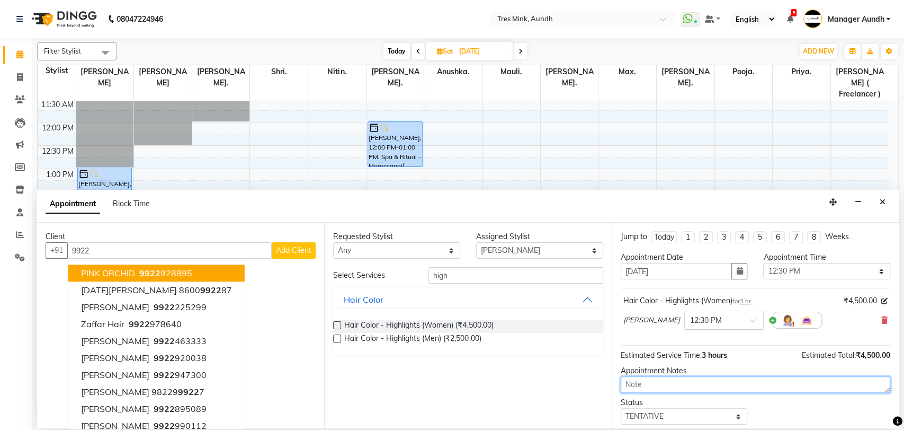
click at [689, 382] on textarea at bounding box center [756, 384] width 270 height 16
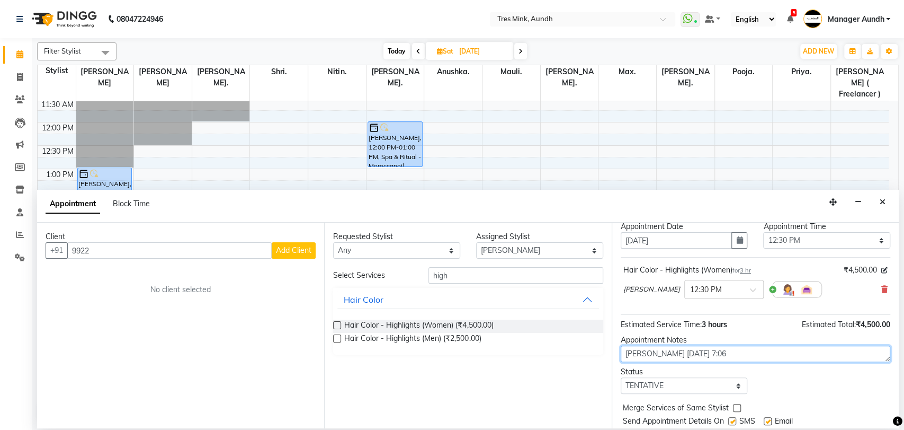
scroll to position [59, 0]
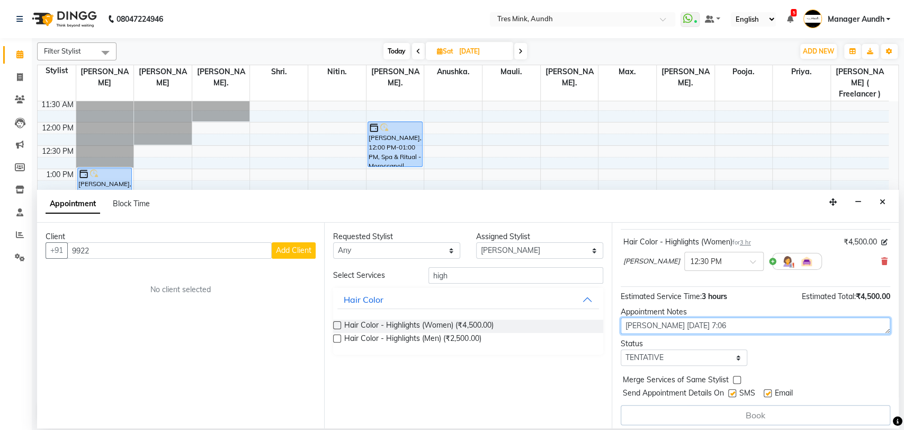
type textarea "[PERSON_NAME] [DATE] 7:06"
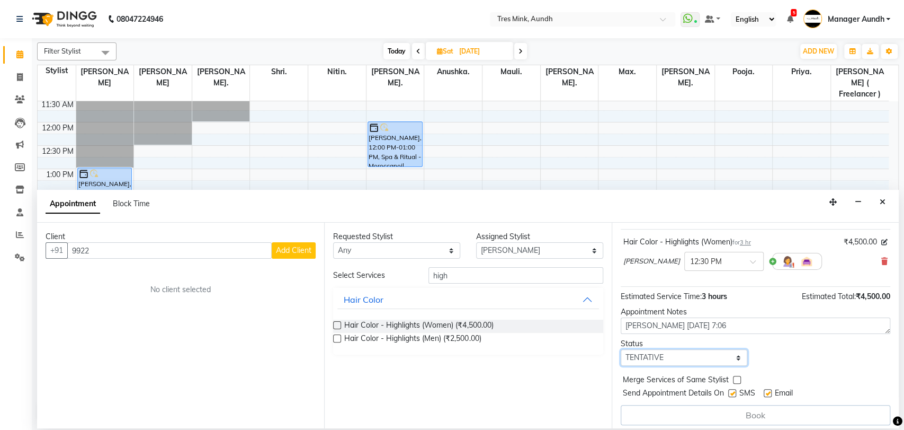
click at [694, 357] on select "Select TENTATIVE CONFIRM UPCOMING" at bounding box center [684, 357] width 127 height 16
select select "upcoming"
click at [621, 349] on select "Select TENTATIVE CONFIRM UPCOMING" at bounding box center [684, 357] width 127 height 16
click at [126, 250] on input "9922" at bounding box center [169, 250] width 204 height 16
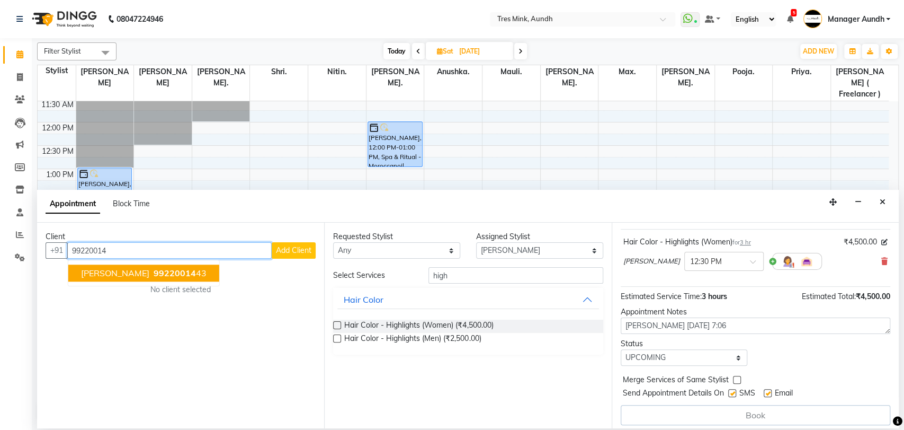
click at [118, 274] on span "[PERSON_NAME]" at bounding box center [115, 273] width 68 height 11
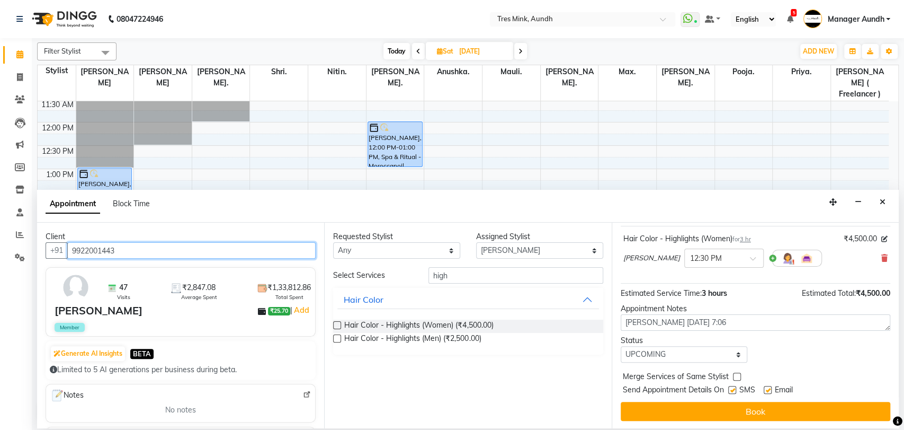
scroll to position [63, 0]
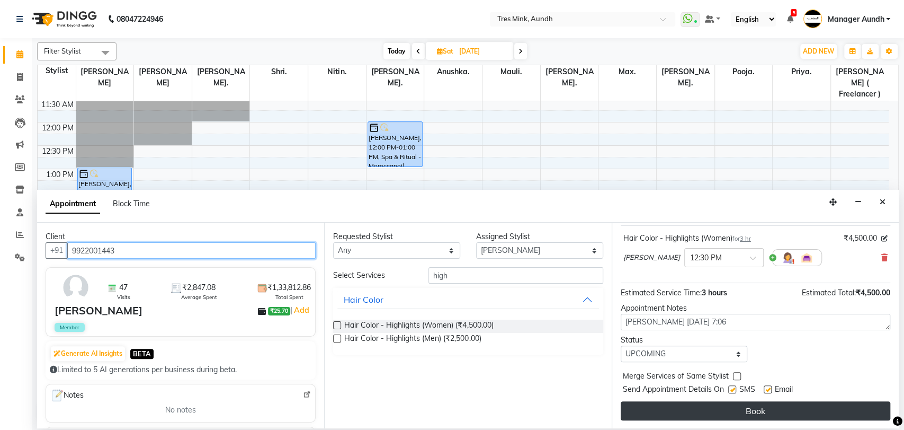
type input "9922001443"
click at [743, 408] on button "Book" at bounding box center [756, 410] width 270 height 19
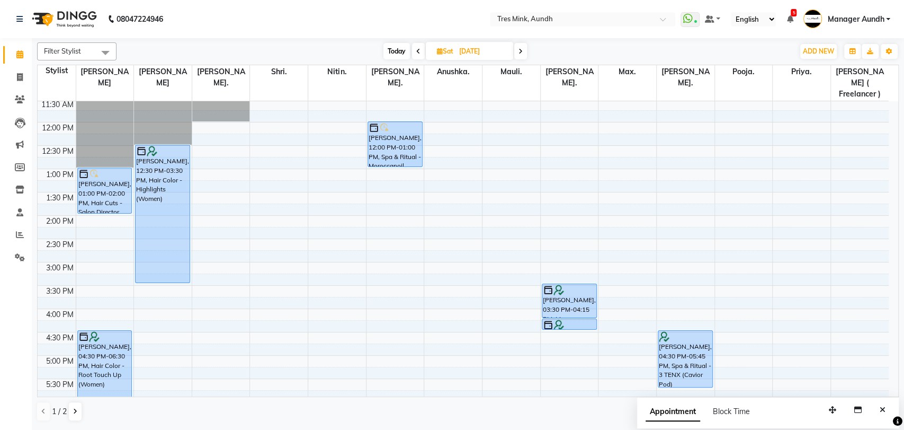
click at [392, 49] on span "Today" at bounding box center [397, 51] width 26 height 16
type input "03-10-2025"
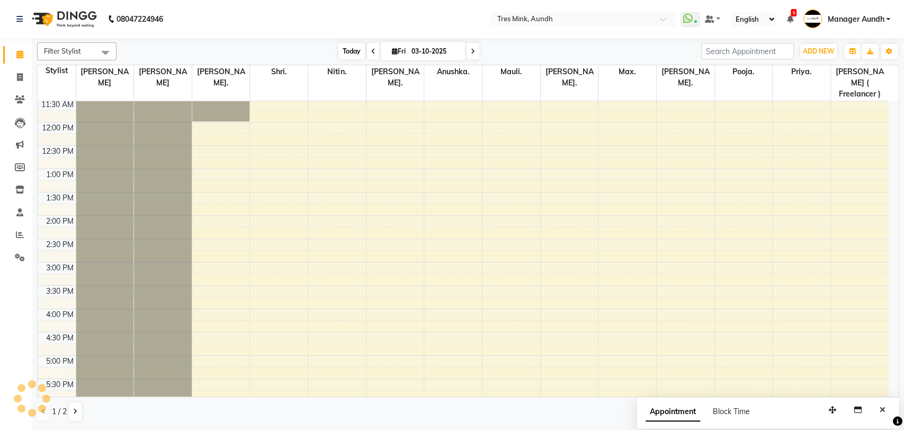
scroll to position [342, 0]
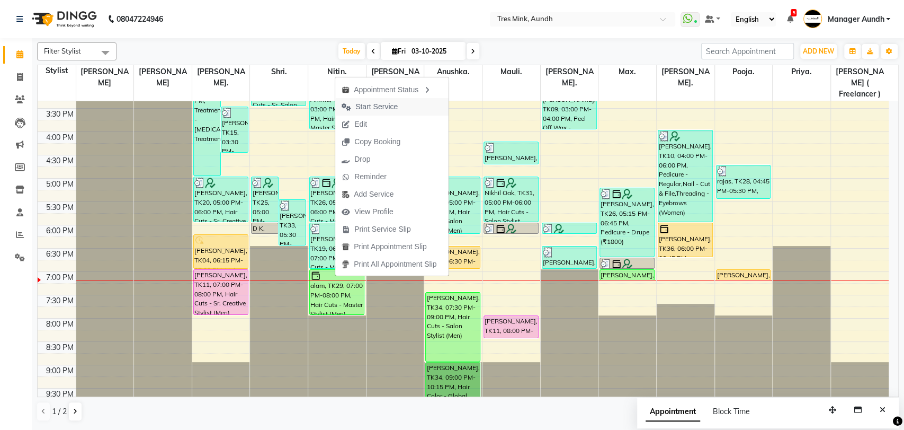
click at [387, 105] on span "Start Service" at bounding box center [376, 106] width 42 height 11
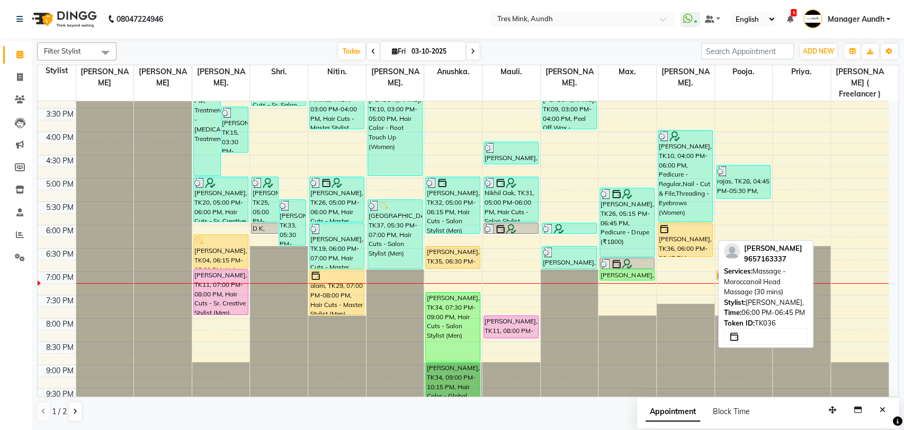
click at [692, 234] on div "[PERSON_NAME], TK36, 06:00 PM-06:45 PM, Massage - Moroccanoil Head Massage (30 …" at bounding box center [685, 239] width 54 height 33
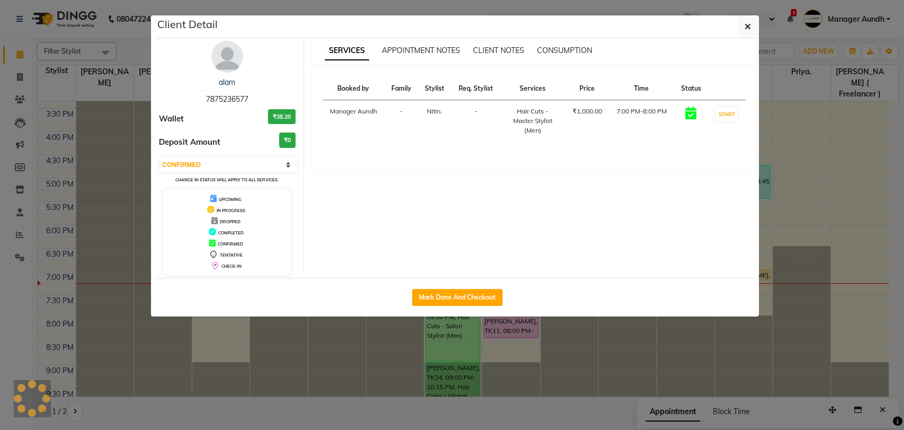
select select "1"
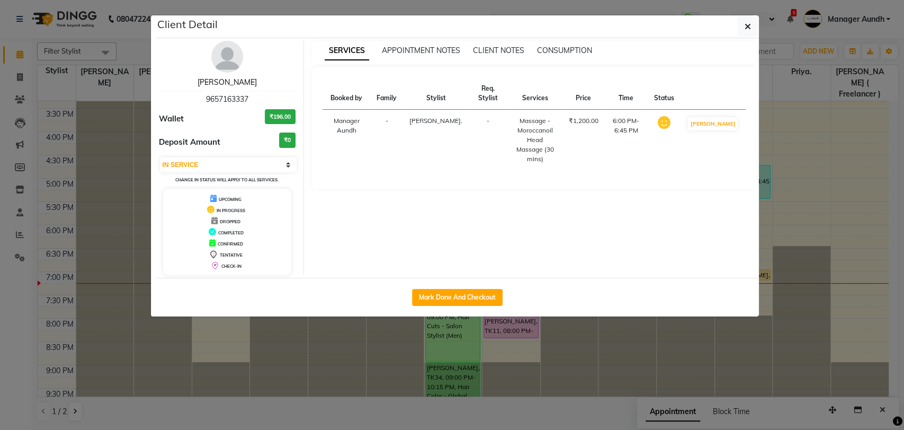
click at [241, 83] on link "[PERSON_NAME]" at bounding box center [227, 82] width 59 height 10
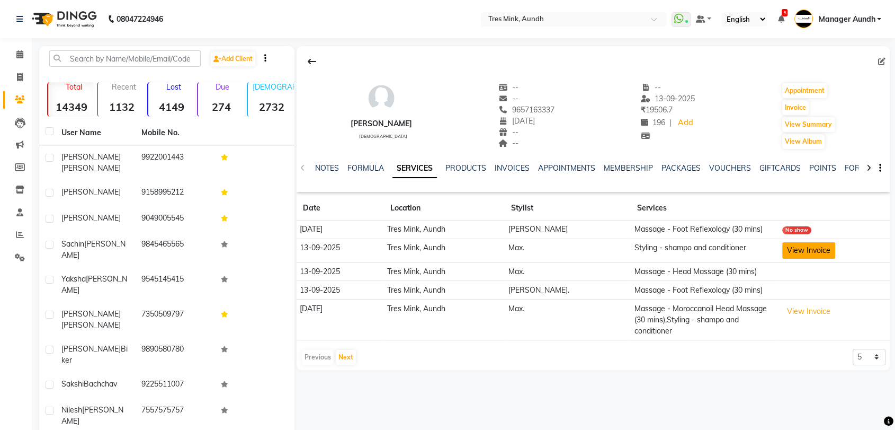
click at [802, 252] on button "View Invoice" at bounding box center [808, 250] width 53 height 16
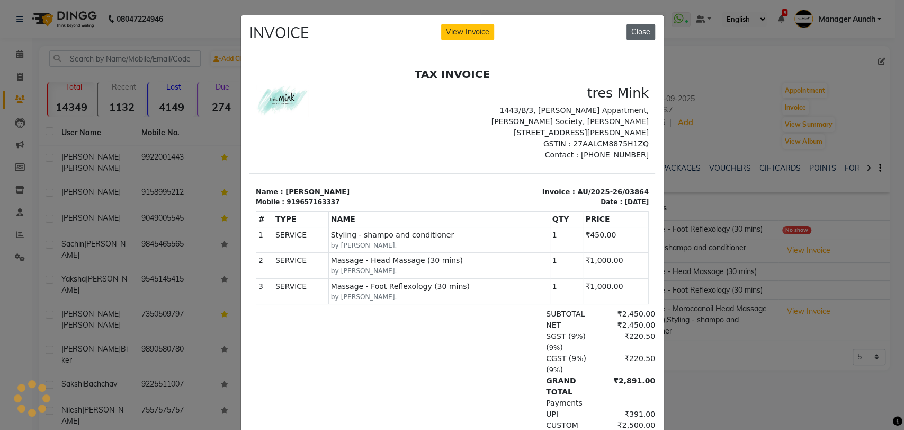
click at [638, 28] on button "Close" at bounding box center [641, 32] width 29 height 16
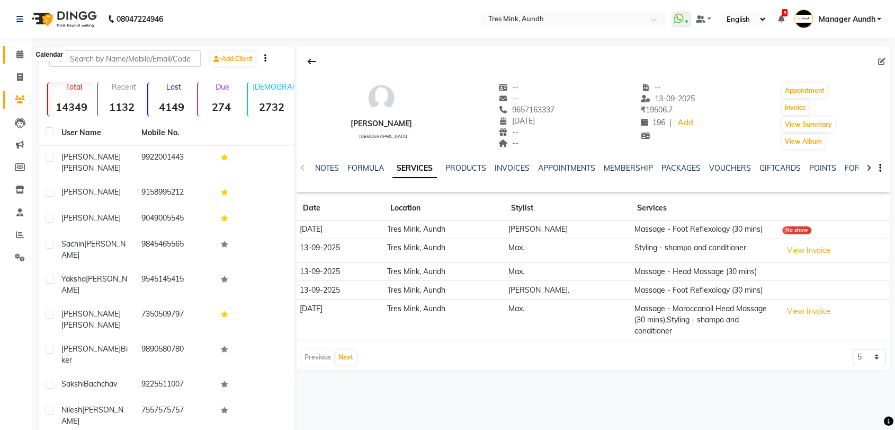
click at [19, 52] on icon at bounding box center [19, 54] width 7 height 8
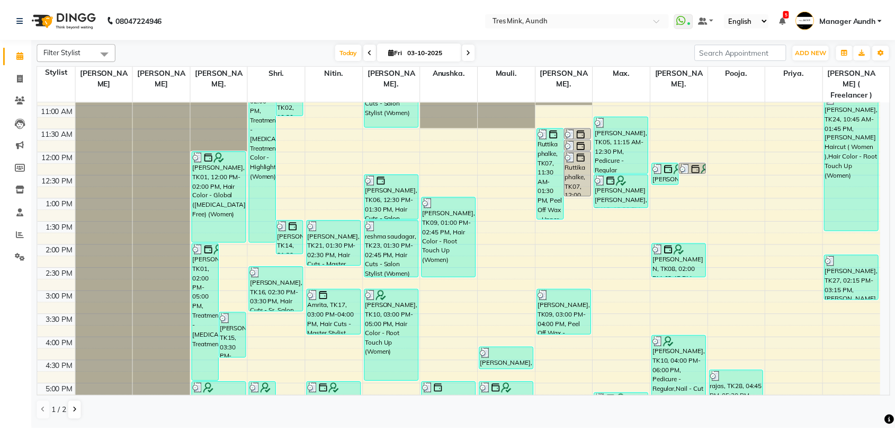
scroll to position [342, 0]
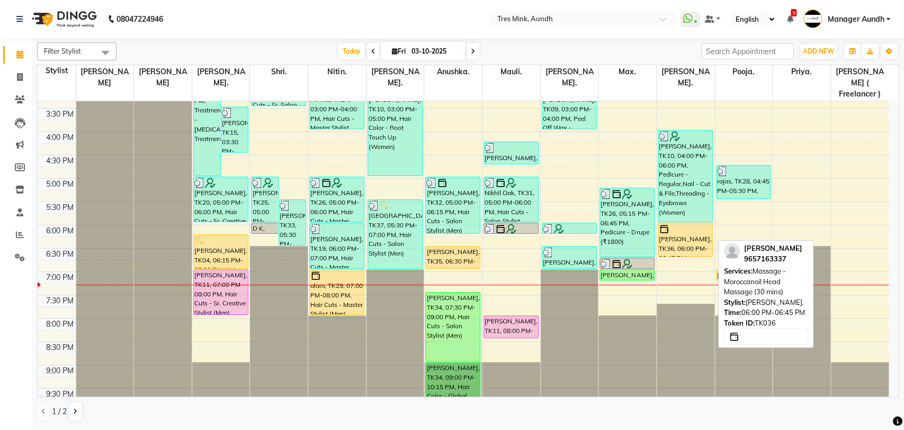
click at [697, 224] on div at bounding box center [685, 229] width 53 height 11
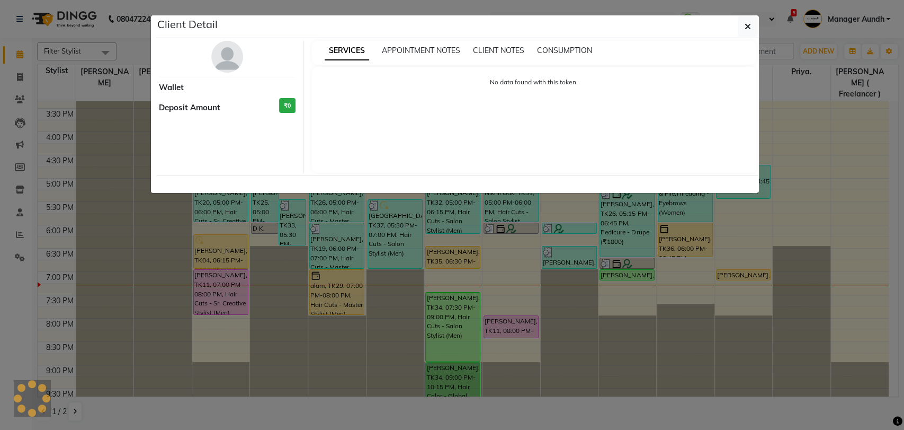
select select "1"
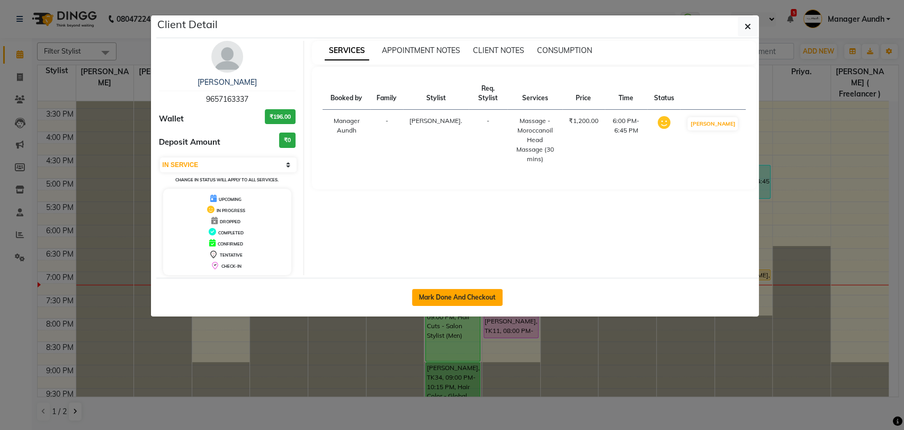
click at [459, 296] on button "Mark Done And Checkout" at bounding box center [457, 297] width 91 height 17
select select "service"
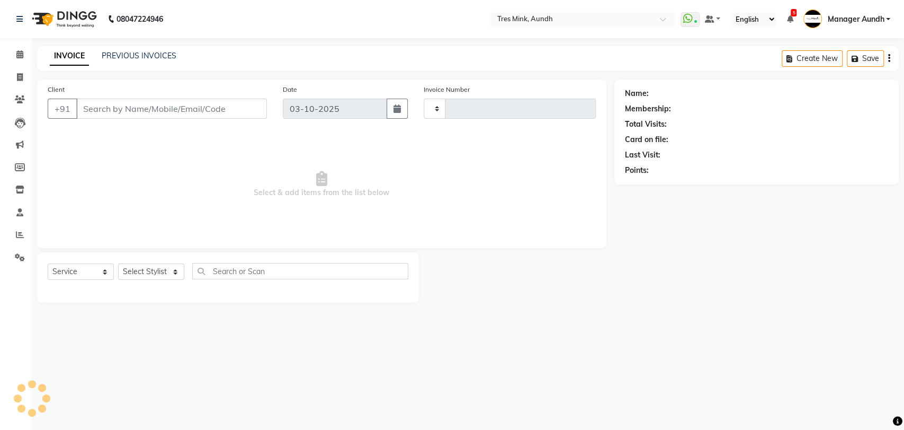
select select "3"
type input "04296"
select select "4235"
type input "9657163337"
select select "13217"
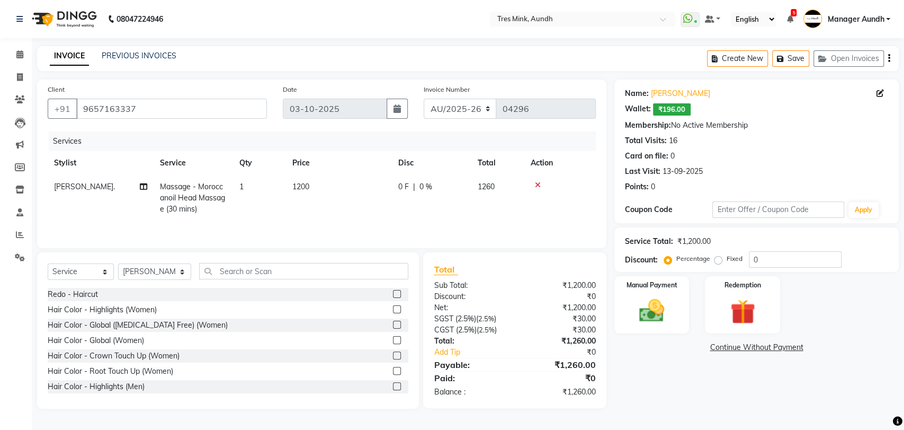
click at [302, 190] on span "1200" at bounding box center [300, 187] width 17 height 10
select select "13217"
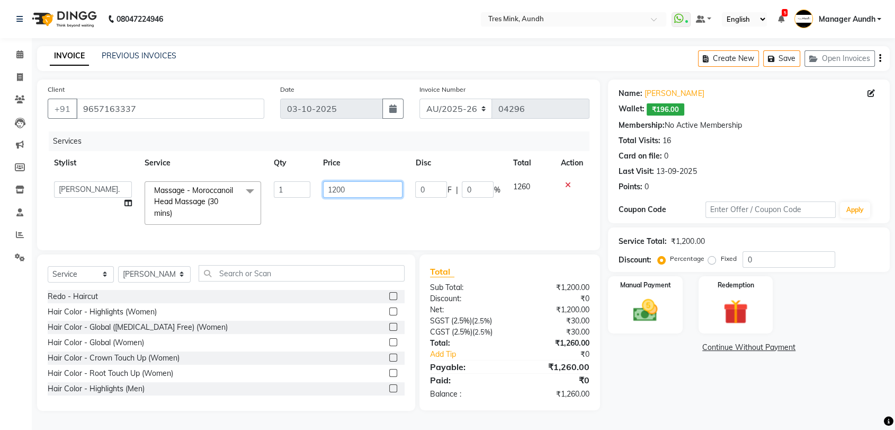
drag, startPoint x: 359, startPoint y: 188, endPoint x: 311, endPoint y: 196, distance: 48.4
click at [314, 196] on tr "Ajay S [PERSON_NAME]. [GEOGRAPHIC_DATA]. [PERSON_NAME]. [PERSON_NAME]. [PERSON_…" at bounding box center [319, 203] width 542 height 56
type input "1500"
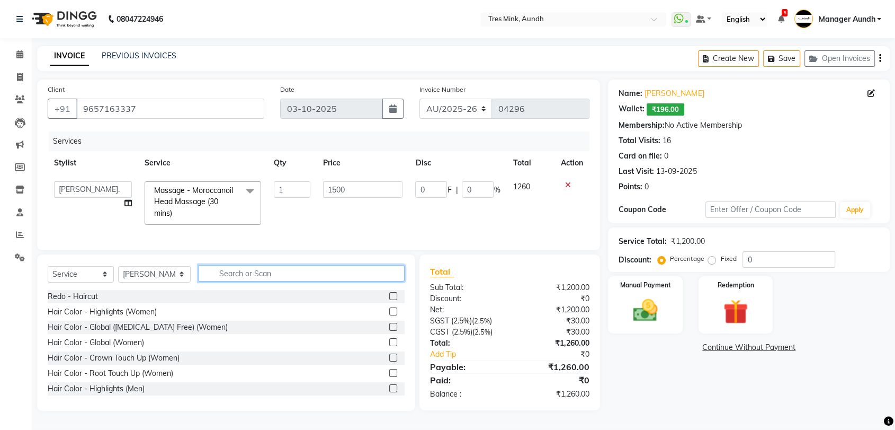
click at [235, 281] on div "Select Service Product Membership Package Voucher Prepaid Gift Card Select Styl…" at bounding box center [226, 277] width 357 height 25
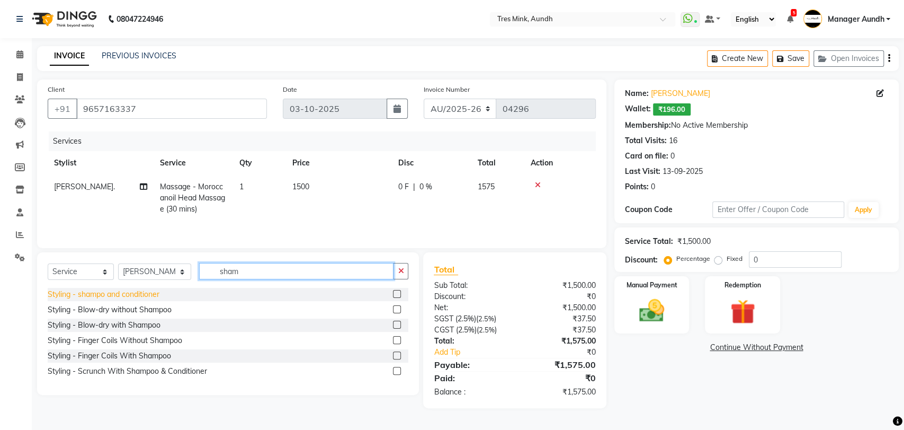
type input "sham"
click at [144, 293] on div "Styling - shampo and conditioner" at bounding box center [104, 294] width 112 height 11
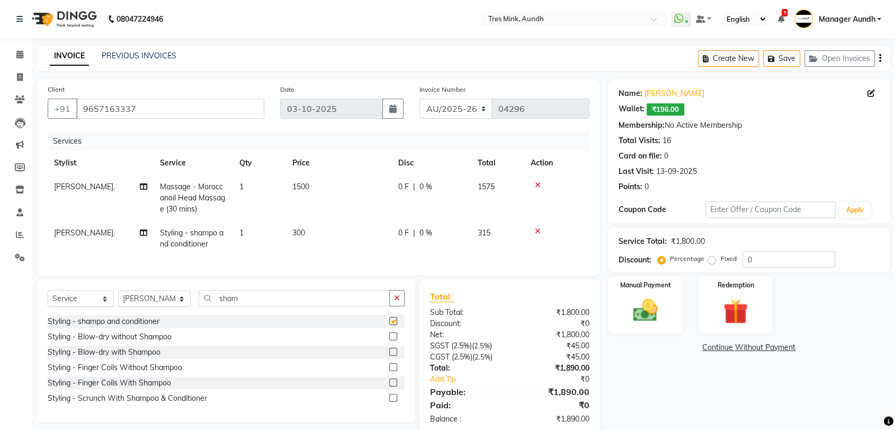
checkbox input "false"
click at [296, 236] on span "300" at bounding box center [298, 233] width 13 height 10
select select "13217"
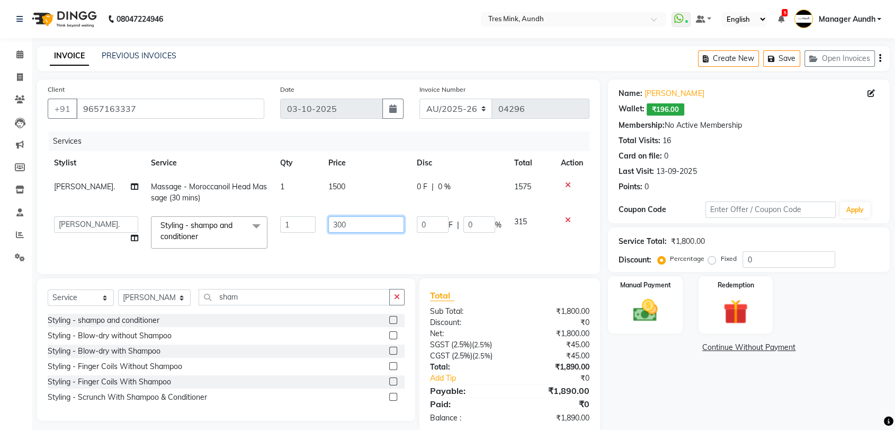
drag, startPoint x: 327, startPoint y: 229, endPoint x: 306, endPoint y: 234, distance: 21.3
click at [306, 234] on tr "Ajay S [PERSON_NAME]. [GEOGRAPHIC_DATA]. [PERSON_NAME]. [PERSON_NAME]. [PERSON_…" at bounding box center [319, 232] width 542 height 45
type input "450"
click at [322, 244] on td "450" at bounding box center [366, 232] width 88 height 45
select select "13217"
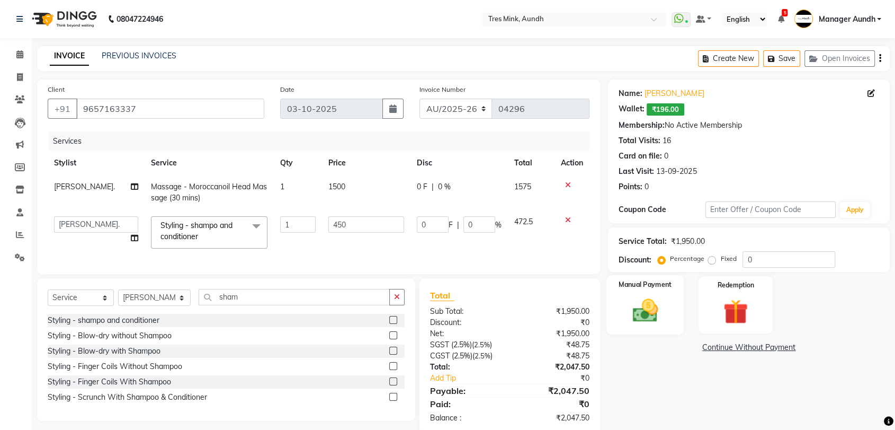
click at [655, 307] on img at bounding box center [645, 311] width 41 height 30
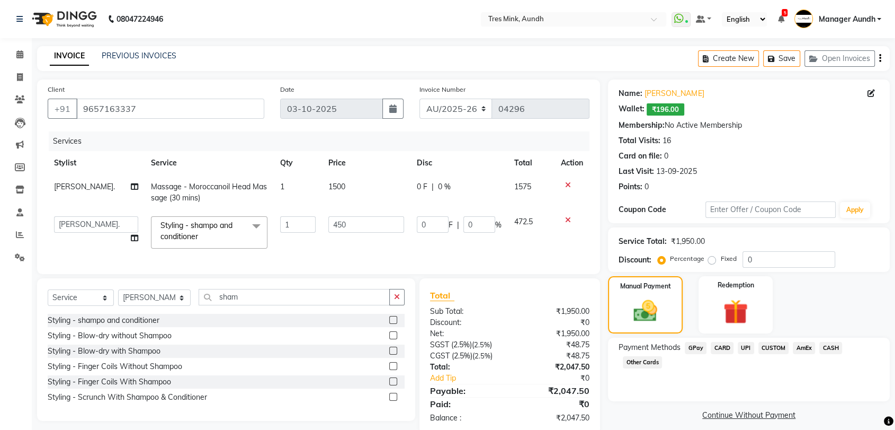
click at [765, 344] on span "CUSTOM" at bounding box center [774, 348] width 31 height 12
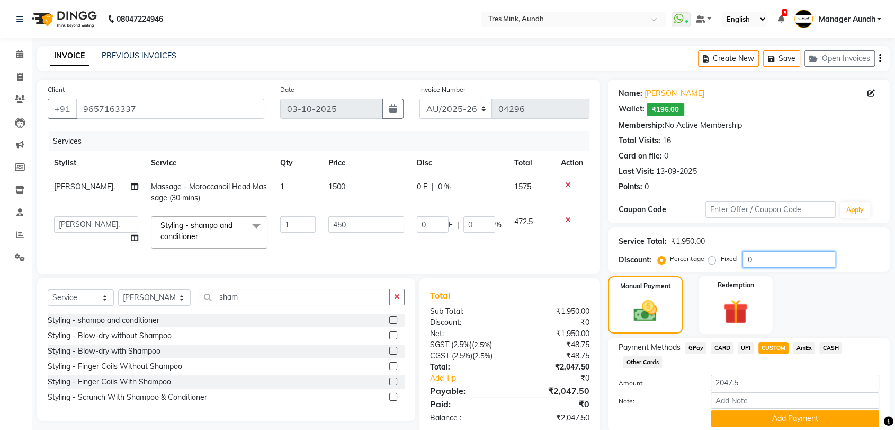
drag, startPoint x: 772, startPoint y: 262, endPoint x: 733, endPoint y: 262, distance: 39.7
click at [733, 262] on div "Percentage Fixed 0" at bounding box center [747, 259] width 175 height 16
type input "1"
type input "4.5"
type input "1"
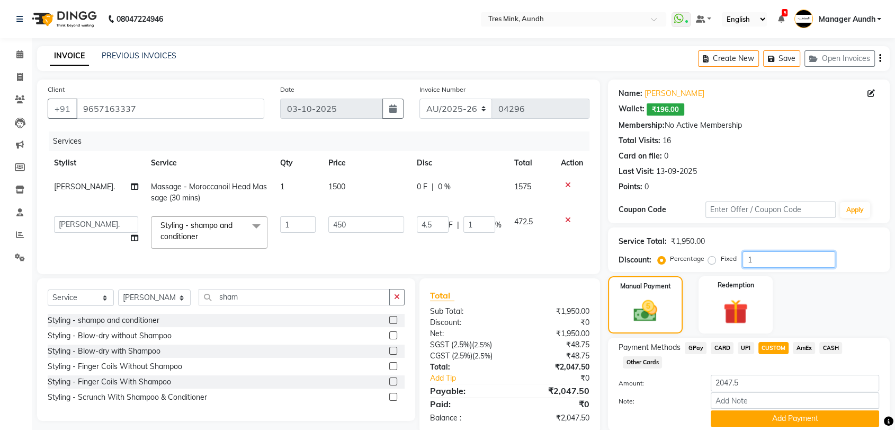
type input "10"
type input "45"
type input "10"
click at [678, 387] on label "Amount:" at bounding box center [657, 383] width 92 height 10
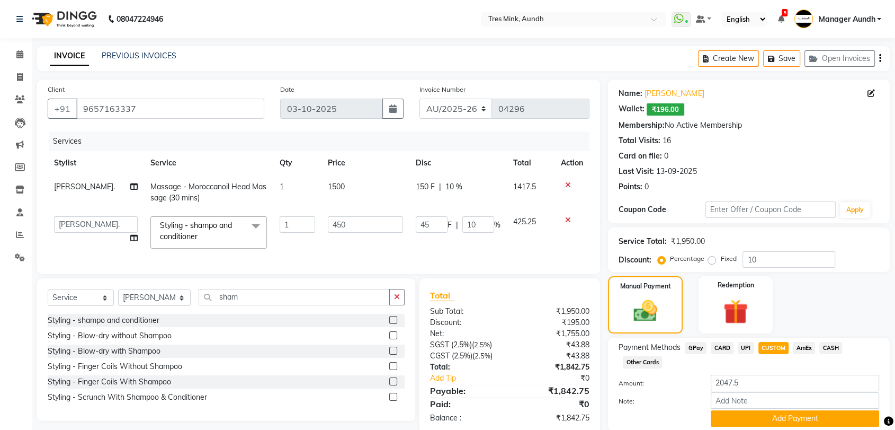
click at [734, 342] on div "UPI" at bounding box center [744, 349] width 21 height 14
click at [725, 342] on span "CARD" at bounding box center [722, 348] width 23 height 12
click at [772, 346] on span "CUSTOM" at bounding box center [774, 348] width 31 height 12
drag, startPoint x: 766, startPoint y: 378, endPoint x: 678, endPoint y: 383, distance: 88.1
click at [678, 383] on div "Amount: 1842.75" at bounding box center [749, 384] width 277 height 18
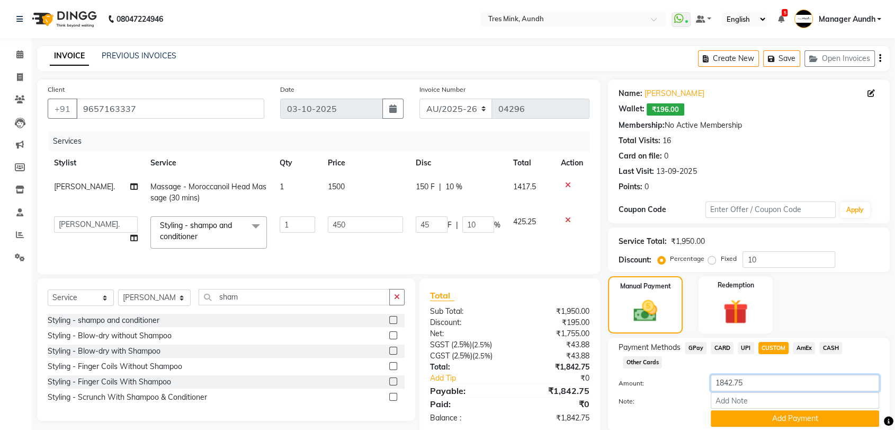
type input "0"
type input "1200"
click at [758, 416] on button "Add Payment" at bounding box center [795, 418] width 168 height 16
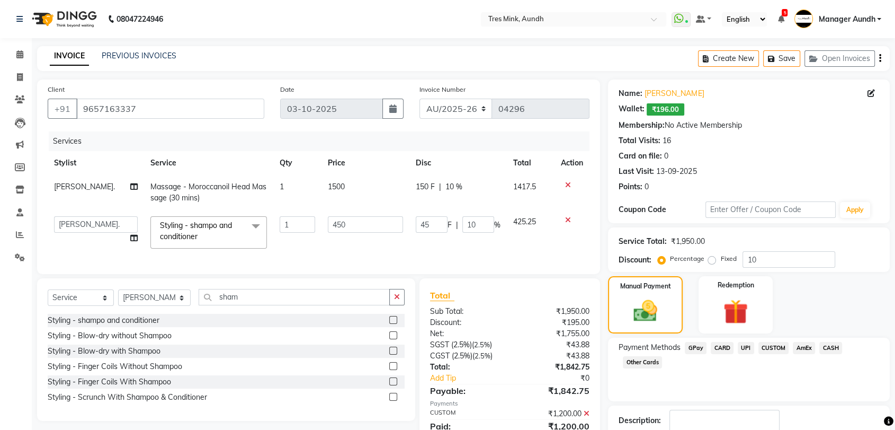
click at [749, 349] on span "UPI" at bounding box center [746, 348] width 16 height 12
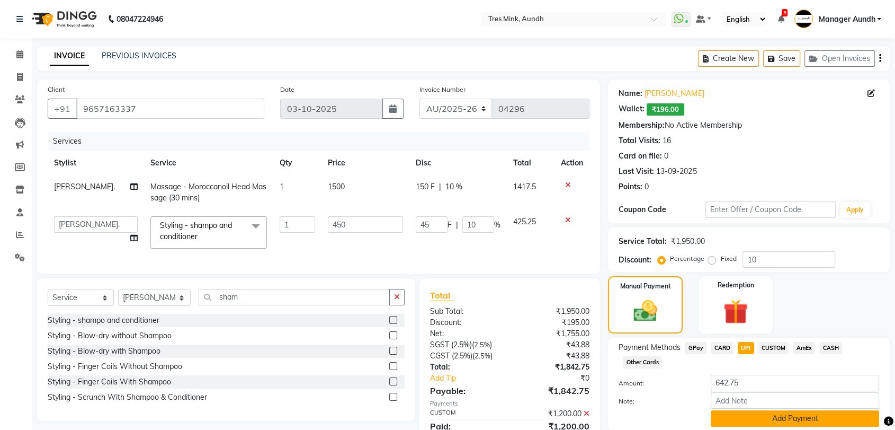
click at [771, 421] on button "Add Payment" at bounding box center [795, 418] width 168 height 16
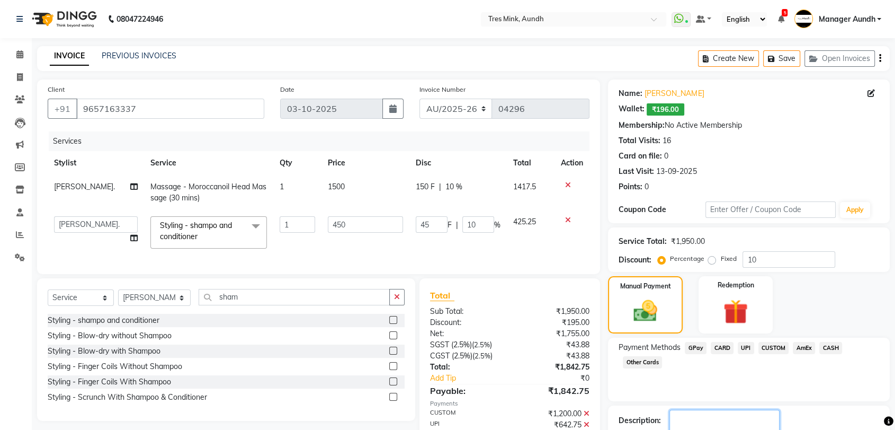
click at [720, 410] on textarea at bounding box center [725, 426] width 110 height 33
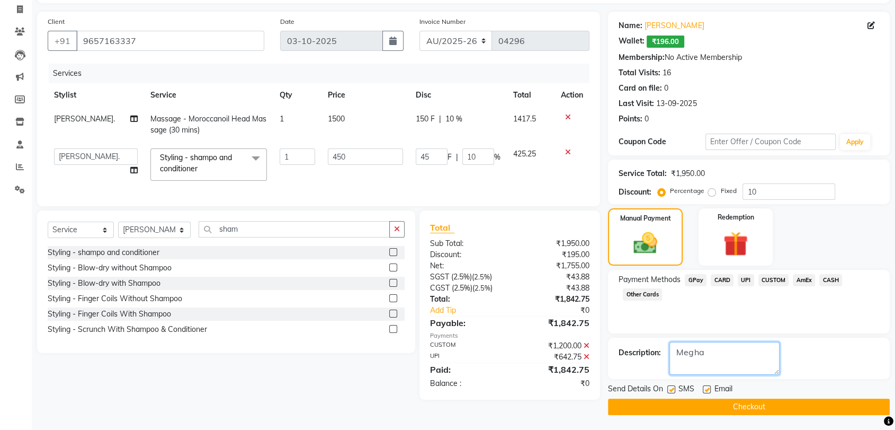
type textarea "Megha"
click at [722, 407] on button "Checkout" at bounding box center [749, 406] width 282 height 16
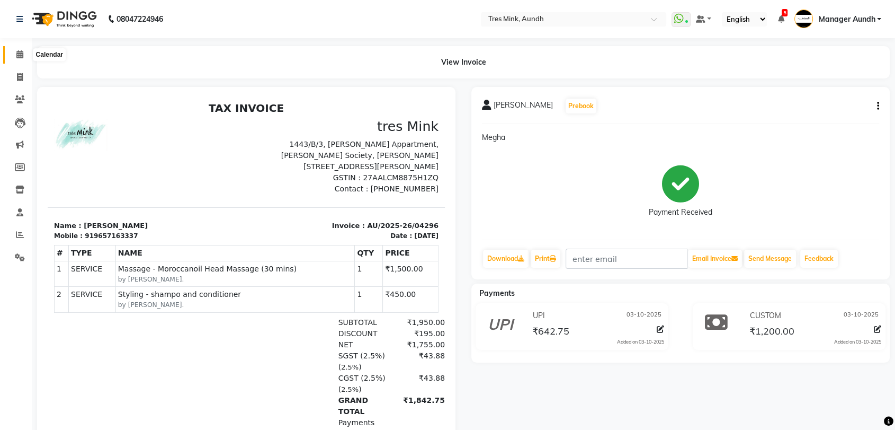
click at [19, 52] on icon at bounding box center [19, 54] width 7 height 8
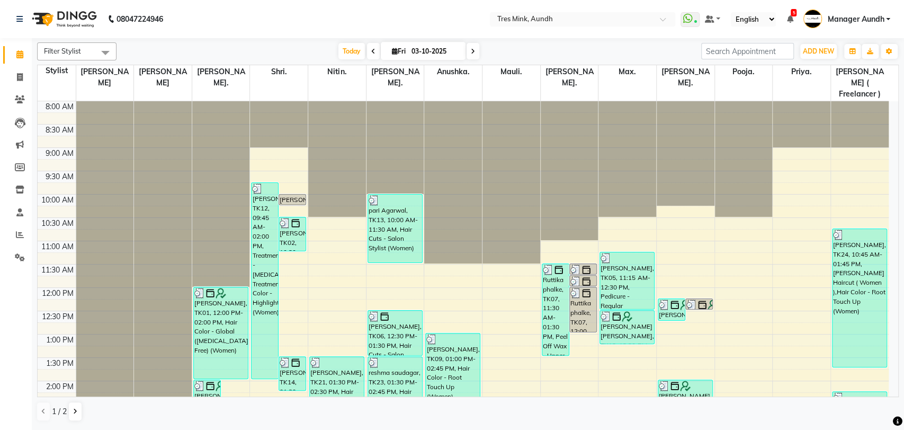
click at [475, 50] on span at bounding box center [473, 51] width 13 height 16
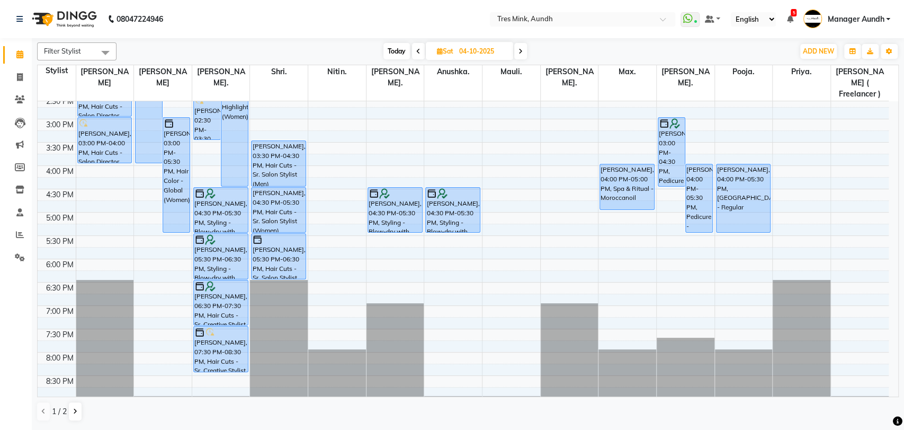
scroll to position [165, 0]
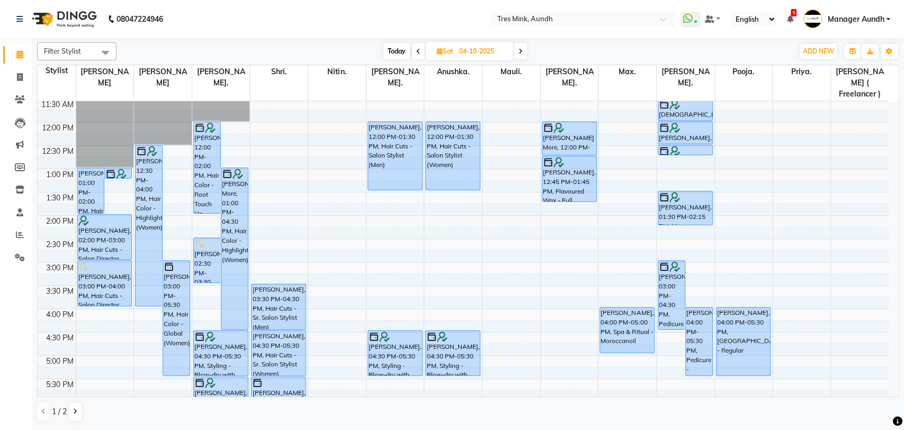
click at [395, 49] on span "Today" at bounding box center [397, 51] width 26 height 16
type input "03-10-2025"
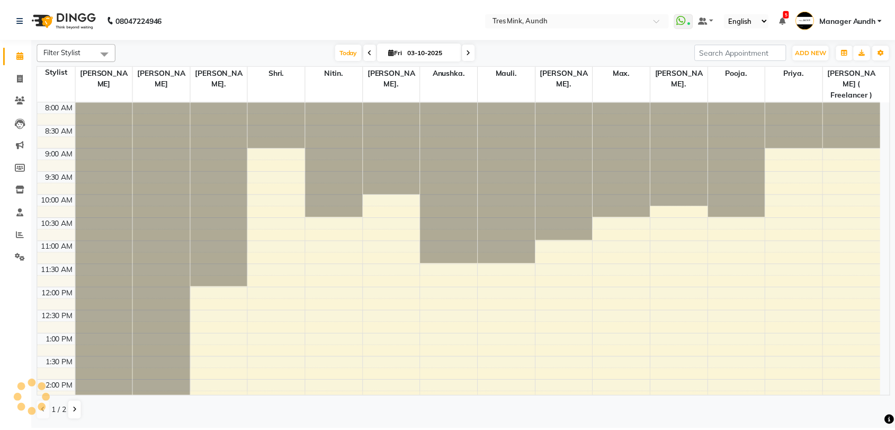
scroll to position [342, 0]
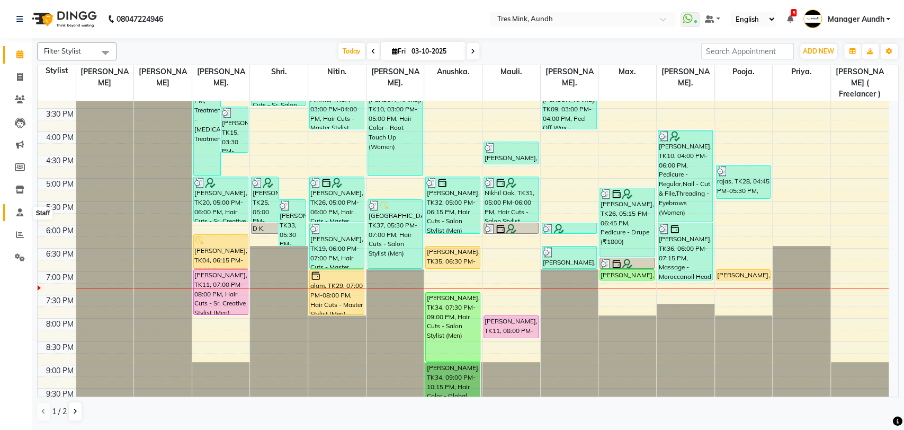
click at [17, 213] on icon at bounding box center [19, 212] width 7 height 8
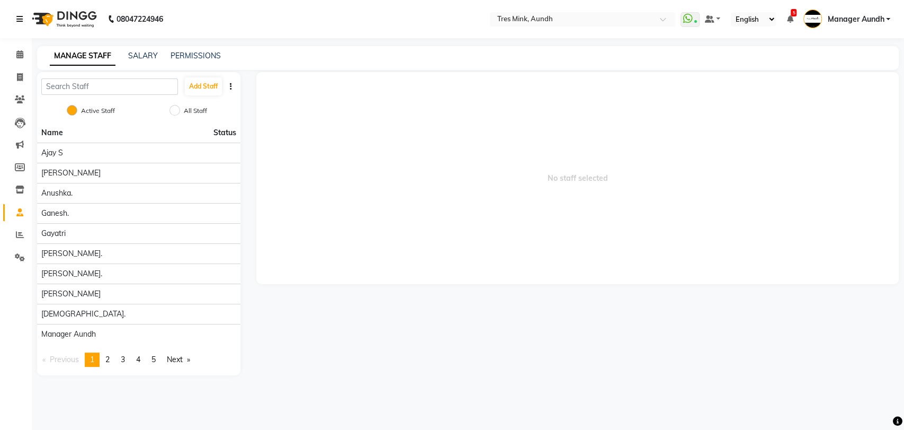
click at [17, 22] on icon at bounding box center [19, 18] width 6 height 7
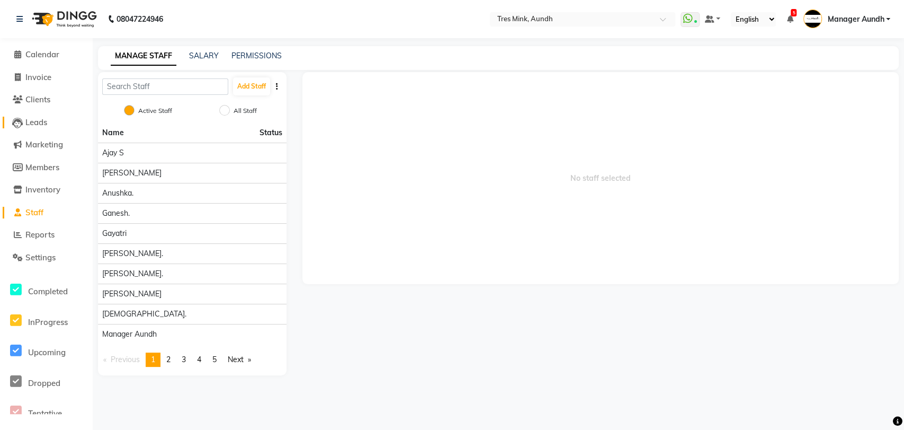
click at [37, 123] on span "Leads" at bounding box center [36, 122] width 22 height 10
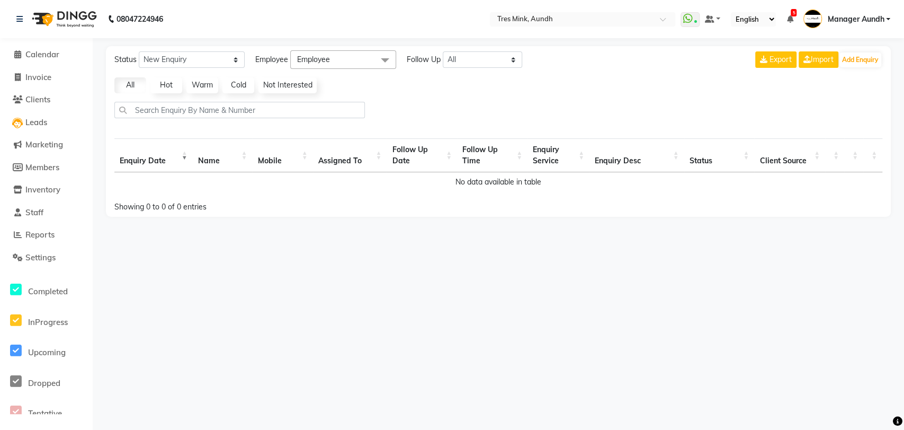
click at [35, 20] on img at bounding box center [63, 19] width 73 height 30
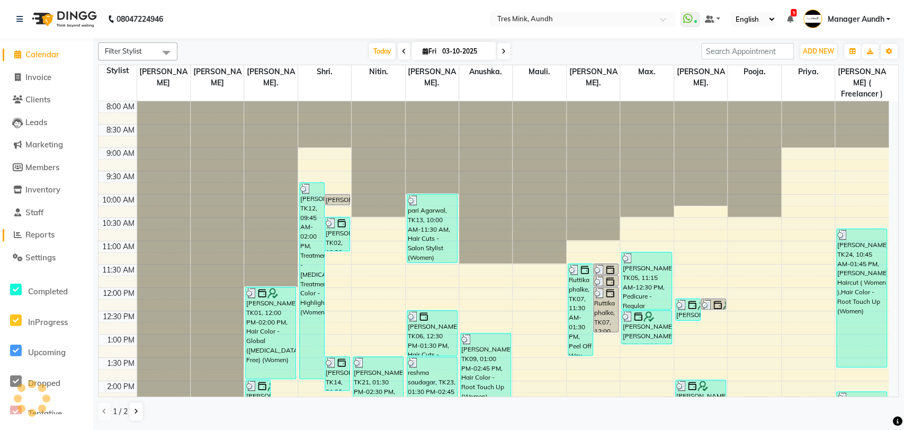
click at [42, 234] on span "Reports" at bounding box center [39, 234] width 29 height 10
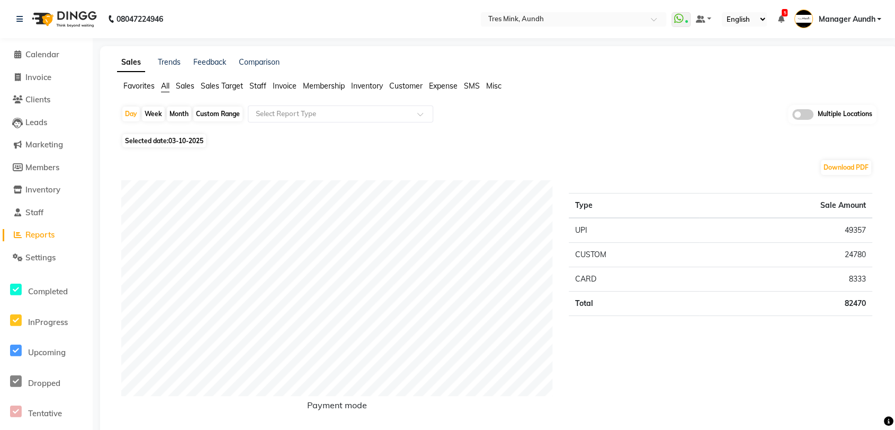
click at [256, 86] on span "Staff" at bounding box center [258, 86] width 17 height 10
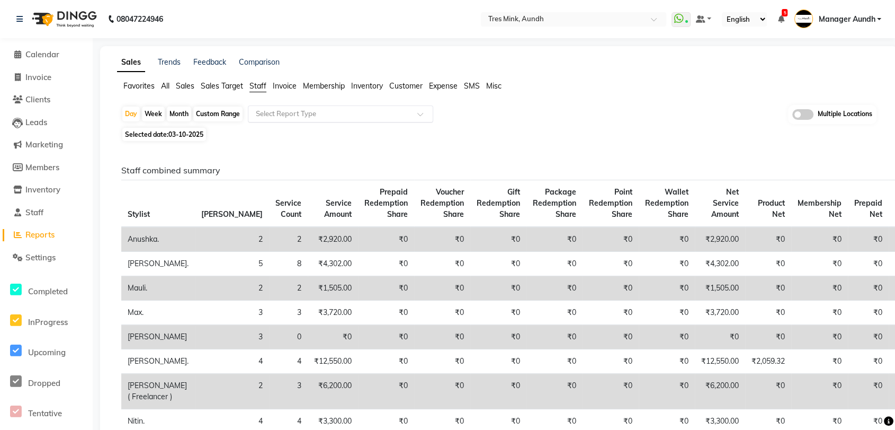
click at [318, 117] on input "text" at bounding box center [330, 114] width 153 height 11
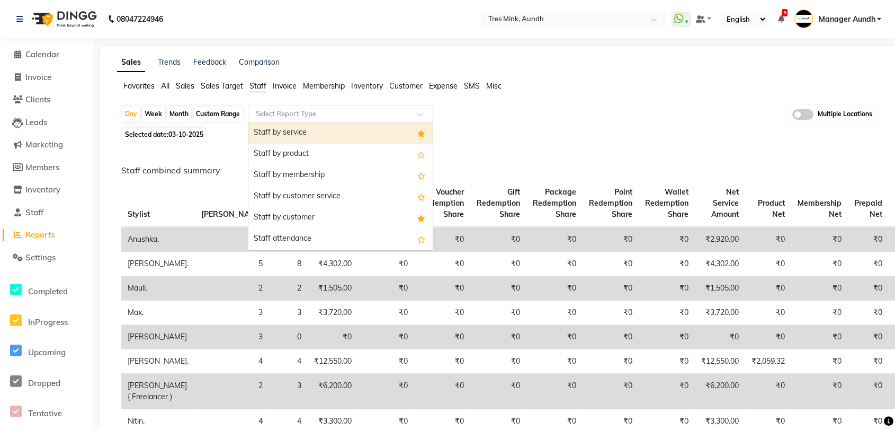
click at [309, 130] on div "Staff by service" at bounding box center [340, 132] width 184 height 21
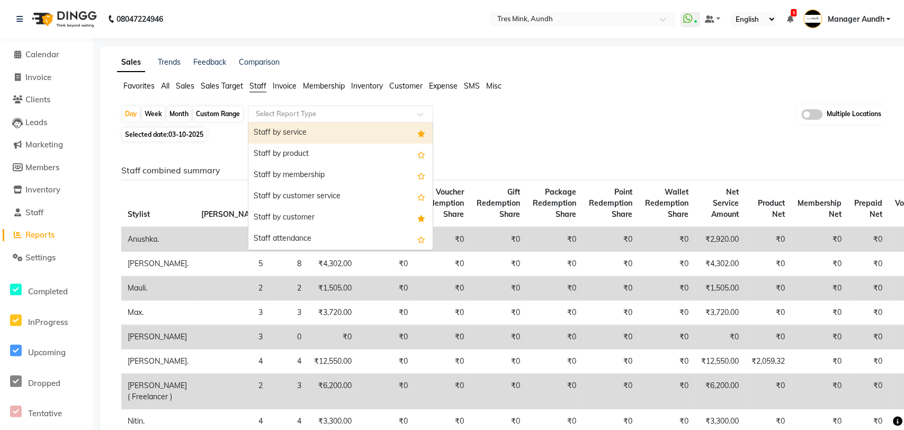
select select "filtered_report"
select select "csv"
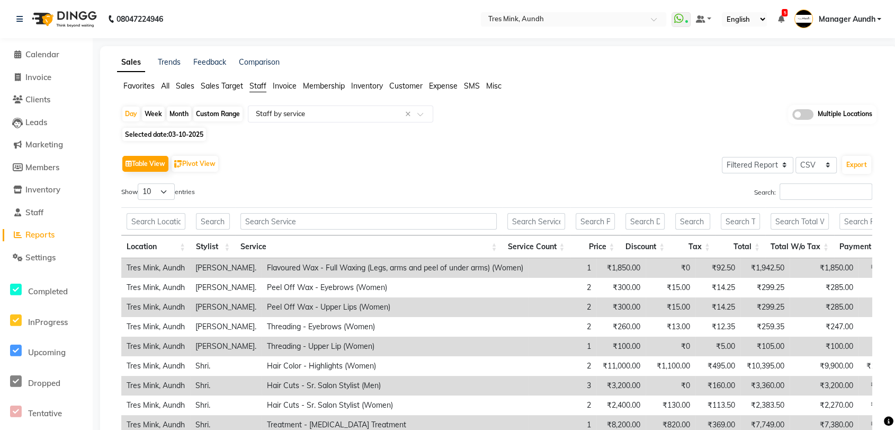
click at [178, 115] on div "Month" at bounding box center [179, 113] width 24 height 15
select select "10"
select select "2025"
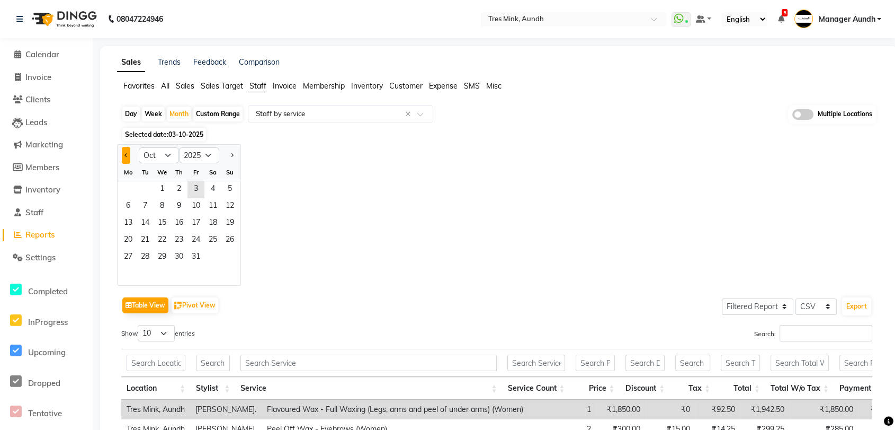
click at [128, 153] on button "Previous month" at bounding box center [126, 155] width 8 height 17
select select "9"
click at [131, 186] on span "1" at bounding box center [128, 189] width 17 height 17
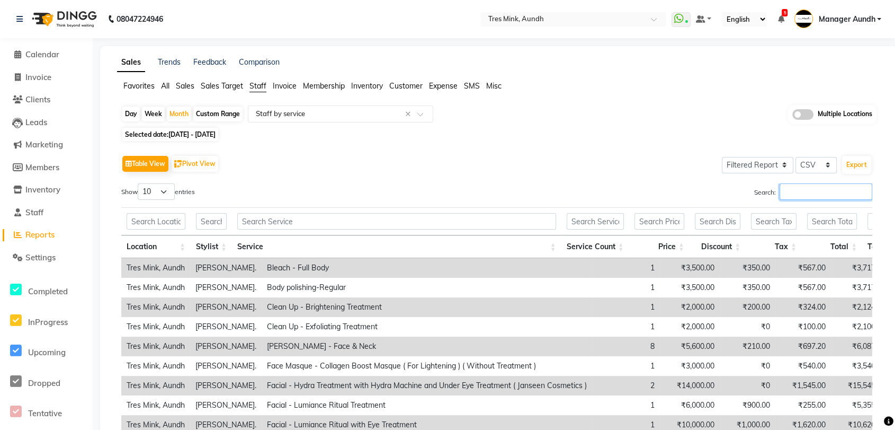
click at [785, 189] on input "Search:" at bounding box center [826, 191] width 93 height 16
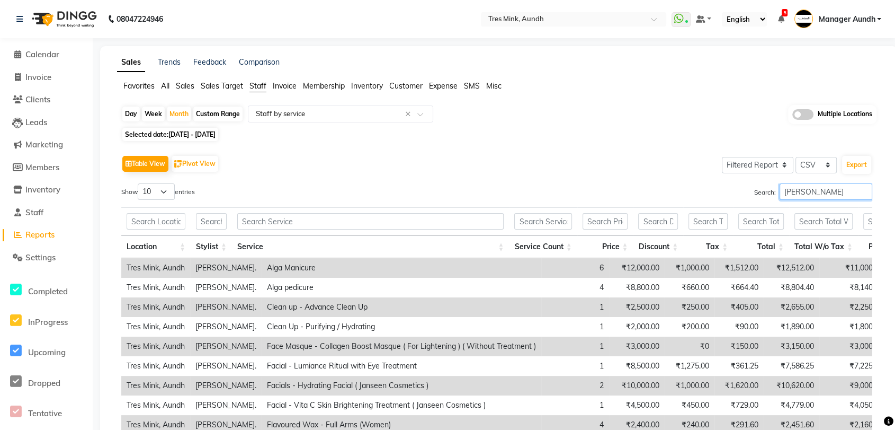
type input "[PERSON_NAME]"
click at [64, 17] on img at bounding box center [63, 19] width 73 height 30
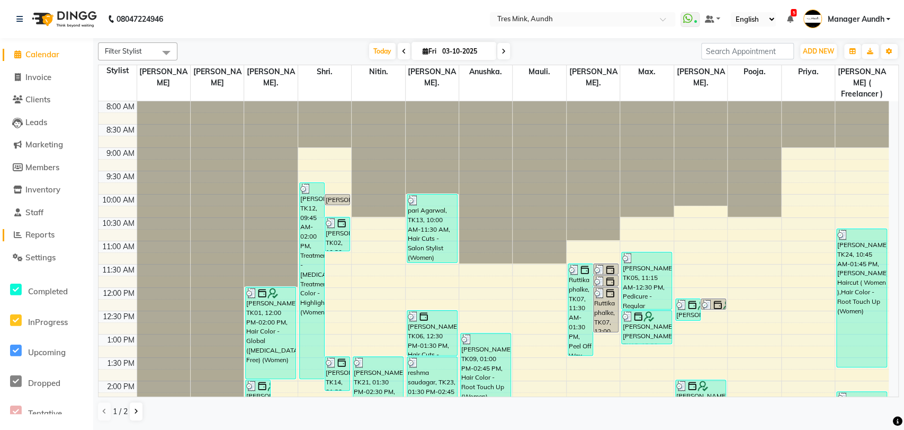
click at [47, 235] on span "Reports" at bounding box center [39, 234] width 29 height 10
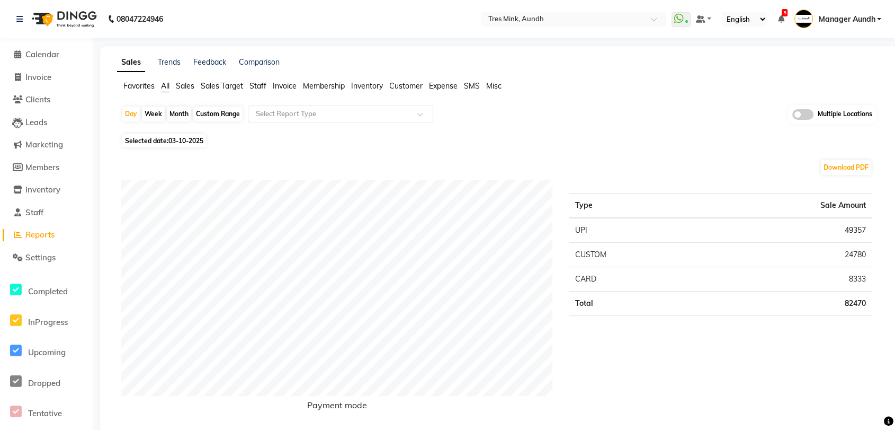
click at [259, 86] on span "Staff" at bounding box center [258, 86] width 17 height 10
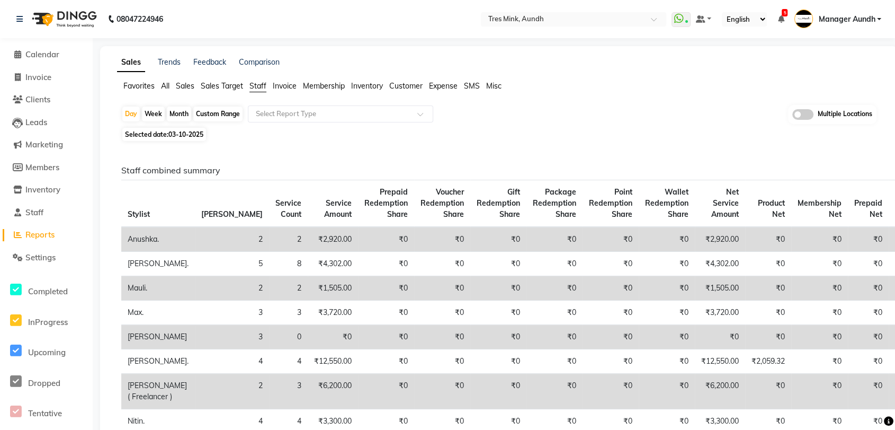
click at [180, 115] on div "Month" at bounding box center [179, 113] width 24 height 15
select select "10"
select select "2025"
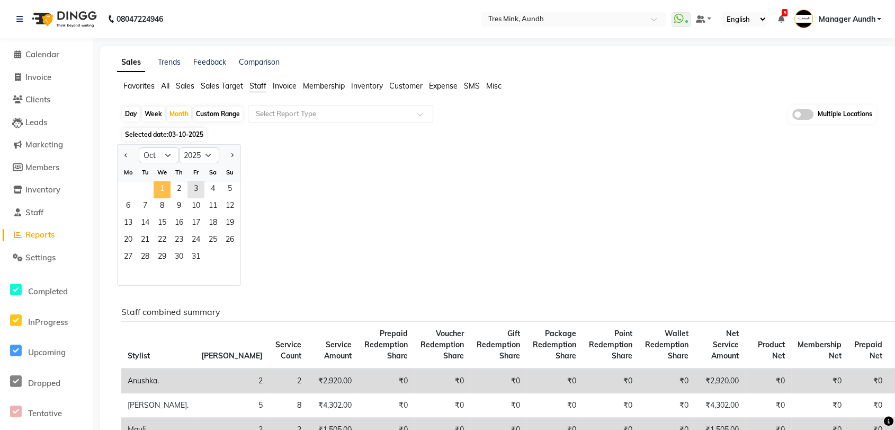
click at [158, 186] on span "1" at bounding box center [162, 189] width 17 height 17
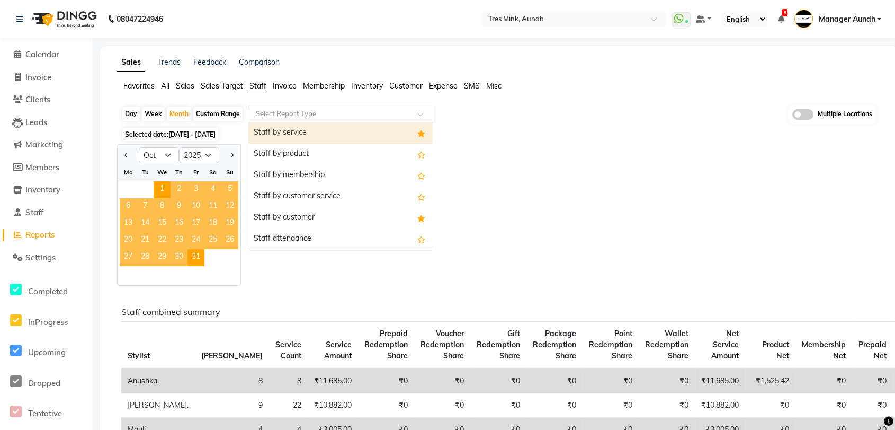
click at [361, 117] on input "text" at bounding box center [330, 114] width 153 height 11
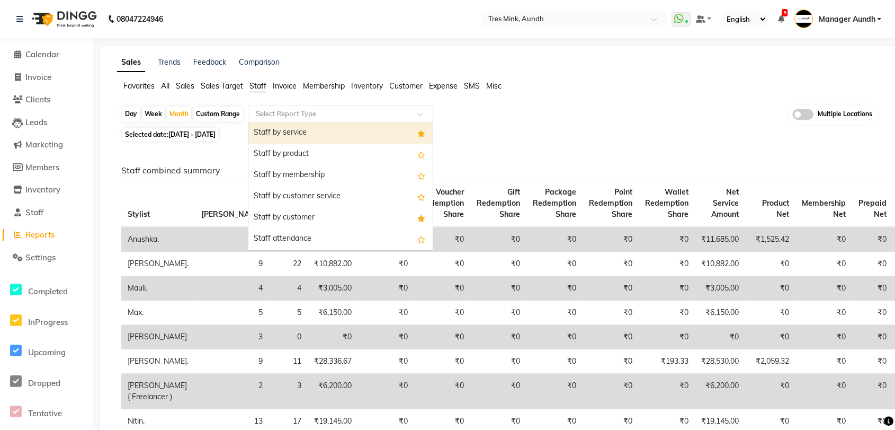
click at [335, 131] on div "Staff by service" at bounding box center [340, 132] width 184 height 21
select select "filtered_report"
select select "csv"
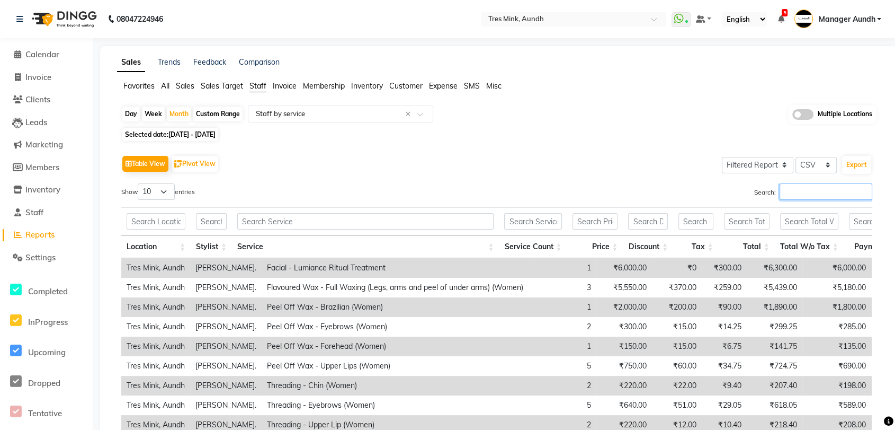
click at [793, 191] on input "Search:" at bounding box center [826, 191] width 93 height 16
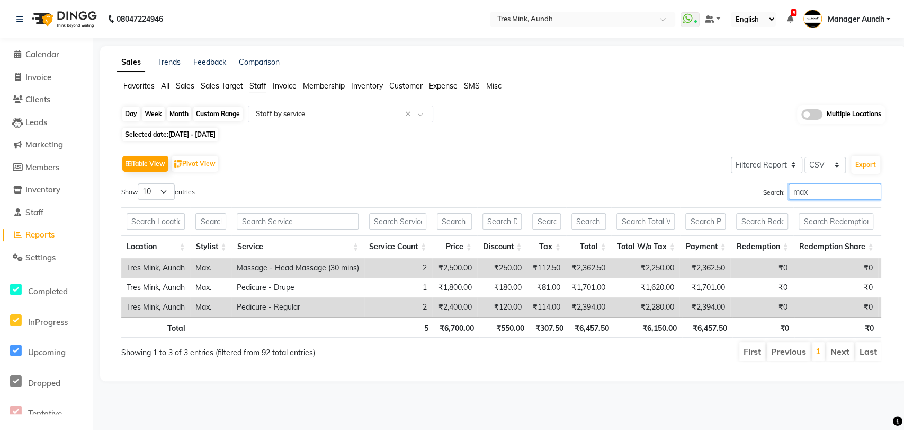
type input "max"
click at [178, 117] on div "Month" at bounding box center [179, 113] width 24 height 15
select select "10"
select select "2025"
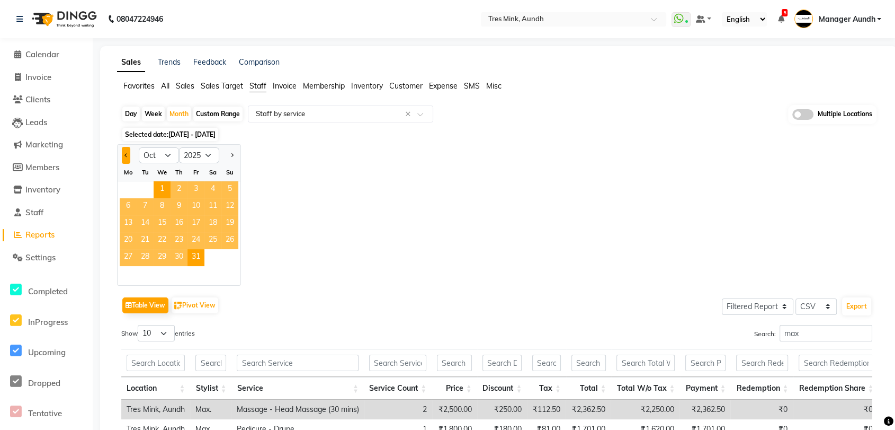
click at [123, 154] on button "Previous month" at bounding box center [126, 155] width 8 height 17
select select "9"
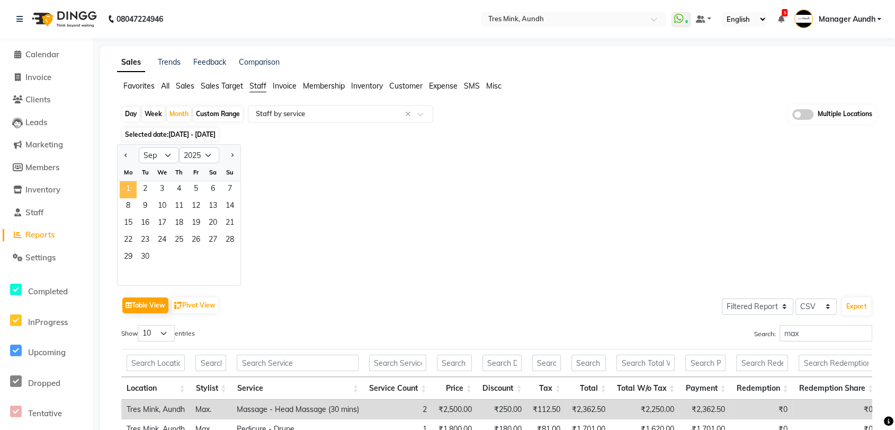
click at [131, 188] on span "1" at bounding box center [128, 189] width 17 height 17
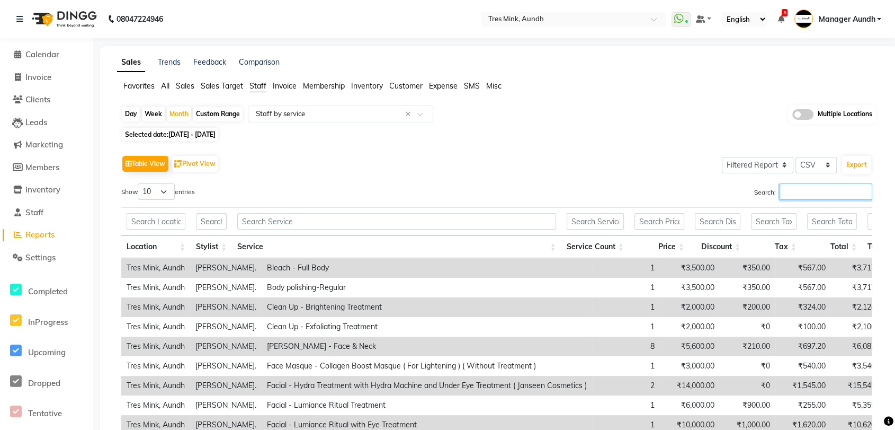
click at [801, 191] on input "Search:" at bounding box center [826, 191] width 93 height 16
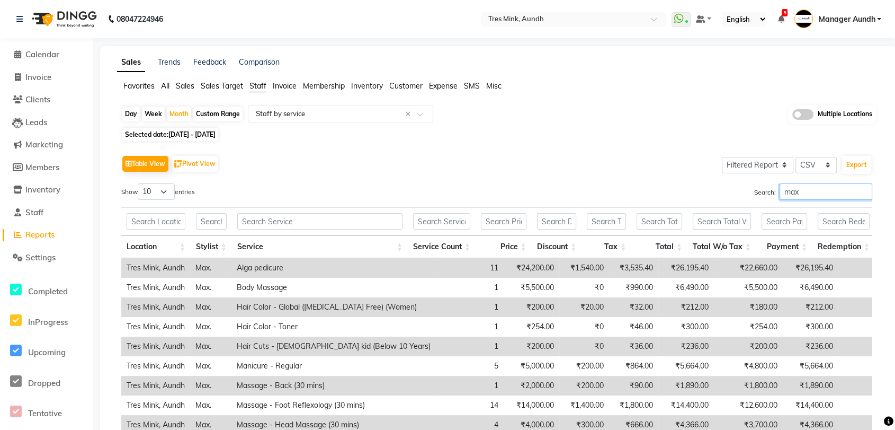
scroll to position [122, 0]
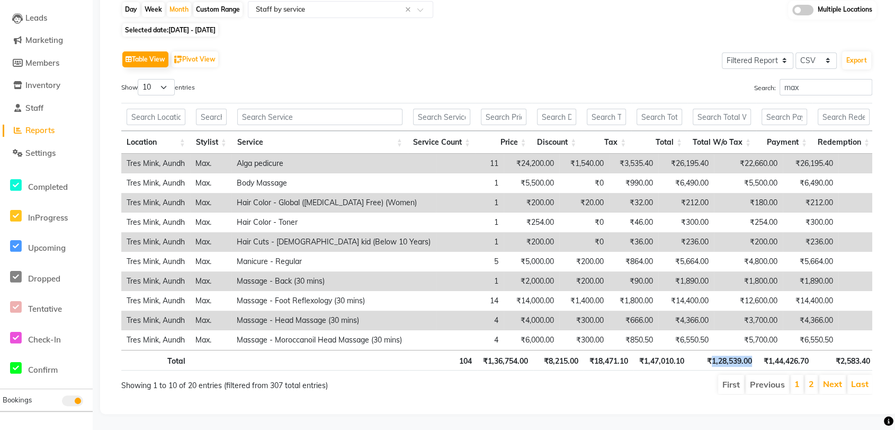
drag, startPoint x: 709, startPoint y: 352, endPoint x: 752, endPoint y: 353, distance: 42.9
click at [752, 353] on th "₹1,28,539.00" at bounding box center [724, 360] width 68 height 21
click at [815, 79] on input "max" at bounding box center [826, 87] width 93 height 16
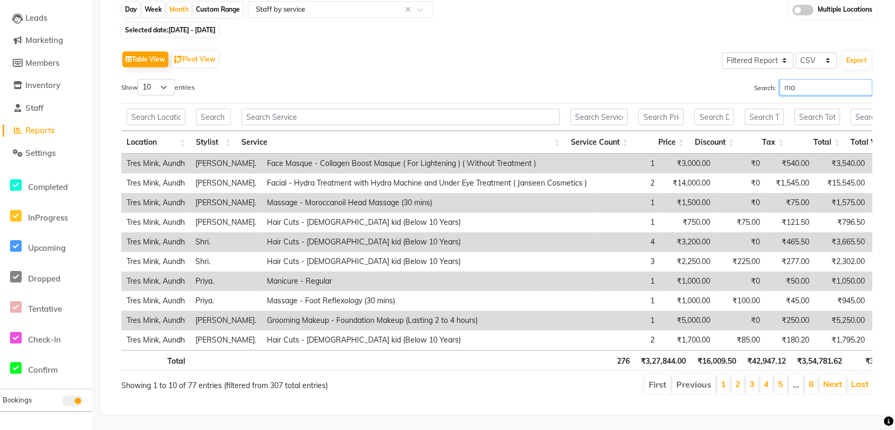
type input "m"
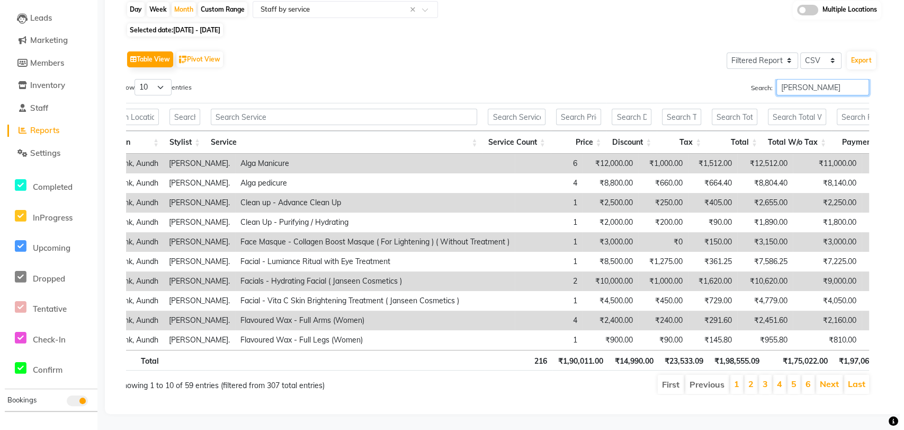
scroll to position [0, 0]
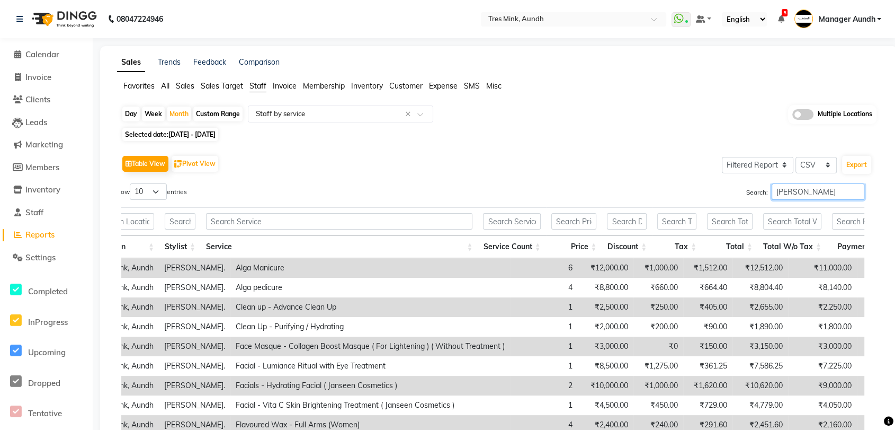
type input "[PERSON_NAME]"
click at [69, 21] on img at bounding box center [63, 19] width 73 height 30
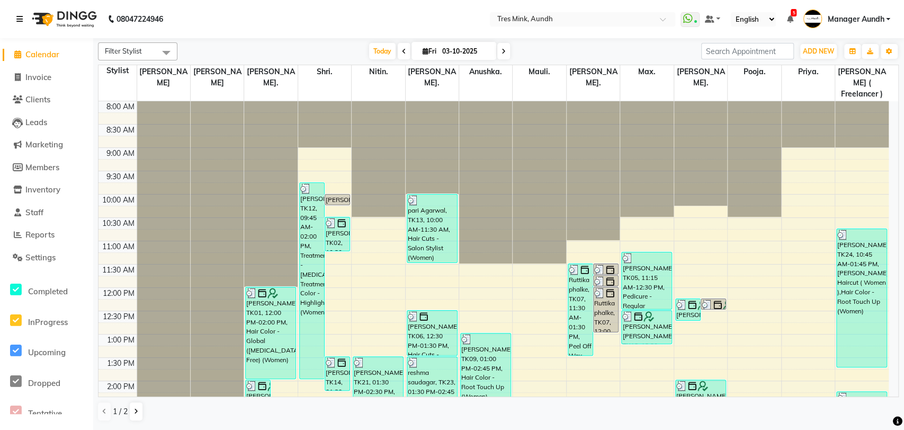
click at [17, 17] on icon at bounding box center [19, 18] width 6 height 7
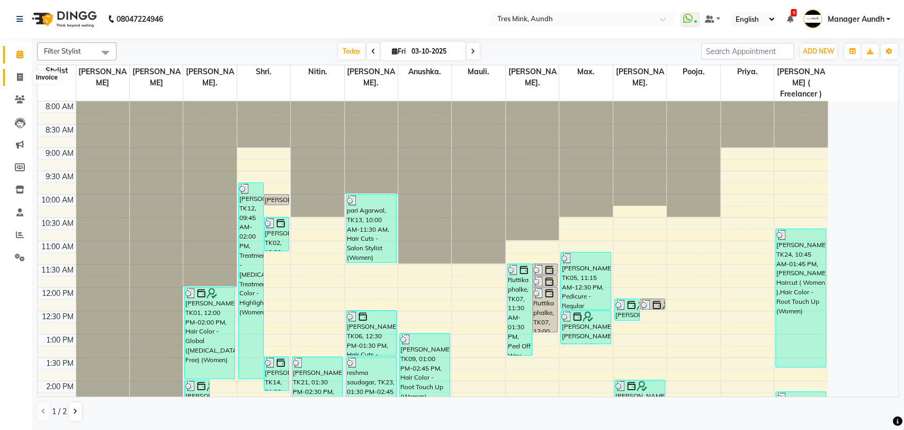
click at [20, 79] on icon at bounding box center [20, 77] width 6 height 8
select select "service"
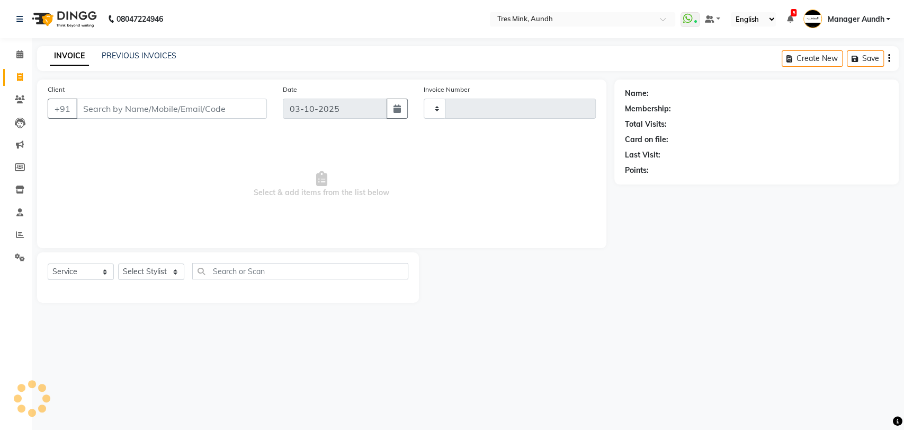
type input "04297"
select select "4235"
click at [119, 59] on link "PREVIOUS INVOICES" at bounding box center [139, 56] width 75 height 10
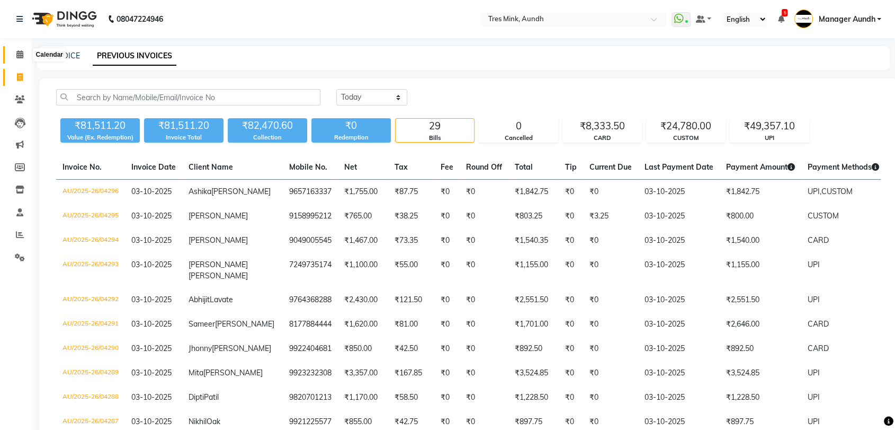
click at [17, 55] on icon at bounding box center [19, 54] width 7 height 8
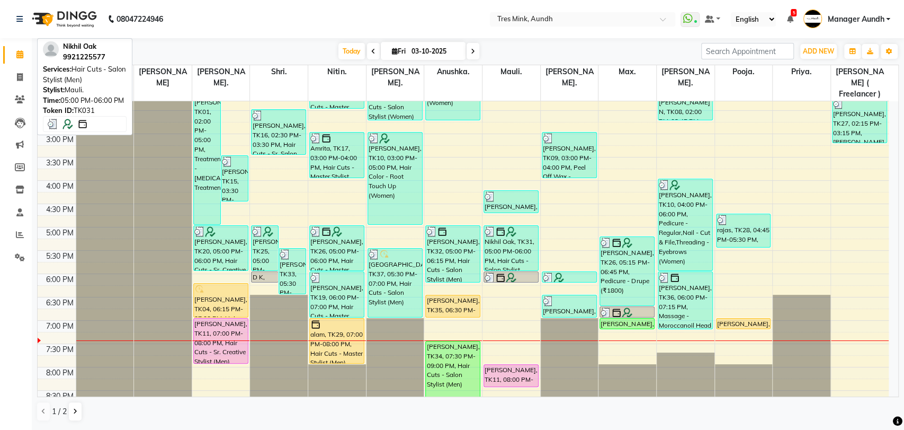
scroll to position [294, 0]
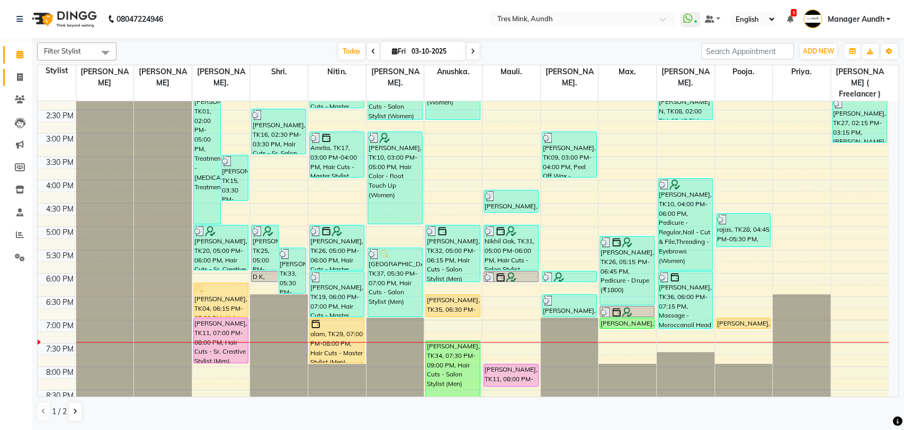
click at [22, 78] on icon at bounding box center [20, 77] width 6 height 8
select select "service"
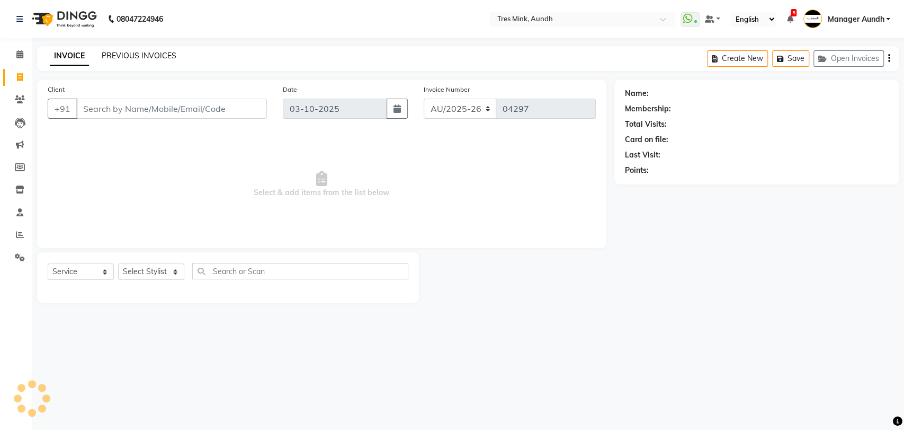
click at [115, 53] on link "PREVIOUS INVOICES" at bounding box center [139, 56] width 75 height 10
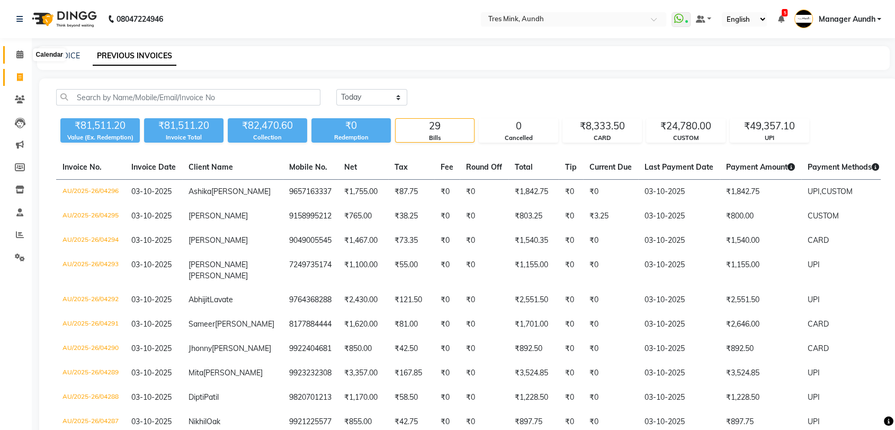
click at [17, 55] on icon at bounding box center [19, 54] width 7 height 8
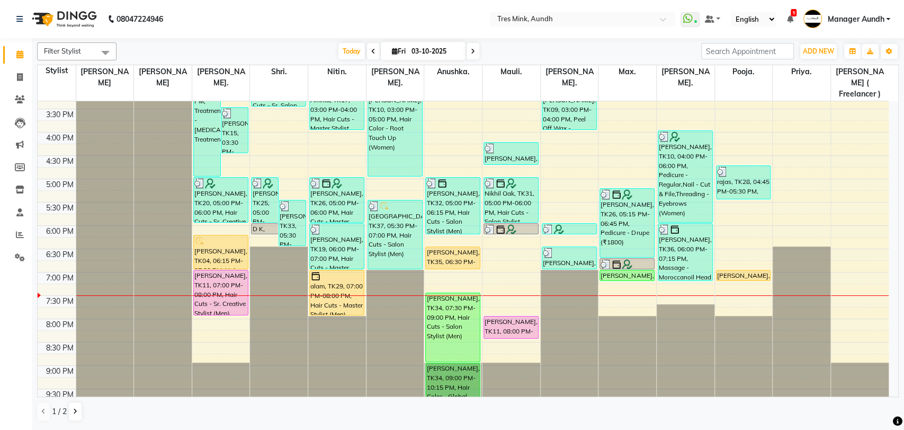
scroll to position [342, 0]
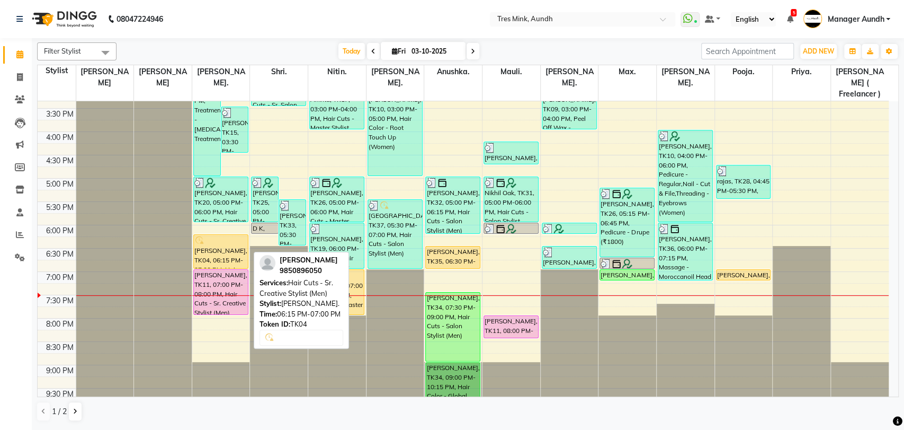
click at [215, 239] on div "[PERSON_NAME], TK04, 06:15 PM-07:00 PM, Hair Cuts - Sr. Creative Stylist (Men)" at bounding box center [221, 251] width 54 height 33
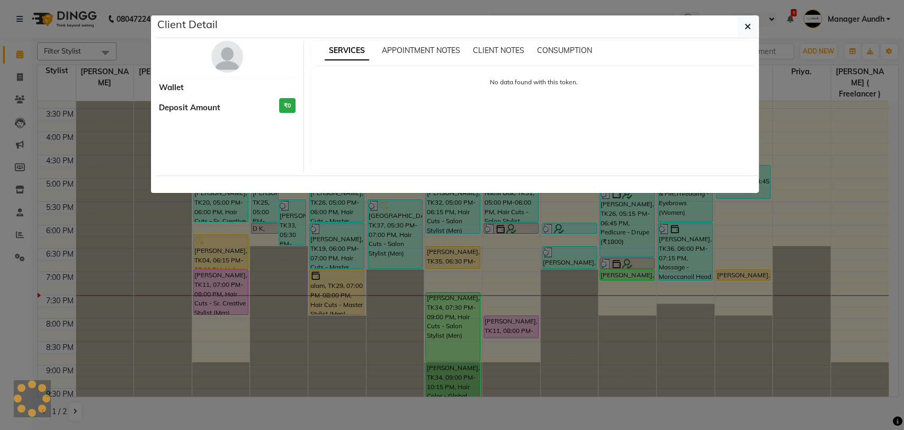
select select "1"
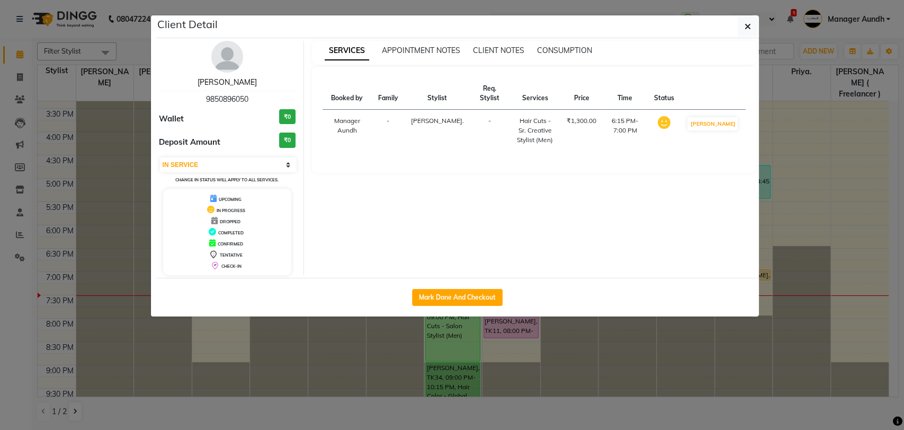
drag, startPoint x: 233, startPoint y: 84, endPoint x: 243, endPoint y: 95, distance: 15.0
click at [233, 84] on link "[PERSON_NAME]" at bounding box center [227, 82] width 59 height 10
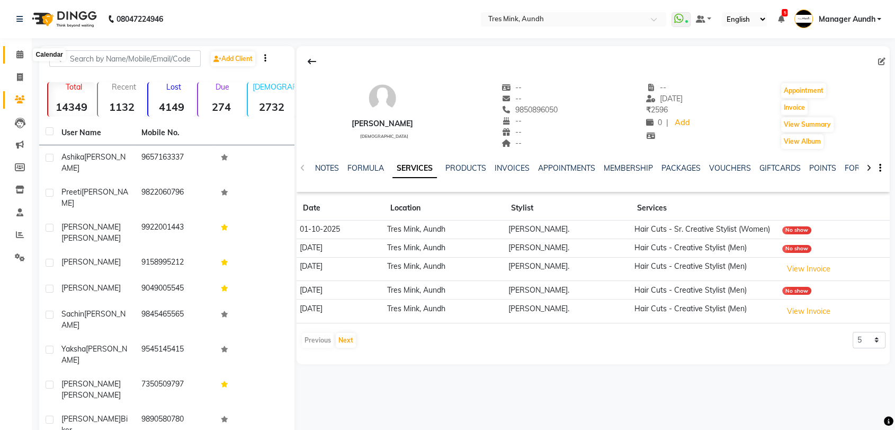
click at [17, 51] on icon at bounding box center [19, 54] width 7 height 8
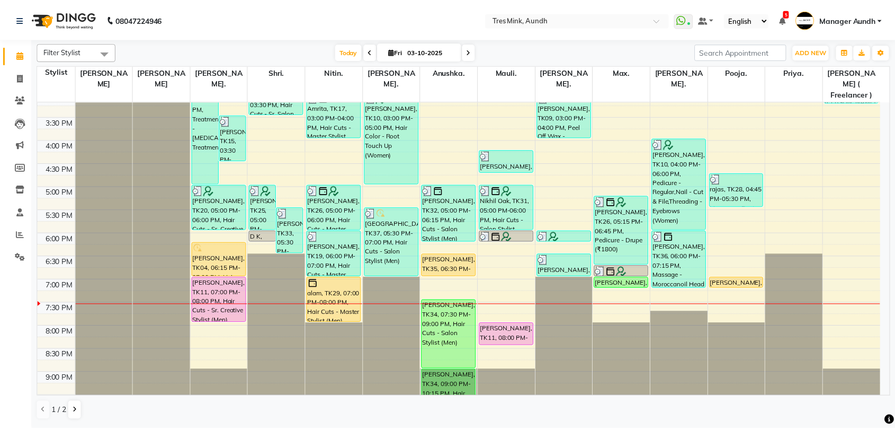
scroll to position [342, 0]
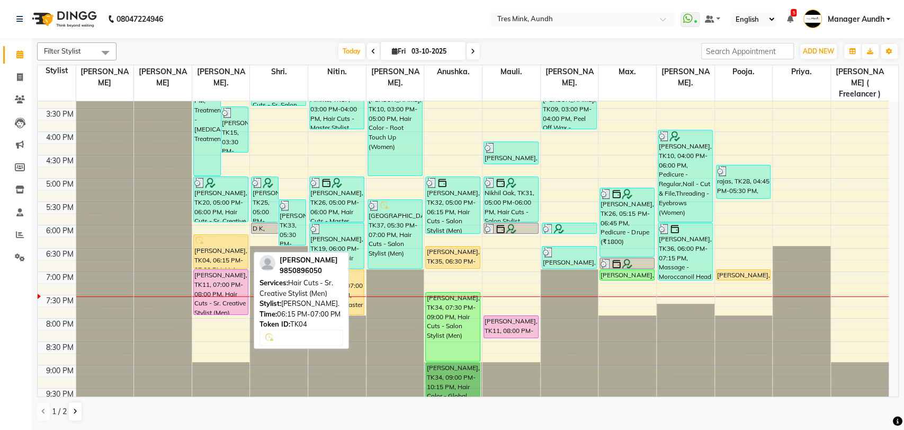
click at [215, 235] on div at bounding box center [220, 240] width 53 height 11
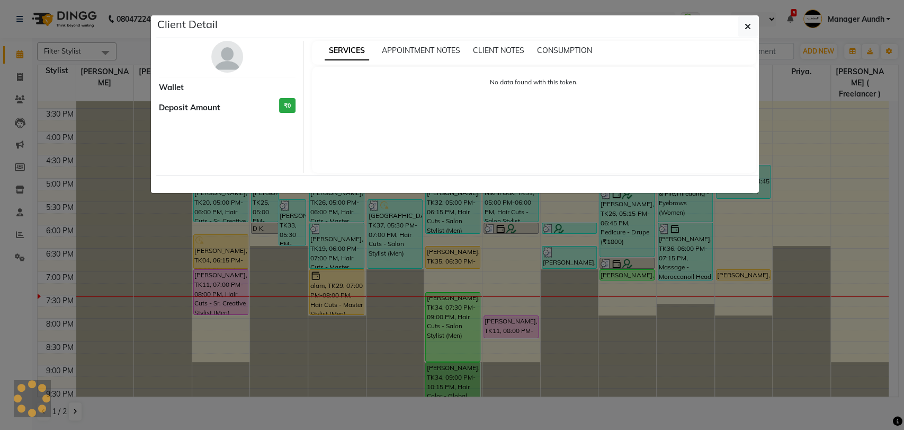
select select "1"
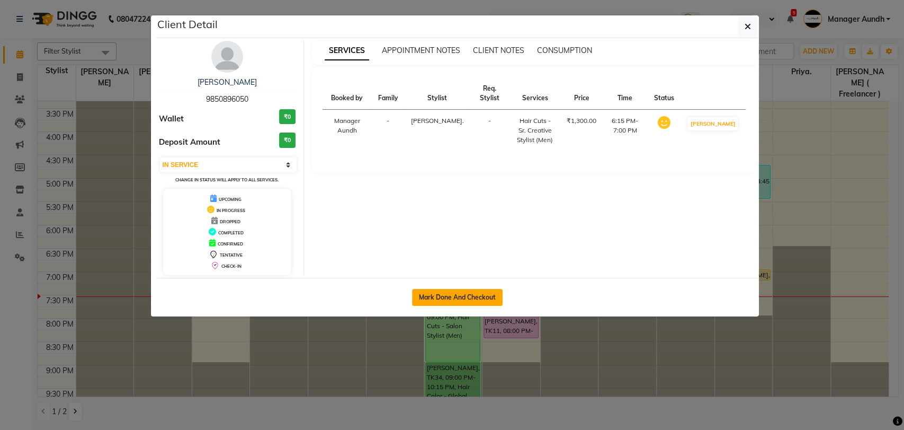
click at [448, 293] on button "Mark Done And Checkout" at bounding box center [457, 297] width 91 height 17
select select "service"
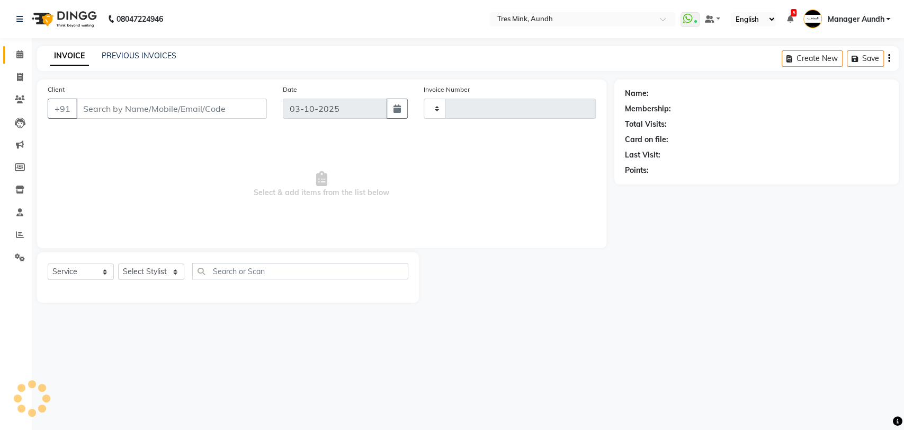
type input "04297"
select select "4235"
type input "9850896050"
select select "13215"
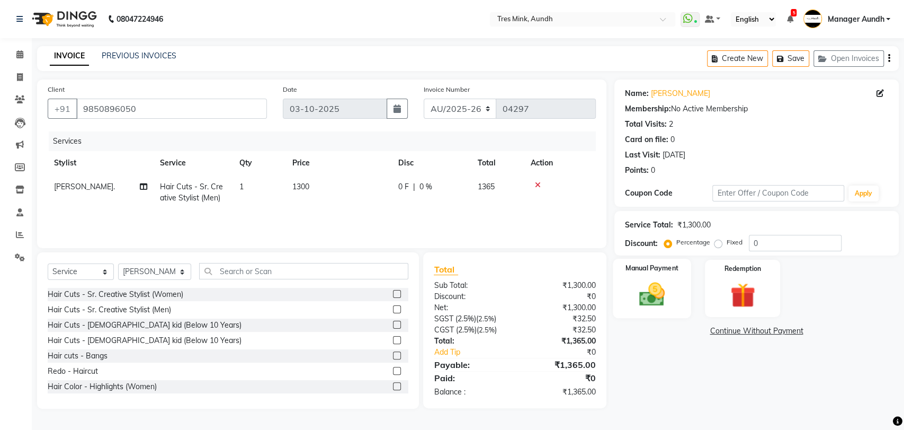
click at [671, 297] on img at bounding box center [652, 294] width 42 height 30
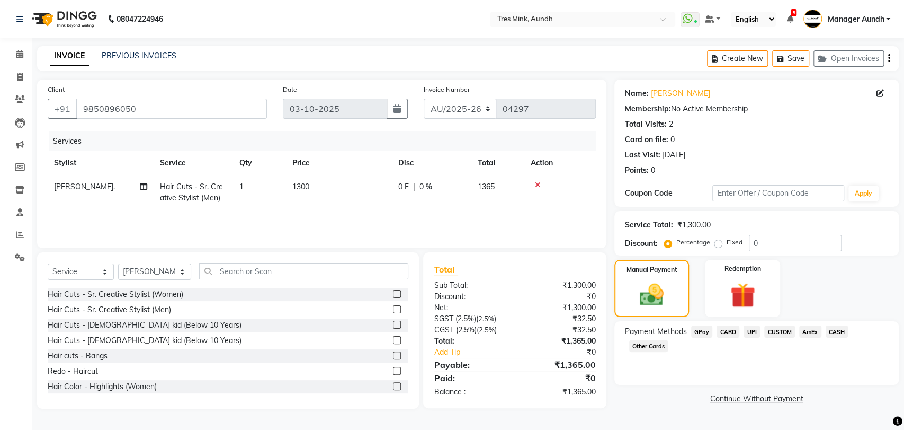
click at [751, 328] on span "UPI" at bounding box center [752, 331] width 16 height 12
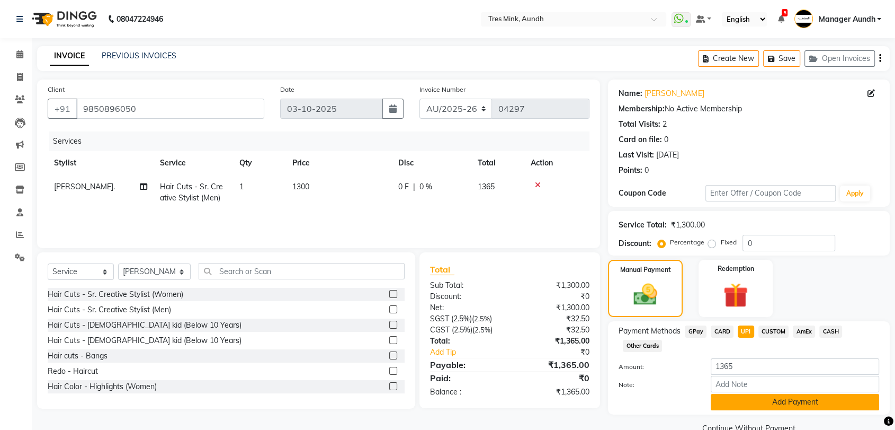
click at [771, 404] on button "Add Payment" at bounding box center [795, 402] width 168 height 16
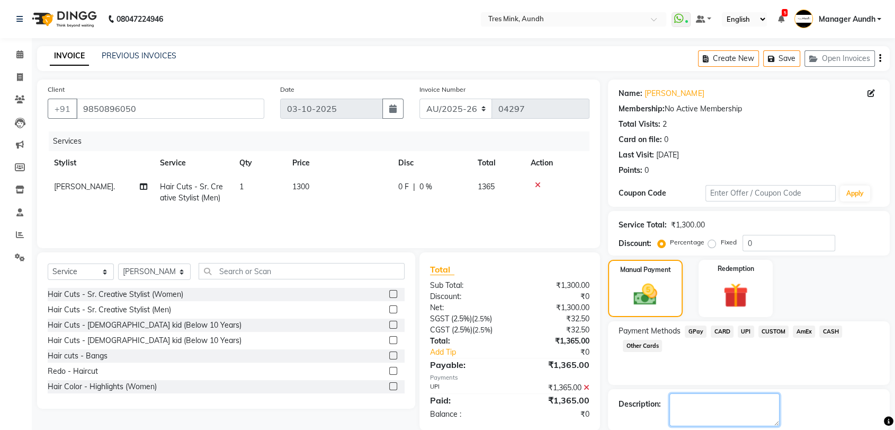
click at [766, 405] on textarea at bounding box center [725, 409] width 110 height 33
type textarea "Megha"
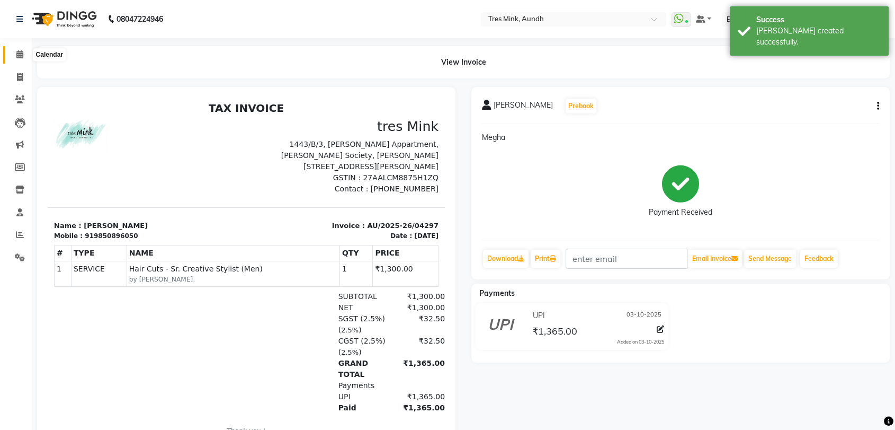
click at [20, 49] on span at bounding box center [20, 55] width 19 height 12
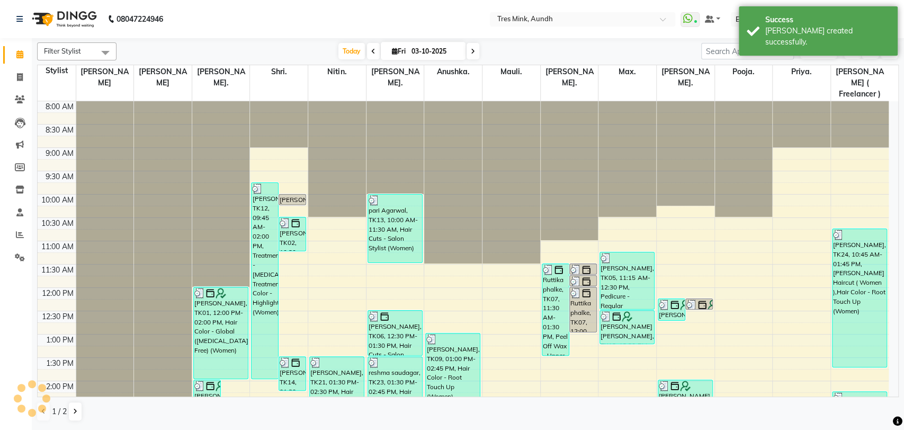
click at [471, 52] on icon at bounding box center [473, 51] width 4 height 6
type input "04-10-2025"
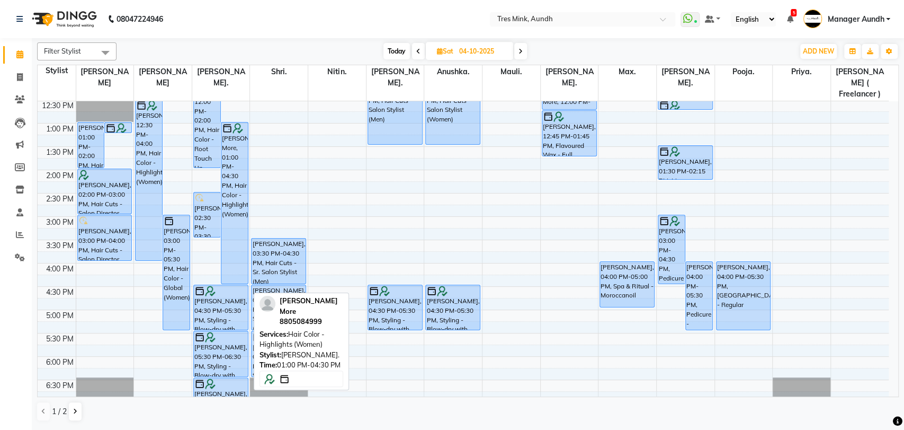
scroll to position [283, 0]
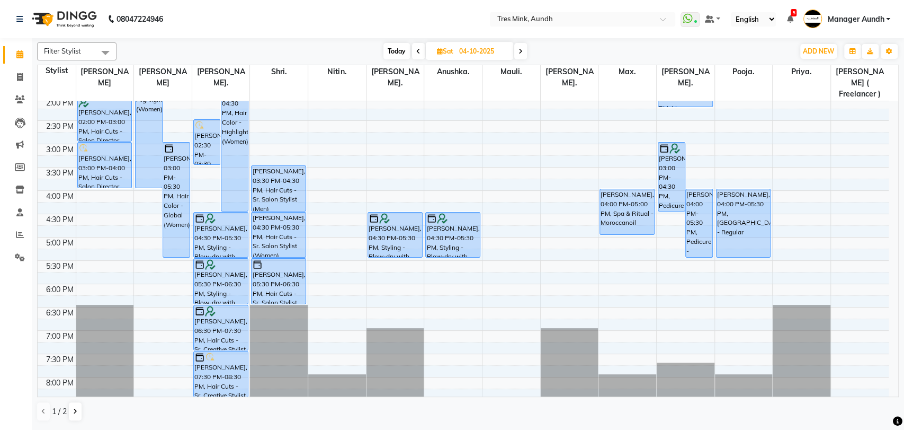
click at [164, 246] on div "[PERSON_NAME], 03:00 PM-05:30 PM, Hair Color - Global (Women)" at bounding box center [177, 200] width 28 height 116
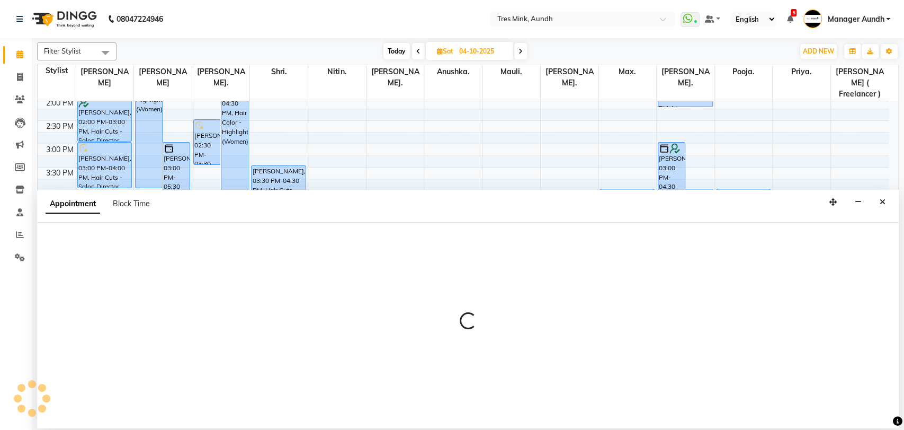
click at [884, 200] on icon "Close" at bounding box center [883, 201] width 6 height 7
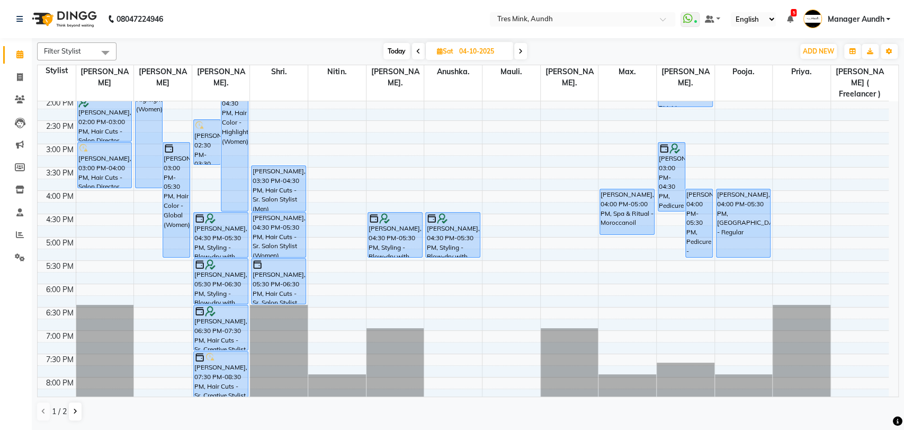
click at [163, 251] on div "8:00 AM 8:30 AM 9:00 AM 9:30 AM 10:00 AM 10:30 AM 11:00 AM 11:30 AM 12:00 PM 12…" at bounding box center [463, 144] width 851 height 652
select select "14778"
select select "tentative"
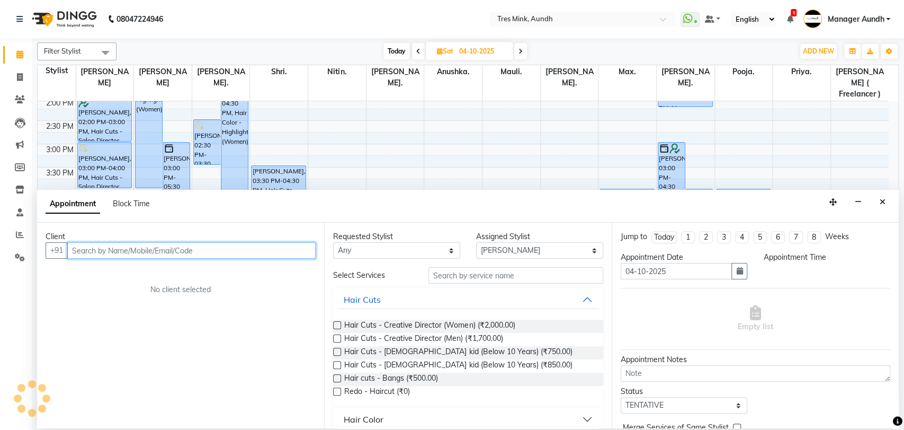
select select "1050"
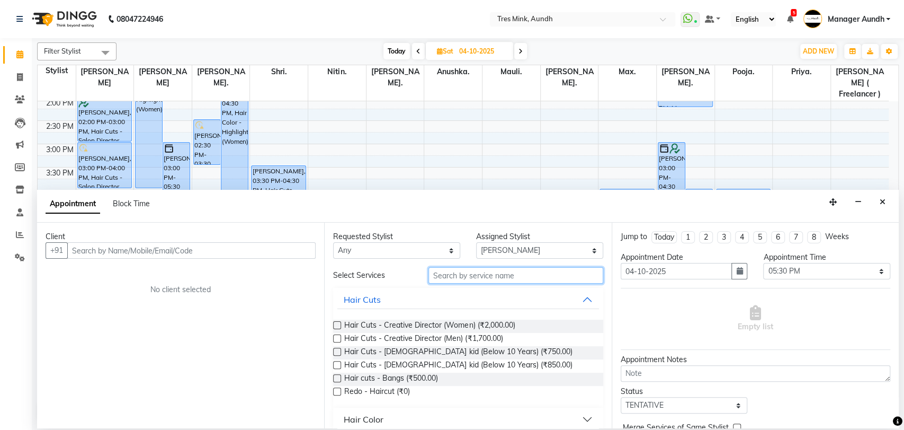
click at [474, 274] on input "text" at bounding box center [516, 275] width 175 height 16
click at [887, 201] on button "Close" at bounding box center [882, 202] width 15 height 16
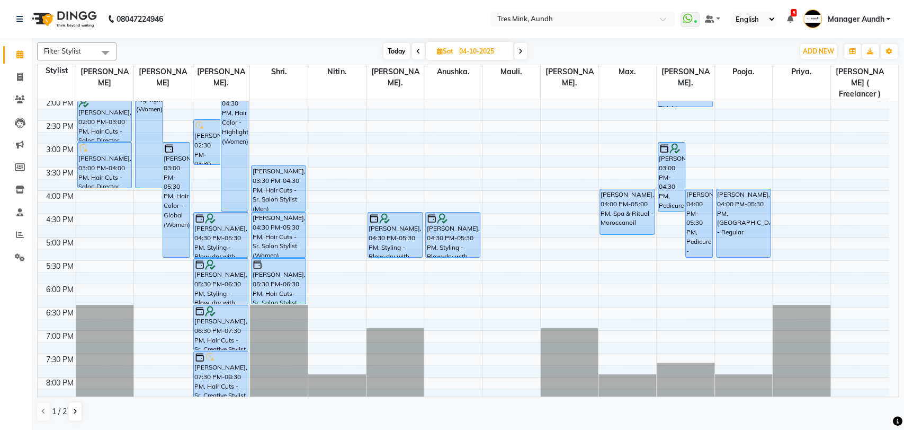
click at [161, 251] on div "8:00 AM 8:30 AM 9:00 AM 9:30 AM 10:00 AM 10:30 AM 11:00 AM 11:30 AM 12:00 PM 12…" at bounding box center [463, 144] width 851 height 652
select select "14778"
select select "tentative"
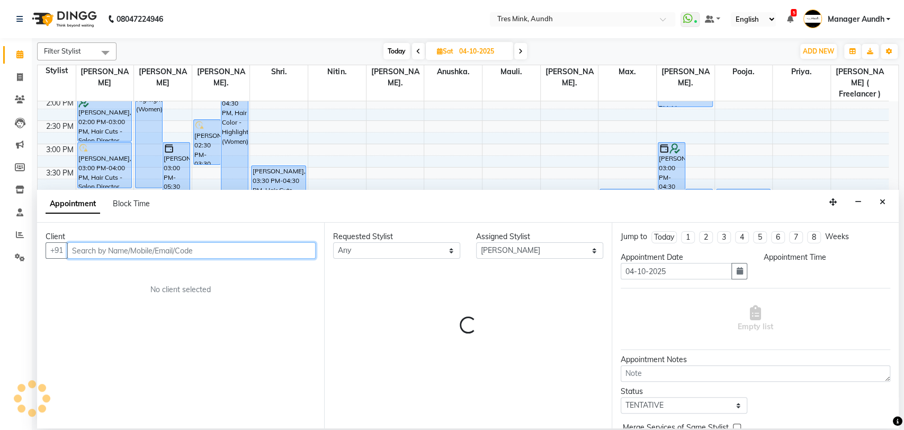
select select "1050"
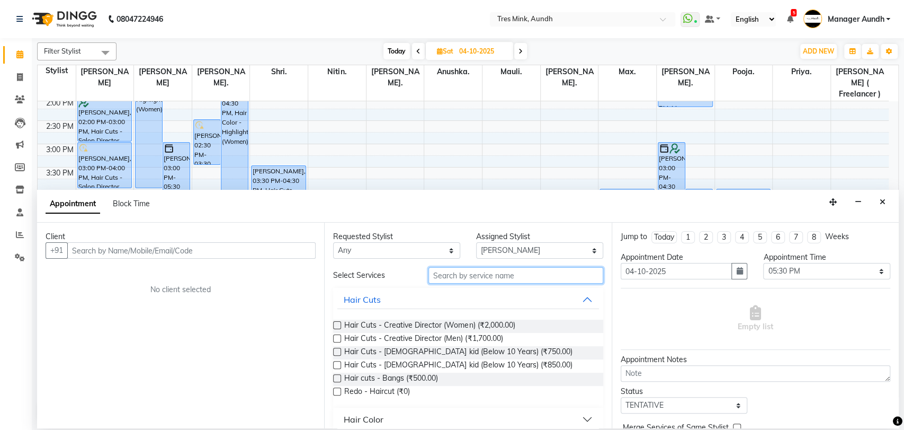
click at [480, 274] on input "text" at bounding box center [516, 275] width 175 height 16
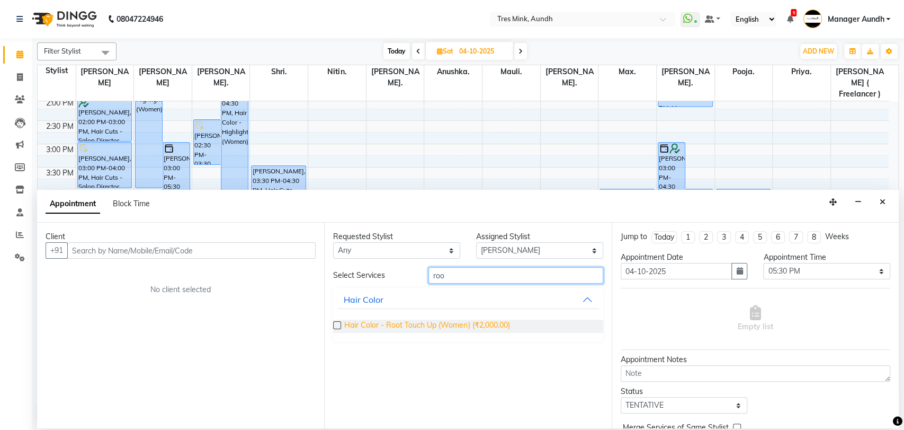
type input "roo"
click at [429, 325] on span "Hair Color - Root Touch Up (Women) (₹2,000.00)" at bounding box center [426, 325] width 165 height 13
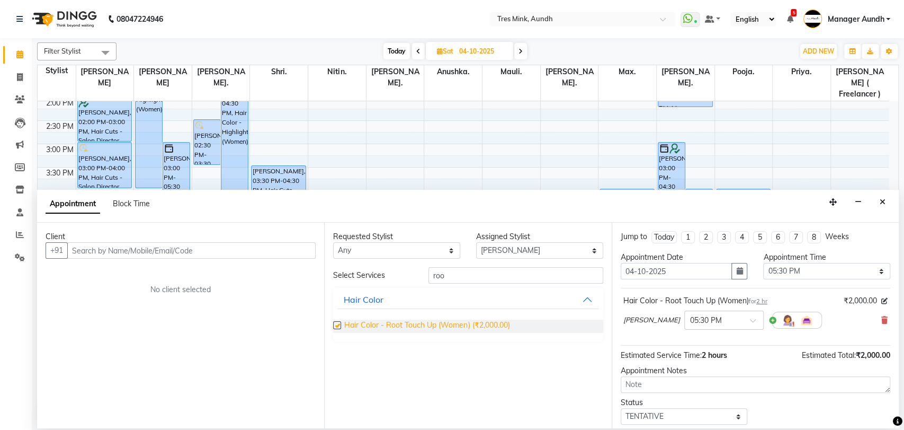
checkbox input "false"
click at [556, 252] on select "Select Anushka. [GEOGRAPHIC_DATA]. [GEOGRAPHIC_DATA]. Max. [PERSON_NAME] [PERSO…" at bounding box center [539, 250] width 127 height 16
select select "13216"
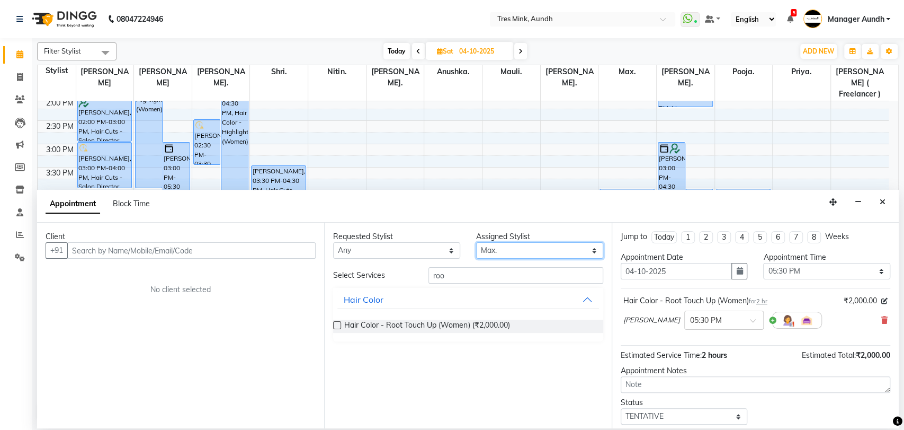
click at [476, 242] on select "Select Anushka. [GEOGRAPHIC_DATA]. [GEOGRAPHIC_DATA]. Max. [PERSON_NAME] [PERSO…" at bounding box center [539, 250] width 127 height 16
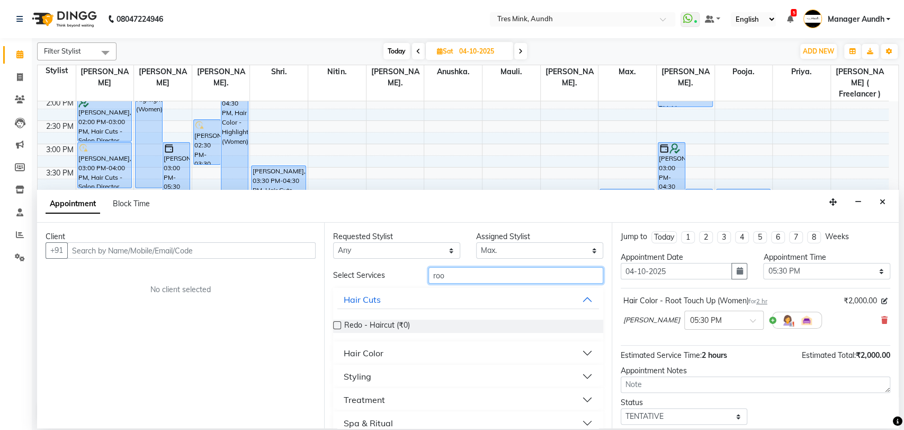
click at [455, 270] on input "roo" at bounding box center [516, 275] width 175 height 16
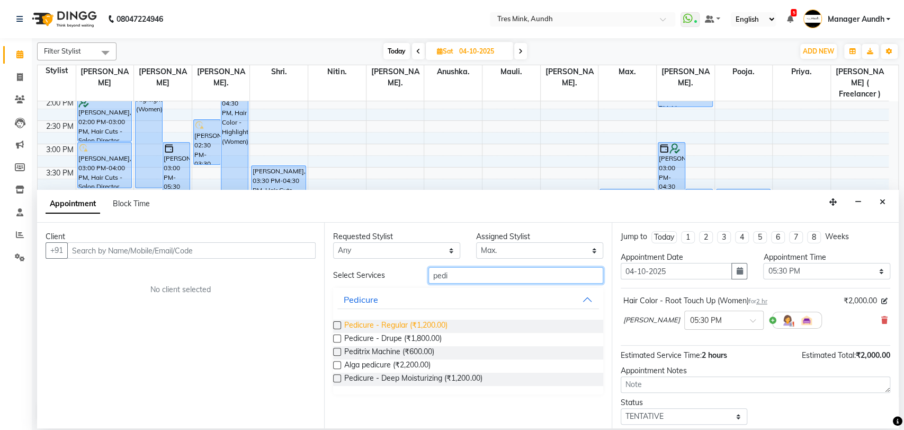
type input "pedi"
click at [412, 324] on span "Pedicure - Regular (₹1,200.00)" at bounding box center [395, 325] width 103 height 13
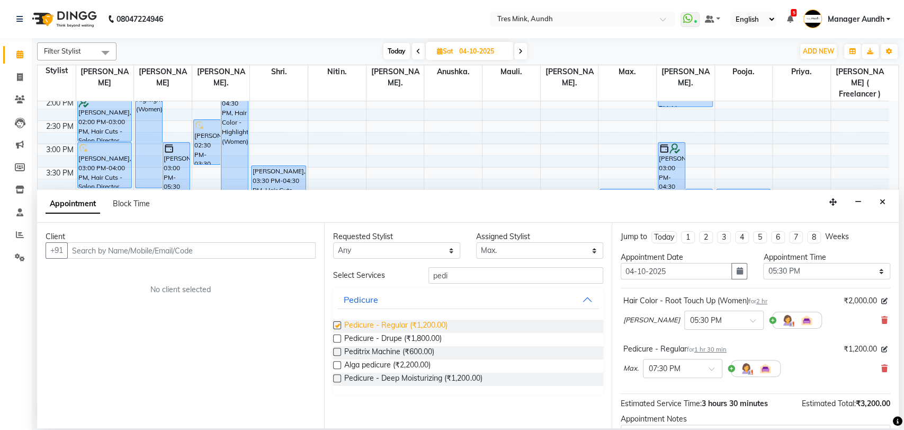
checkbox input "false"
click at [683, 370] on input "text" at bounding box center [672, 367] width 47 height 11
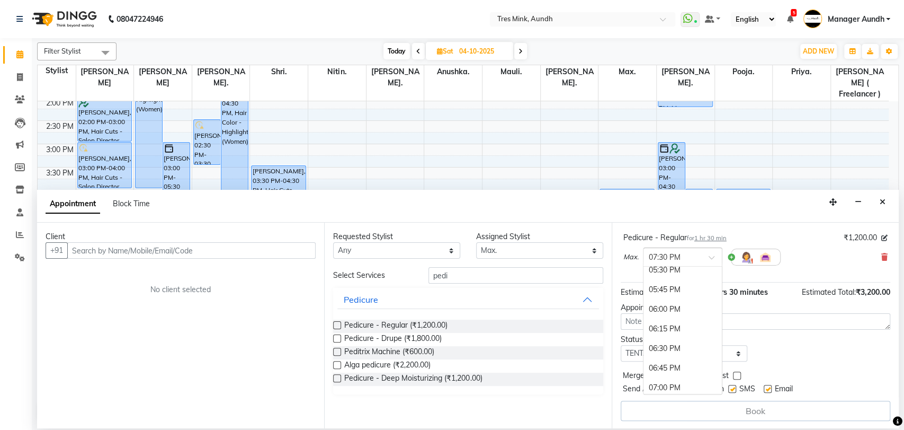
scroll to position [656, 0]
click at [664, 335] on div "06:00 PM" at bounding box center [683, 336] width 78 height 20
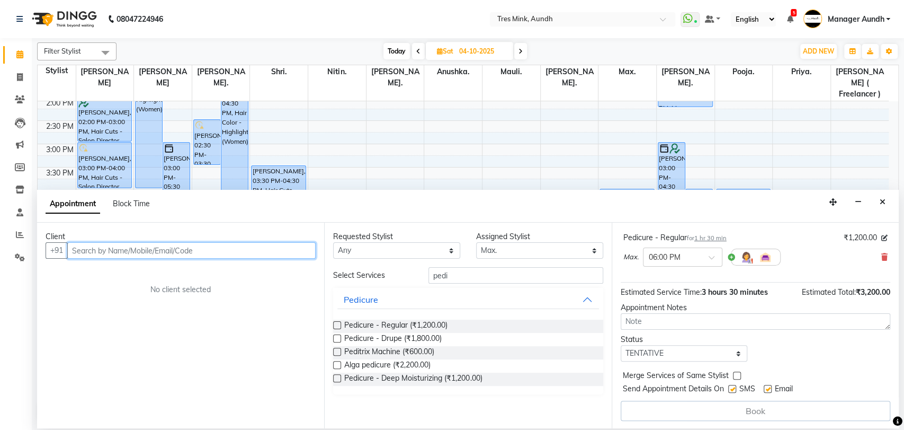
click at [218, 255] on input "text" at bounding box center [191, 250] width 248 height 16
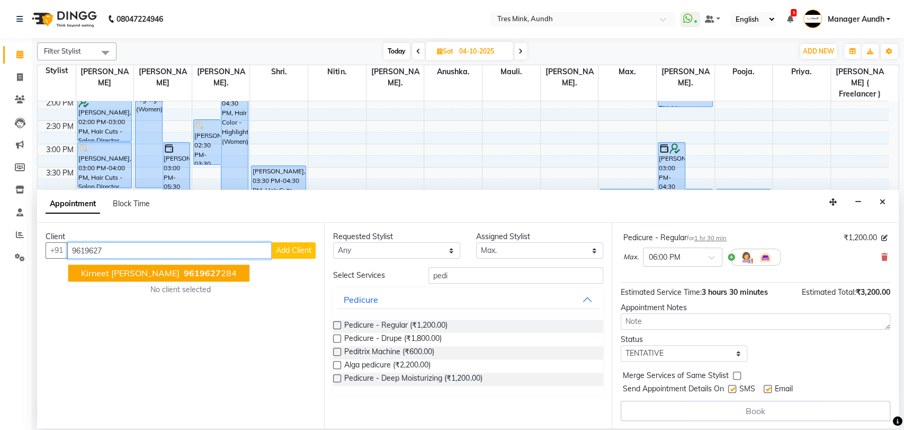
click at [136, 272] on span "Kirneet [PERSON_NAME]" at bounding box center [130, 273] width 99 height 11
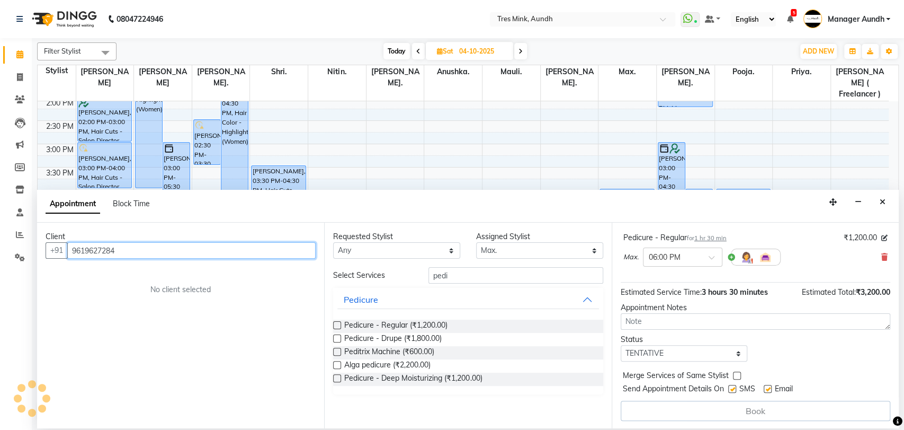
scroll to position [110, 0]
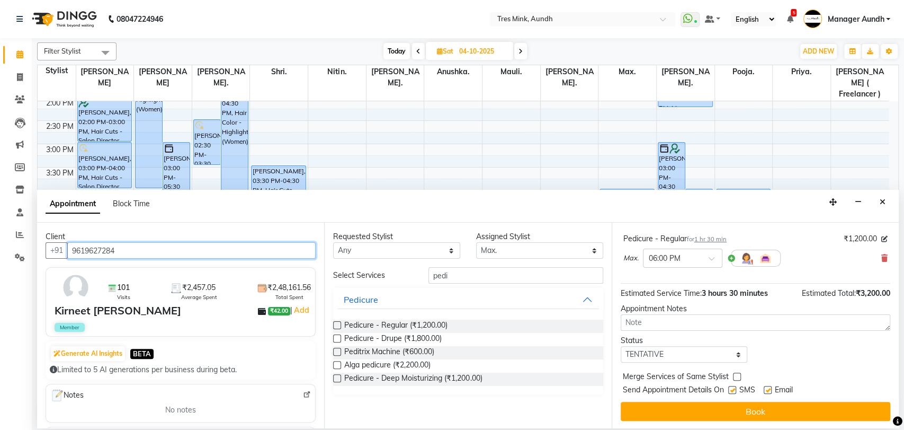
type input "9619627284"
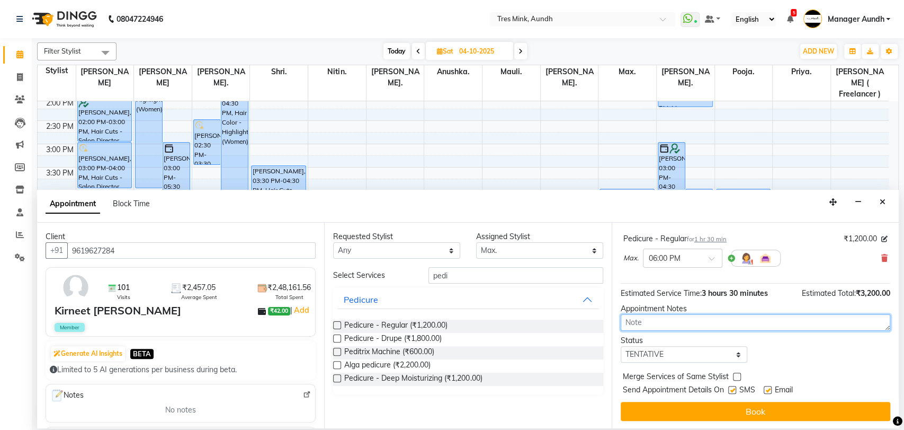
click at [651, 319] on textarea at bounding box center [756, 322] width 270 height 16
type textarea "Mnegha [DATE] 7:378"
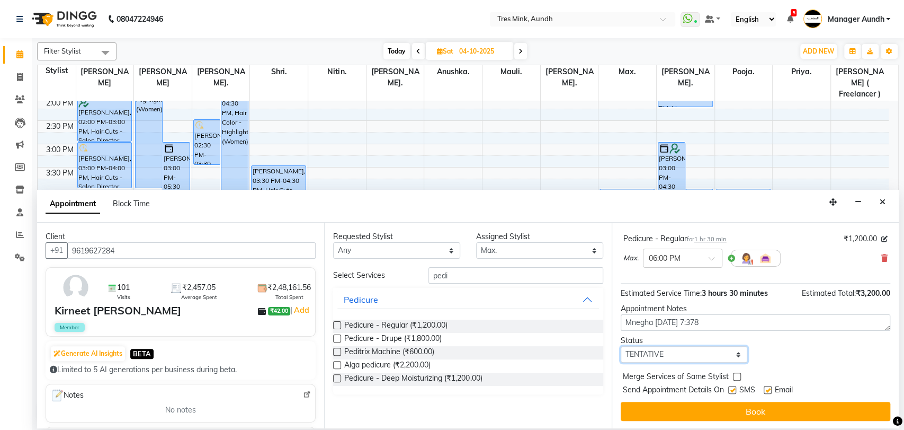
click at [667, 351] on select "Select TENTATIVE CONFIRM UPCOMING" at bounding box center [684, 354] width 127 height 16
select select "upcoming"
click at [621, 346] on select "Select TENTATIVE CONFIRM UPCOMING" at bounding box center [684, 354] width 127 height 16
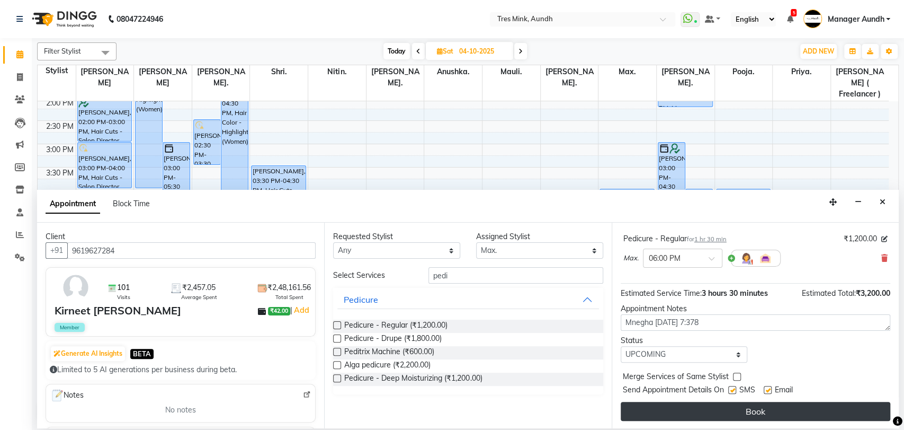
click at [660, 409] on button "Book" at bounding box center [756, 411] width 270 height 19
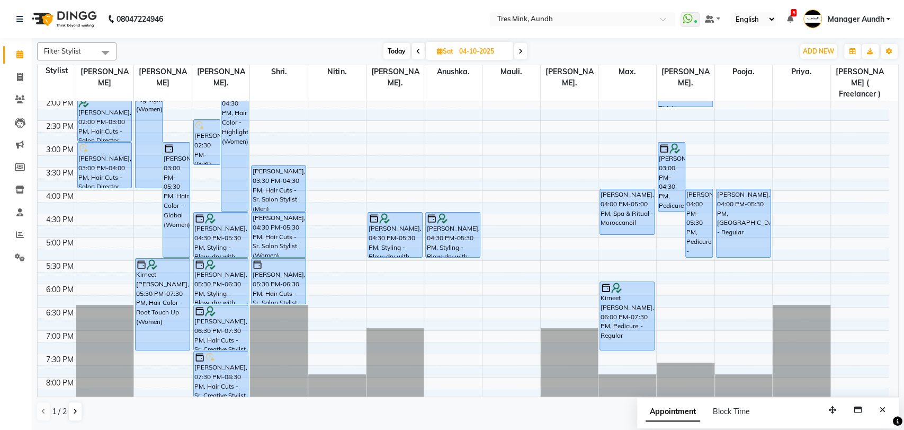
click at [399, 50] on span "Today" at bounding box center [397, 51] width 26 height 16
type input "03-10-2025"
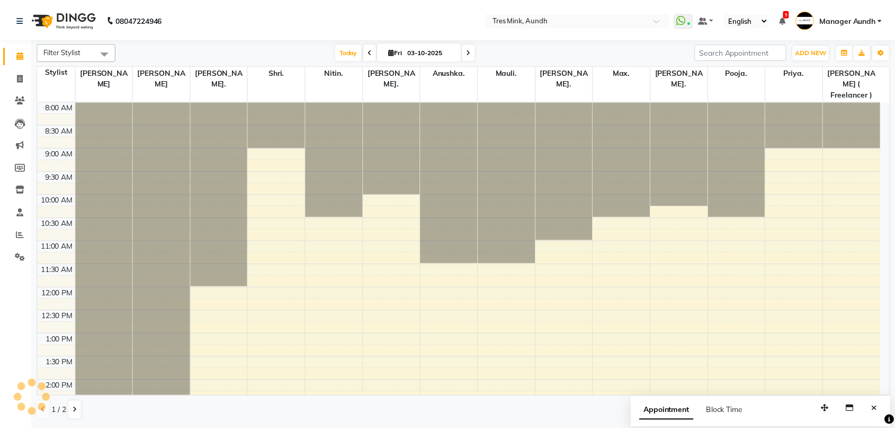
scroll to position [342, 0]
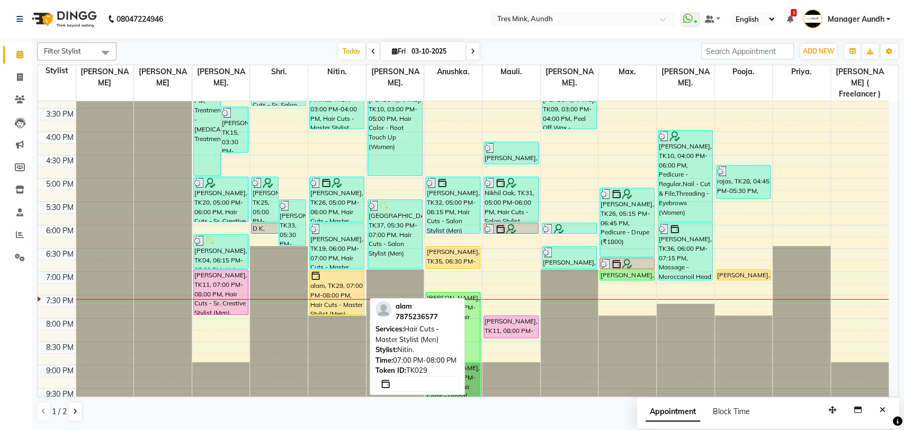
click at [349, 270] on div at bounding box center [336, 275] width 53 height 11
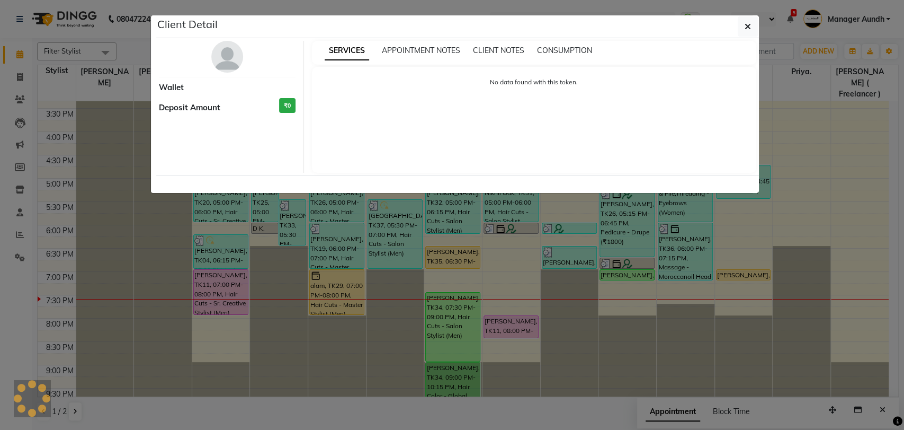
select select "1"
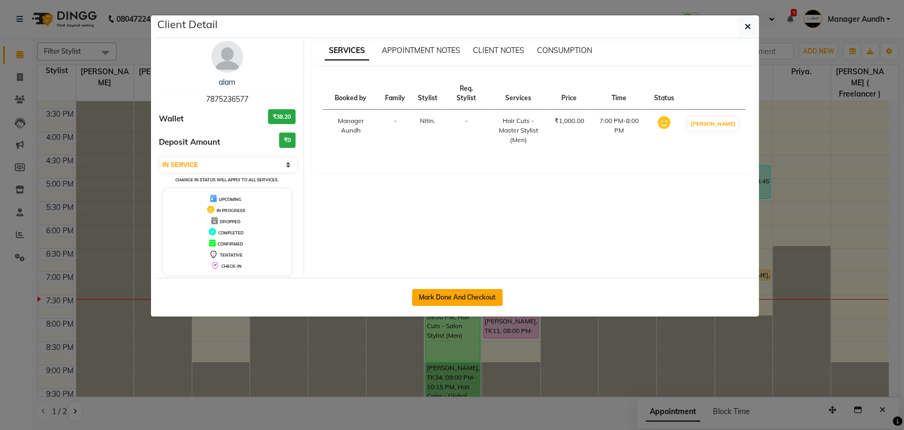
click at [479, 294] on button "Mark Done And Checkout" at bounding box center [457, 297] width 91 height 17
select select "service"
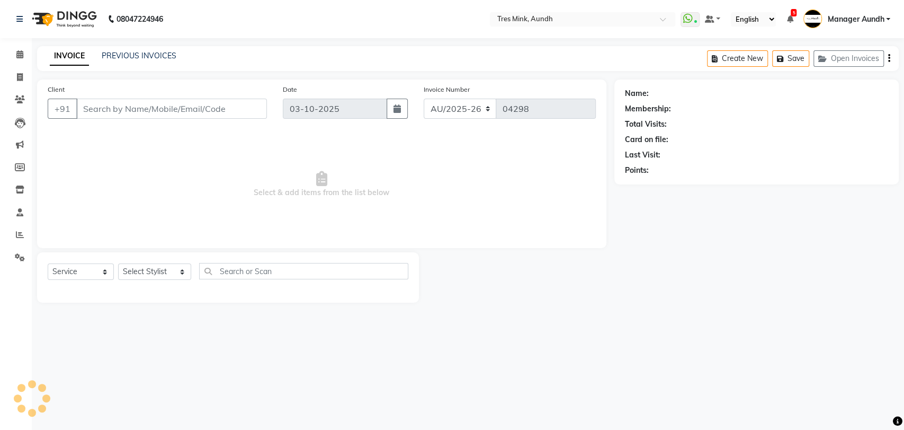
type input "7875236577"
select select "83264"
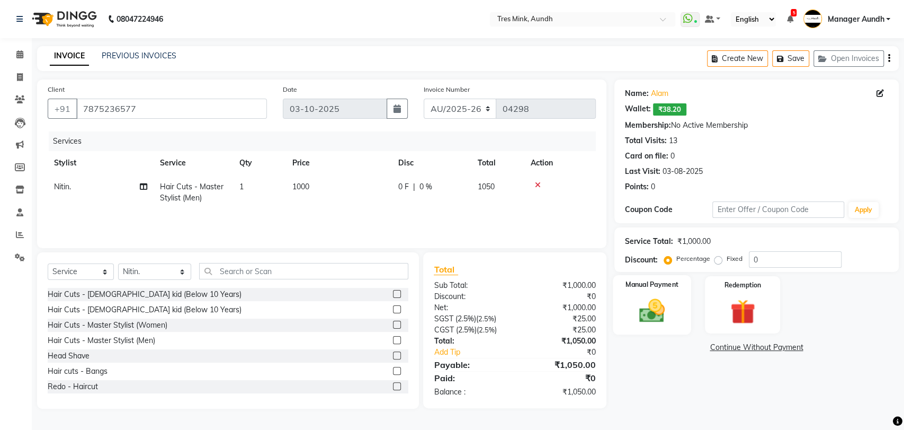
click at [638, 304] on img at bounding box center [652, 311] width 42 height 30
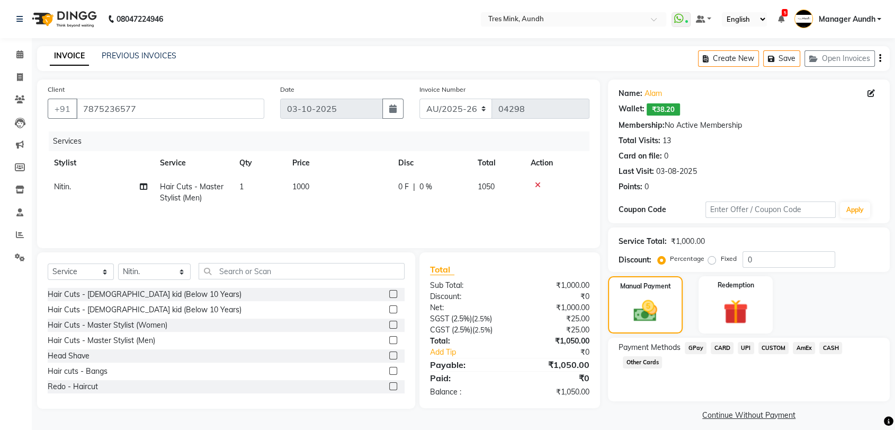
drag, startPoint x: 740, startPoint y: 349, endPoint x: 745, endPoint y: 354, distance: 7.9
click at [739, 349] on span "UPI" at bounding box center [746, 348] width 16 height 12
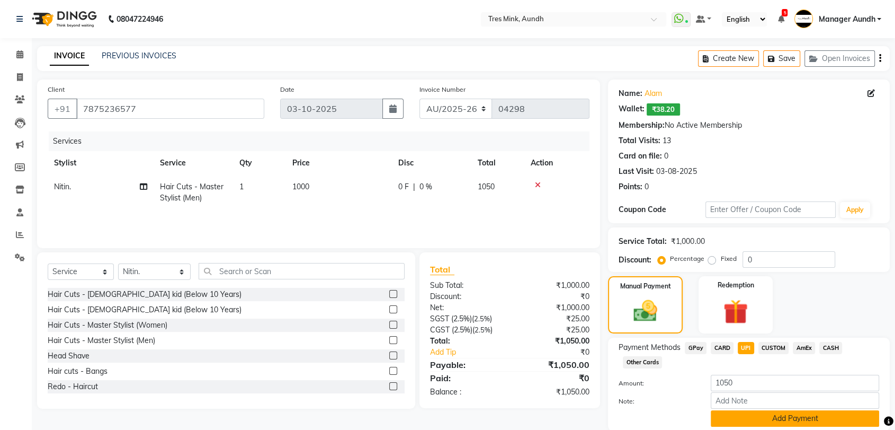
click at [757, 414] on button "Add Payment" at bounding box center [795, 418] width 168 height 16
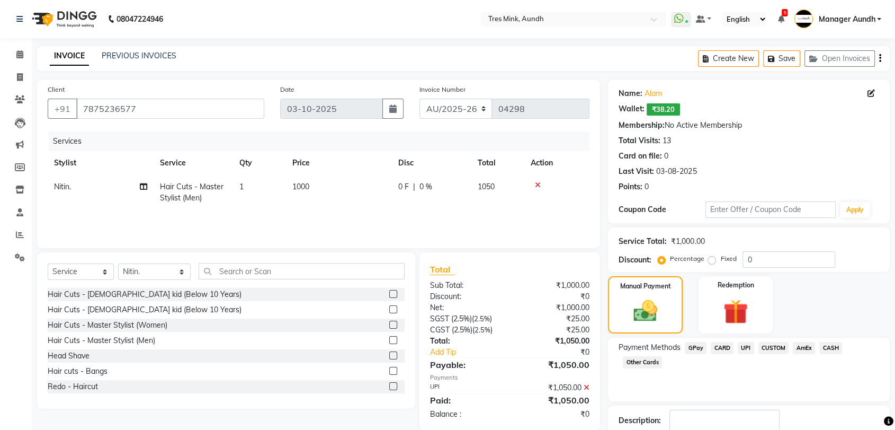
click at [754, 422] on textarea at bounding box center [725, 426] width 110 height 33
click at [675, 390] on div "Payment Methods GPay CARD UPI CUSTOM AmEx CASH Other Cards" at bounding box center [749, 369] width 282 height 64
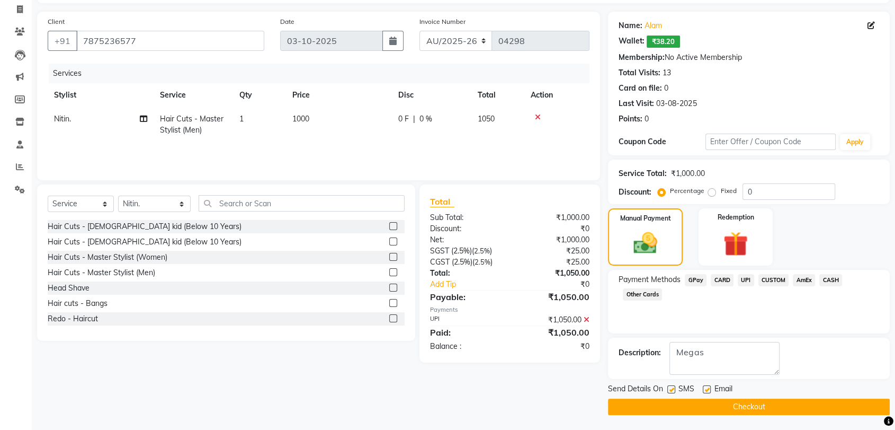
click at [751, 408] on button "Checkout" at bounding box center [749, 406] width 282 height 16
click at [750, 401] on button "Checkout" at bounding box center [749, 406] width 282 height 16
click at [746, 404] on button "Checkout" at bounding box center [749, 406] width 282 height 16
click at [763, 411] on button "Checkout" at bounding box center [749, 406] width 282 height 16
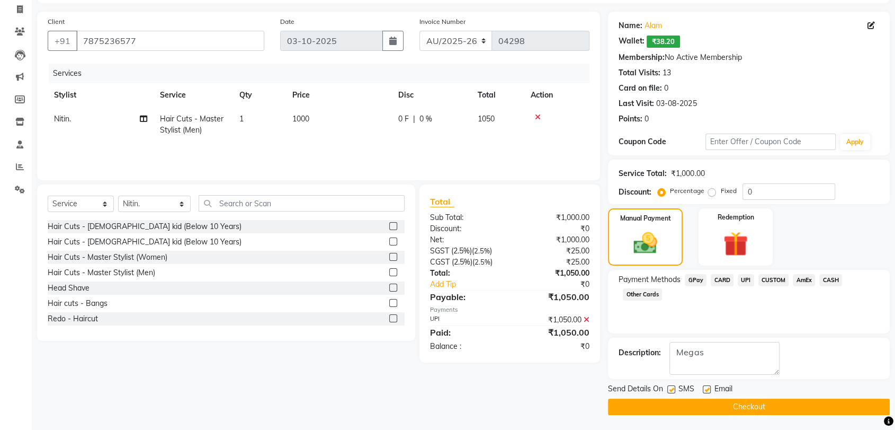
click at [760, 401] on button "Checkout" at bounding box center [749, 406] width 282 height 16
click at [759, 407] on button "Checkout" at bounding box center [749, 406] width 282 height 16
click at [731, 350] on textarea at bounding box center [725, 358] width 110 height 33
type textarea "Megha"
click at [740, 404] on button "Checkout" at bounding box center [749, 406] width 282 height 16
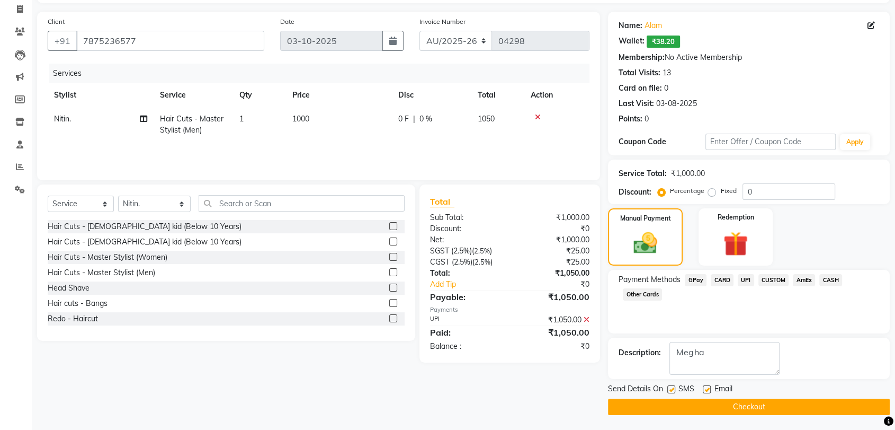
click at [740, 404] on button "Checkout" at bounding box center [749, 406] width 282 height 16
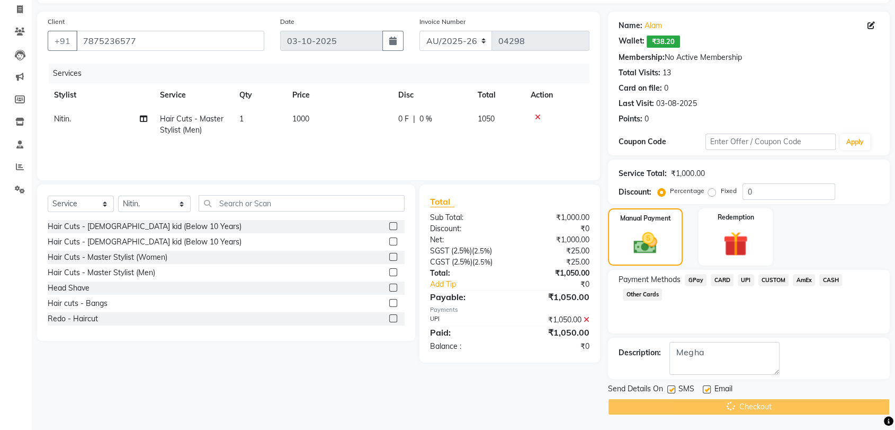
click at [739, 406] on div "Checkout" at bounding box center [749, 406] width 282 height 16
